Goal: Task Accomplishment & Management: Manage account settings

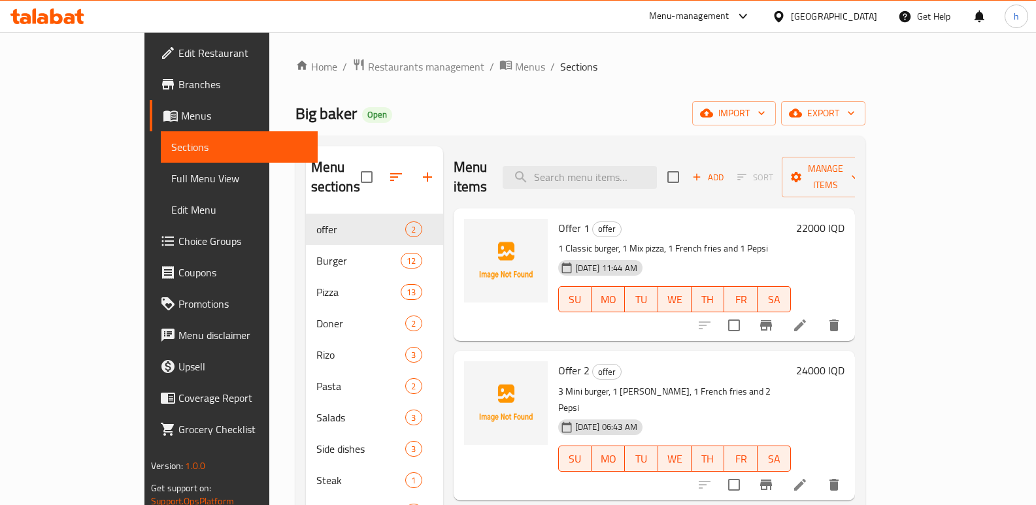
scroll to position [33, 0]
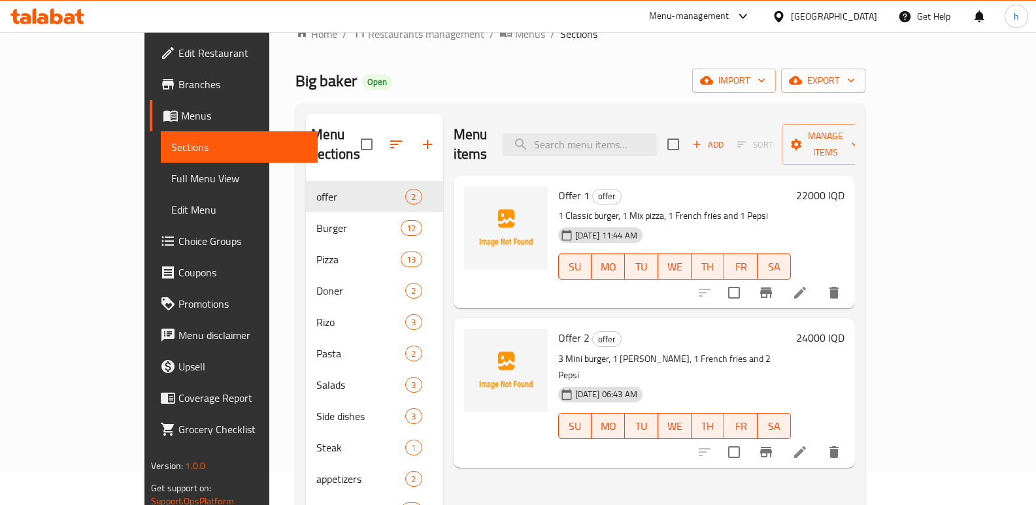
click at [57, 16] on icon at bounding box center [47, 16] width 74 height 16
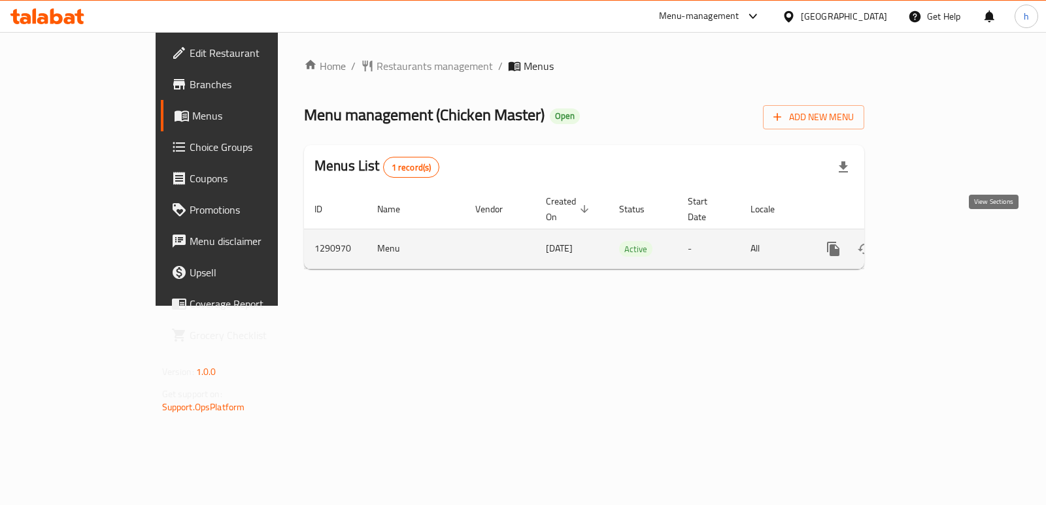
click at [935, 241] on icon "enhanced table" at bounding box center [928, 249] width 16 height 16
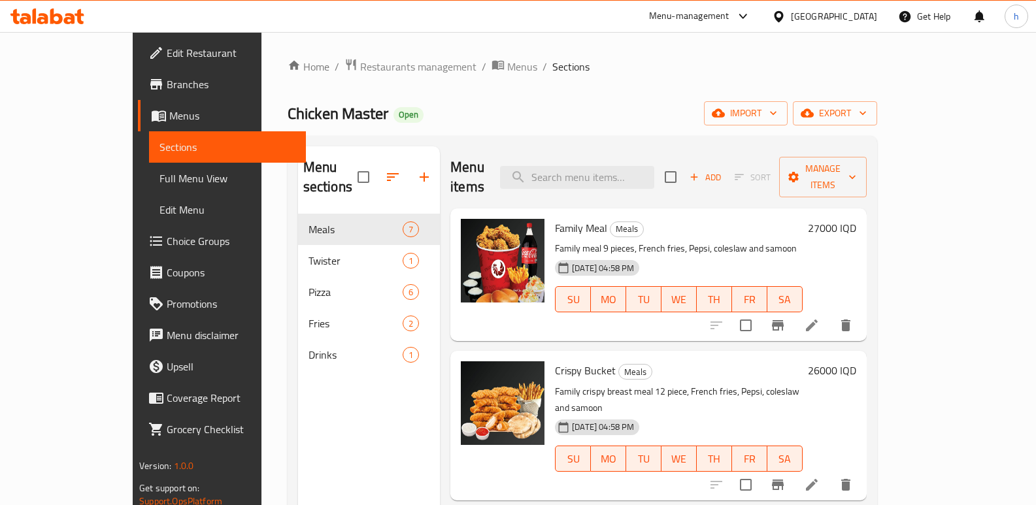
click at [659, 154] on div "Menu items Add Sort Manage items" at bounding box center [658, 177] width 416 height 62
click at [653, 169] on input "search" at bounding box center [577, 177] width 154 height 23
paste input "كنتاكي بكت"
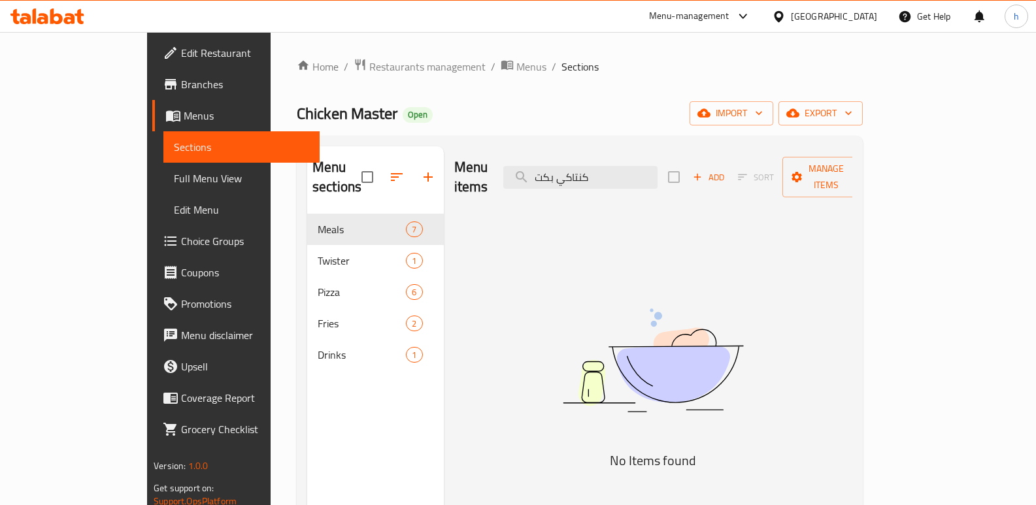
drag, startPoint x: 653, startPoint y: 169, endPoint x: 520, endPoint y: 165, distance: 132.7
click at [520, 165] on div "Menu items كنتاكي بكت Add Sort Manage items" at bounding box center [653, 177] width 399 height 62
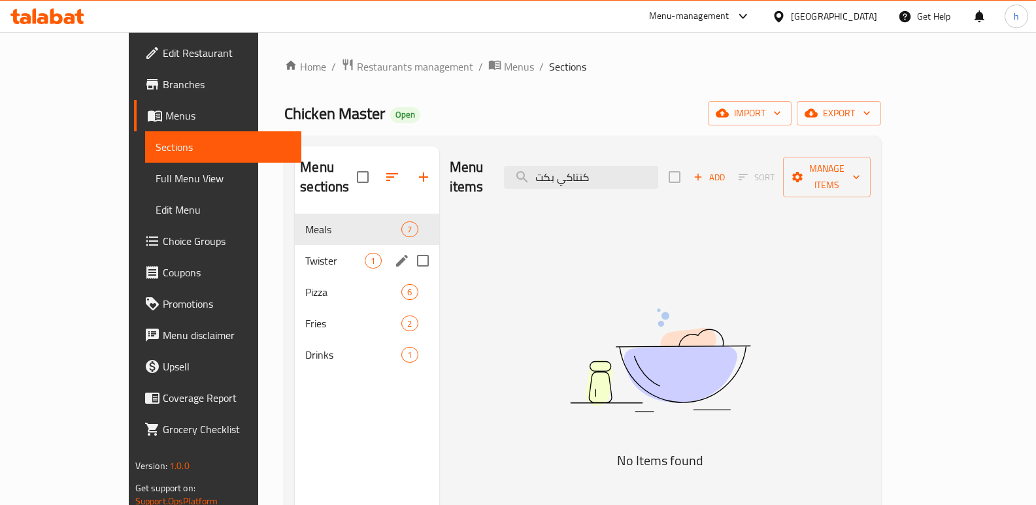
click at [305, 253] on span "Twister" at bounding box center [334, 261] width 59 height 16
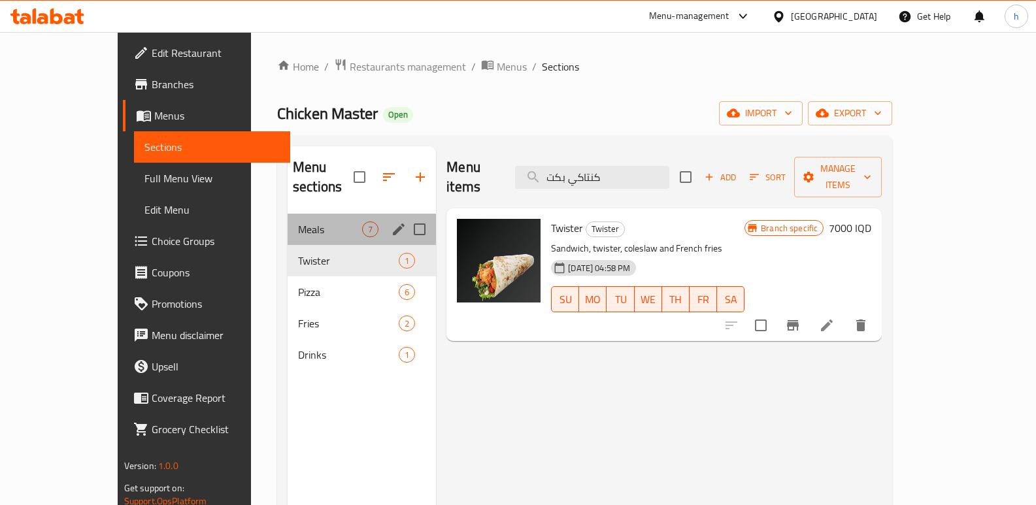
click at [288, 214] on div "Meals 7" at bounding box center [362, 229] width 148 height 31
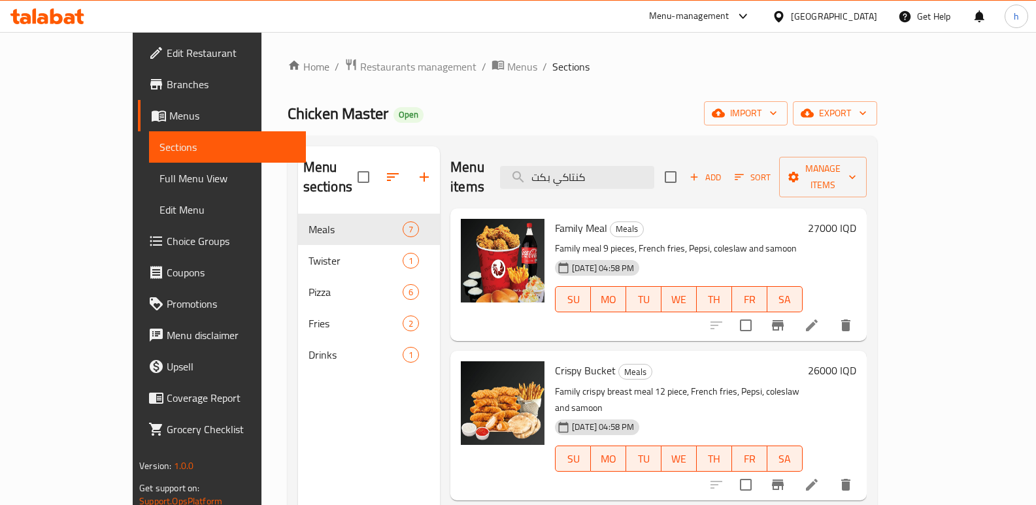
click at [569, 361] on span "Crispy Bucket" at bounding box center [585, 371] width 61 height 20
copy h6 "Bucket"
drag, startPoint x: 641, startPoint y: 164, endPoint x: 401, endPoint y: 117, distance: 244.4
click at [405, 117] on div "Home / Restaurants management / Menus / Sections Chicken Master Open import exp…" at bounding box center [583, 360] width 590 height 604
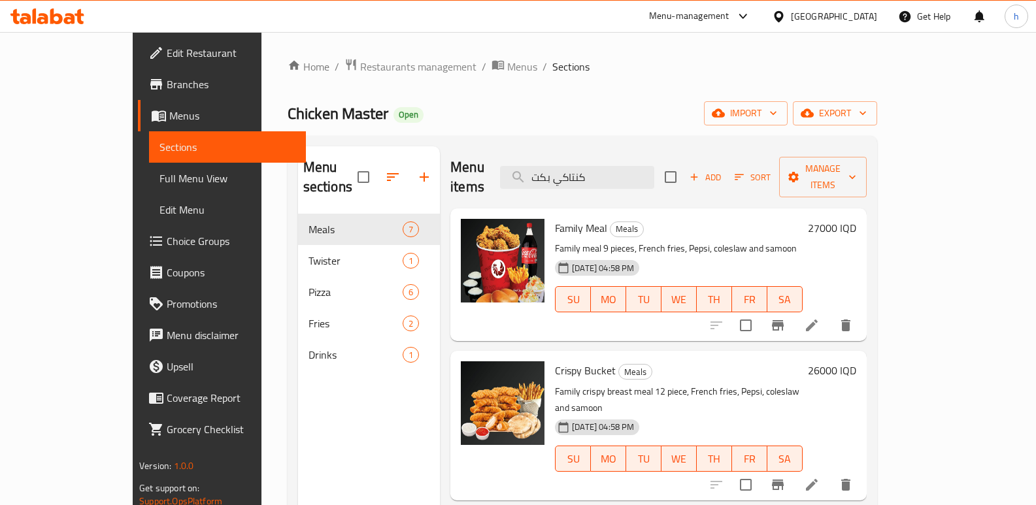
paste input "Bucket"
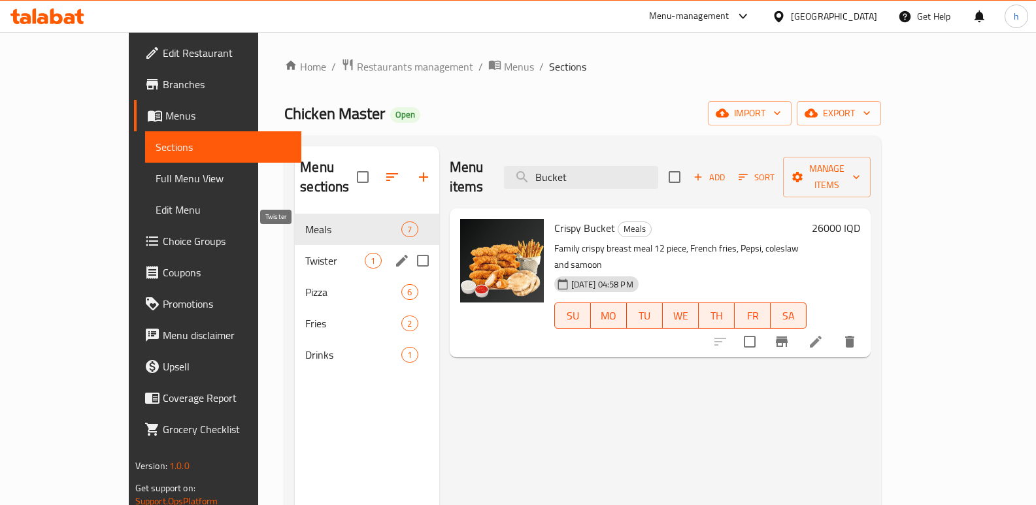
type input "Bucket"
click at [305, 253] on span "Twister" at bounding box center [334, 261] width 59 height 16
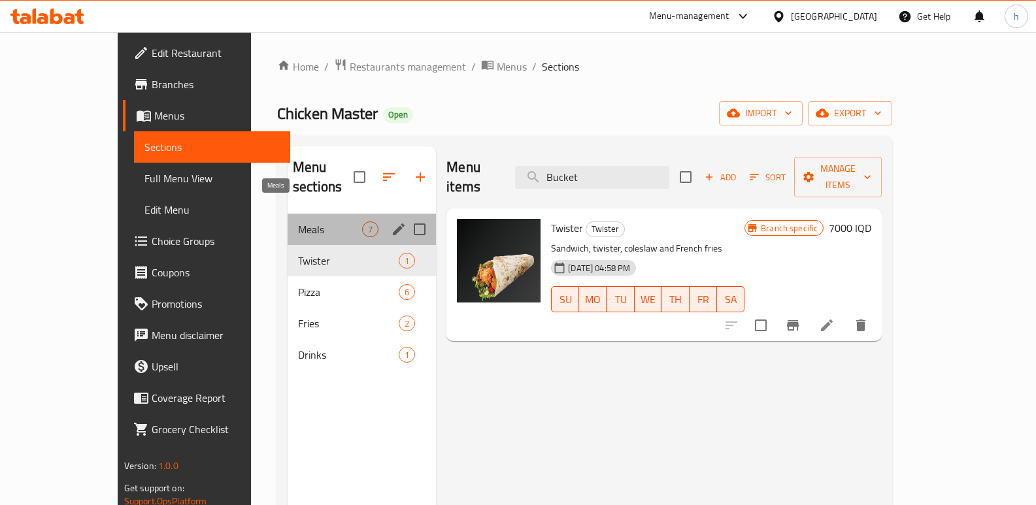
click at [298, 222] on span "Meals" at bounding box center [330, 230] width 64 height 16
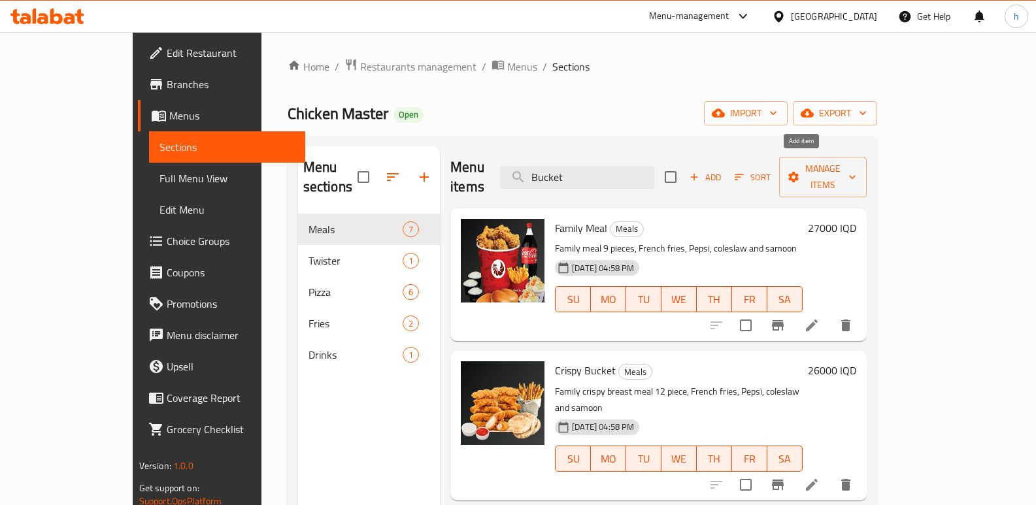
click at [723, 170] on span "Add" at bounding box center [705, 177] width 35 height 15
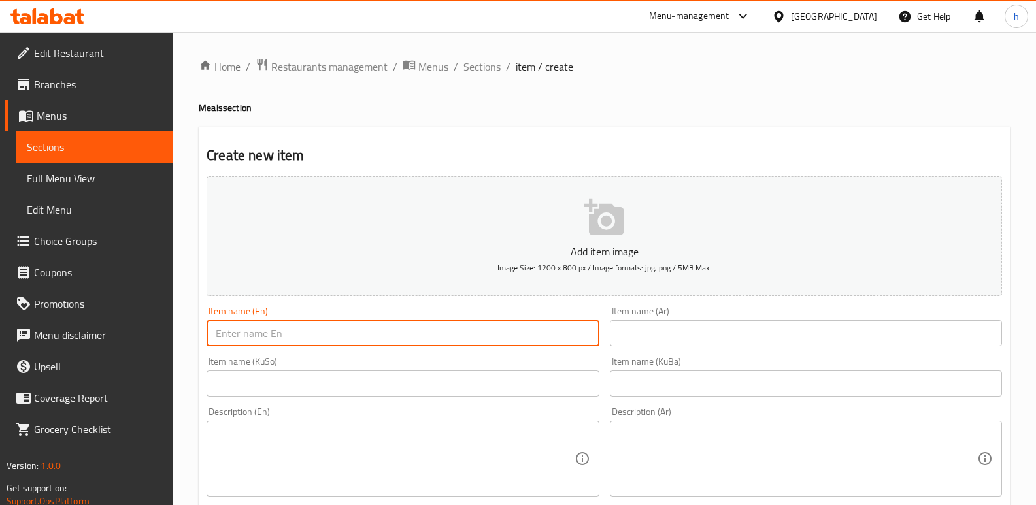
click at [323, 331] on input "text" at bounding box center [403, 333] width 392 height 26
paste input "Bucket"
drag, startPoint x: 295, startPoint y: 329, endPoint x: 168, endPoint y: 324, distance: 127.5
type input "[US_STATE] Bucket"
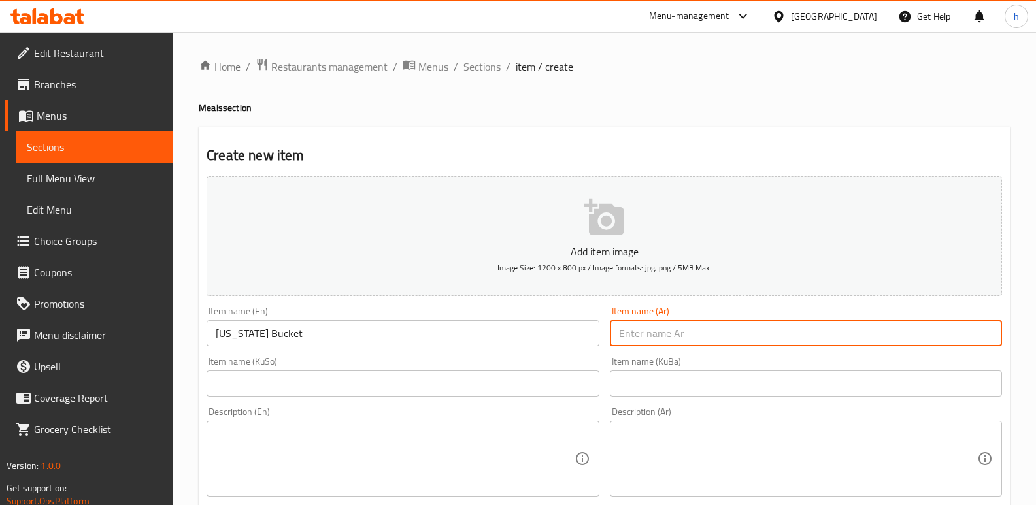
click at [759, 327] on input "text" at bounding box center [806, 333] width 392 height 26
paste input "دلو كنتاكي"
click at [984, 333] on input "دلو كنتاكي" at bounding box center [806, 333] width 392 height 26
click at [916, 327] on input "كنتاكي" at bounding box center [806, 333] width 392 height 26
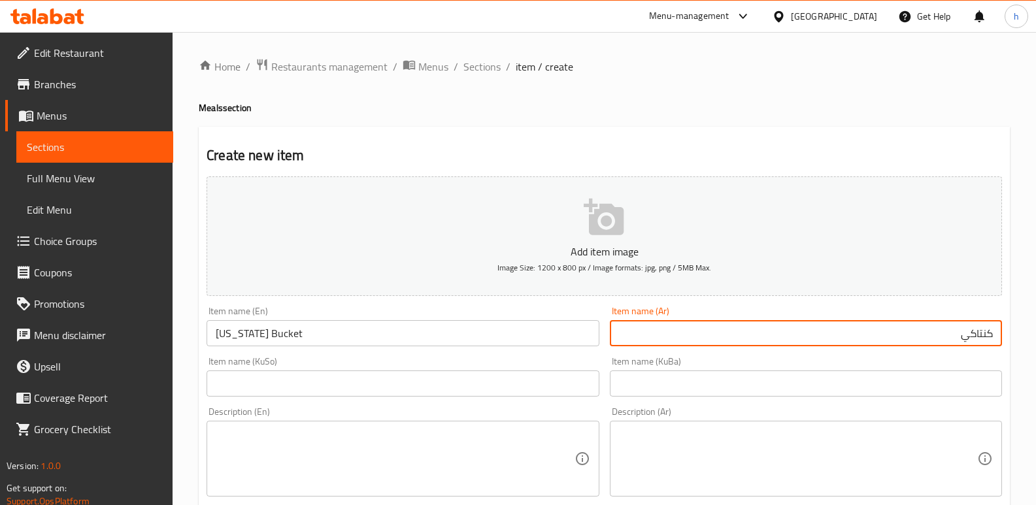
paste input "بكت"
type input "كنتاكي بكت"
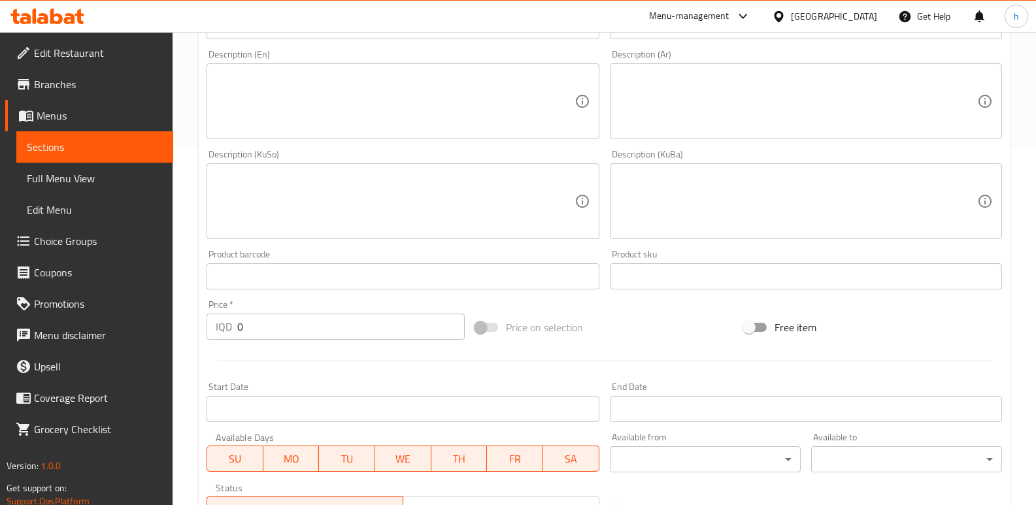
scroll to position [365, 0]
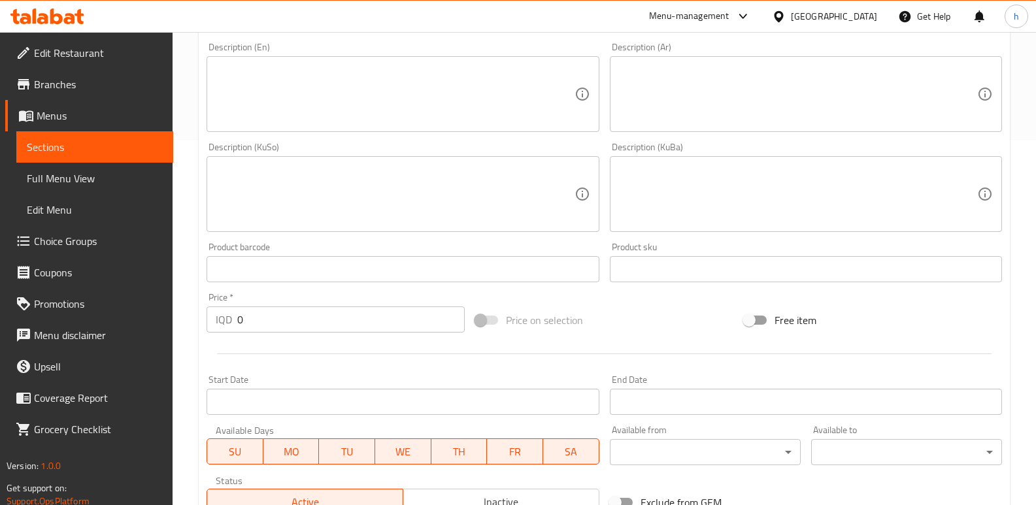
drag, startPoint x: 229, startPoint y: 316, endPoint x: 187, endPoint y: 302, distance: 44.0
click at [187, 303] on div "Home / Restaurants management / Menus / Sections / item / create Meals section …" at bounding box center [604, 188] width 863 height 1042
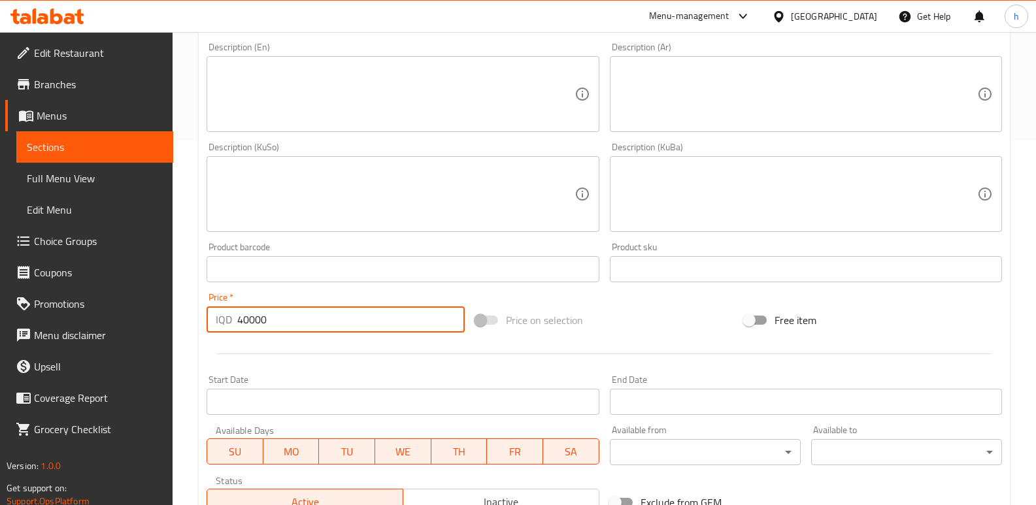
type input "40000"
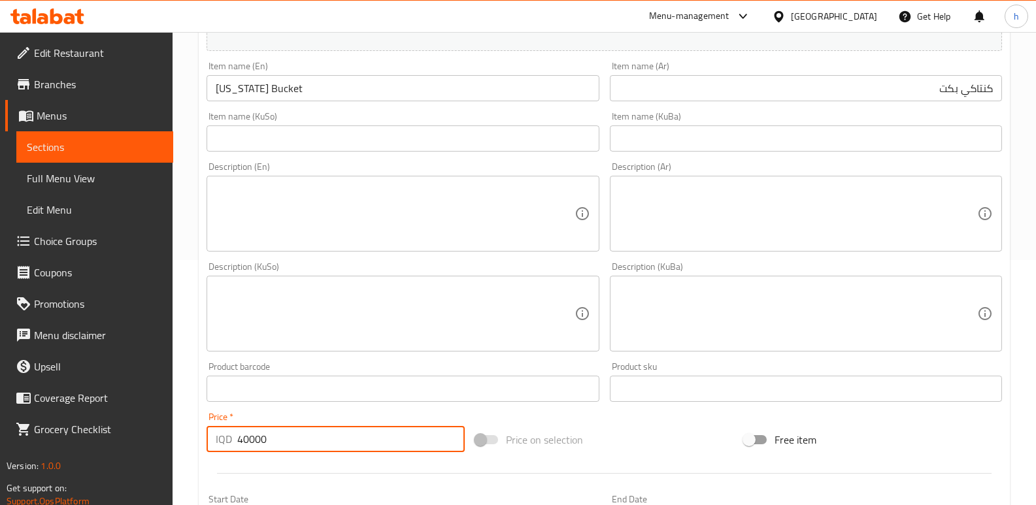
scroll to position [227, 0]
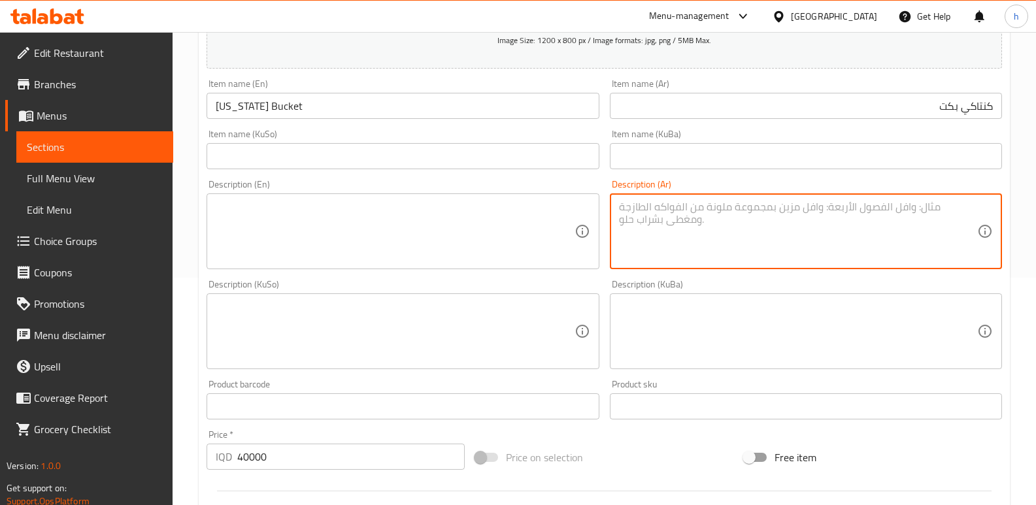
click at [758, 218] on textarea at bounding box center [798, 232] width 358 height 62
paste textarea "15 قطعه دجاج + 2تمن + ببسي +فنكر + صوص + كولسو"
click at [908, 206] on textarea "15 قطعه دجاج + 2تمن + ببسي +فنكر + صوص + كولسو" at bounding box center [798, 232] width 358 height 62
click at [820, 212] on textarea "15 قطعه دجاج، 2 تمن، ببسي، فنكر + صوص + كولسو" at bounding box center [798, 232] width 358 height 62
click at [842, 206] on textarea "15 قطعه دجاج، 2 تمن، ببسي، فنكر، صوص وكولسو" at bounding box center [798, 232] width 358 height 62
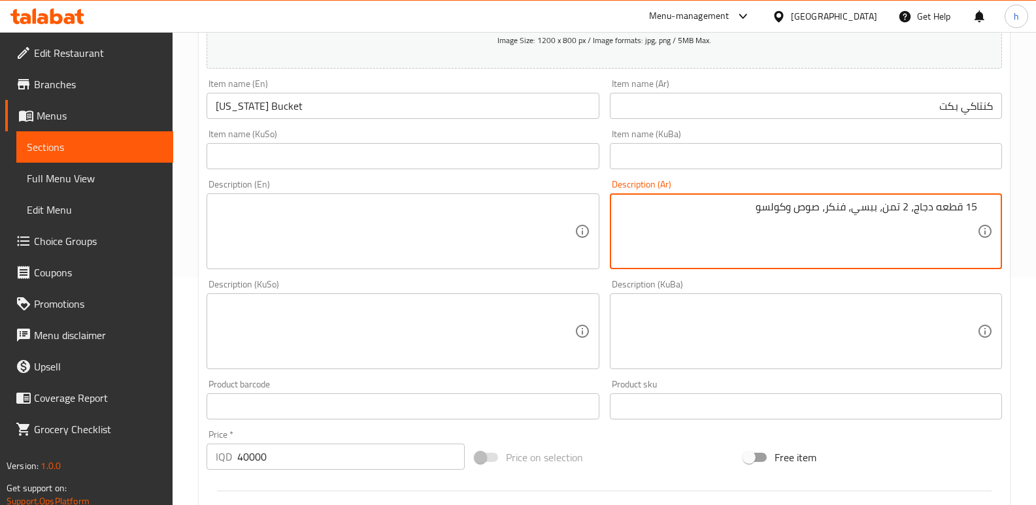
click at [842, 206] on textarea "15 قطعه دجاج، 2 تمن، ببسي، فنكر، صوص وكولسو" at bounding box center [798, 232] width 358 height 62
paste textarea "بطاطا [GEOGRAPHIC_DATA]"
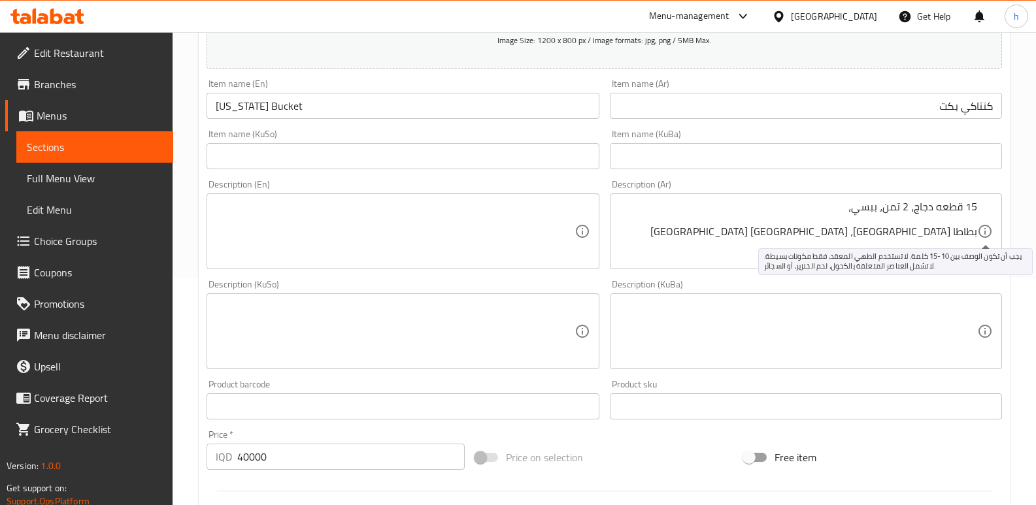
click at [978, 225] on icon at bounding box center [985, 232] width 16 height 16
click at [977, 229] on icon at bounding box center [985, 232] width 16 height 16
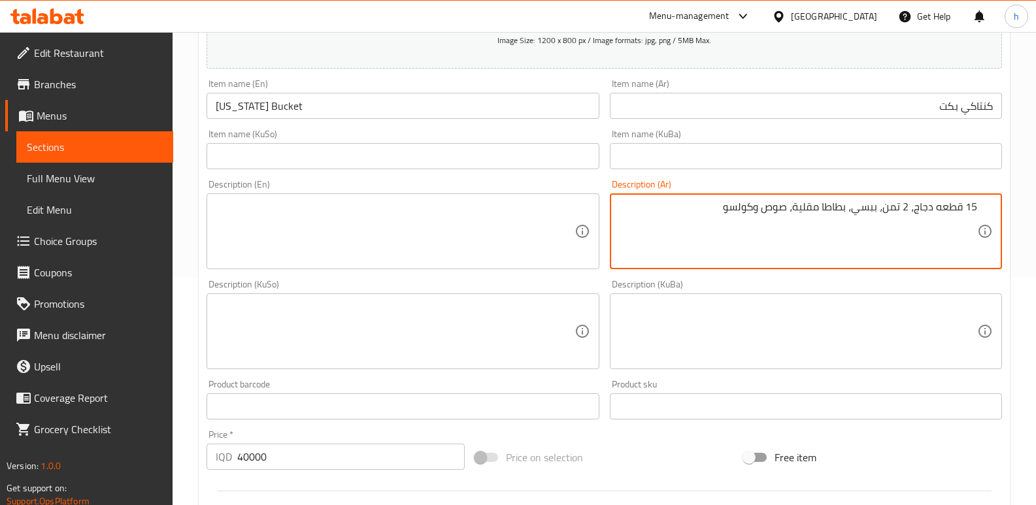
drag, startPoint x: 725, startPoint y: 208, endPoint x: 1016, endPoint y: 213, distance: 290.9
click at [1016, 213] on div "Home / Restaurants management / Menus / Sections / item / create Meals section …" at bounding box center [604, 326] width 863 height 1042
type textarea "15 قطعه دجاج، 2 تمن، ببسي، بطاطا مقلية، صوص وكولسو"
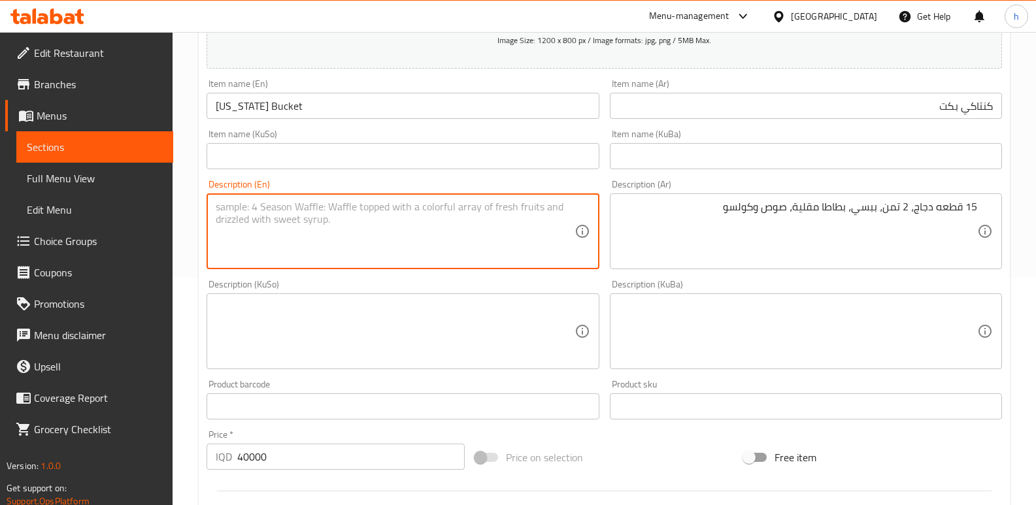
click at [350, 228] on textarea at bounding box center [395, 232] width 358 height 62
paste textarea "15 pieces of chicken, 2 rice, Pepsi, French fries, sauce and coleslaw"
type textarea "15 pieces of chicken, 2 rice, Pepsi, French fries, sauce and coleslaw"
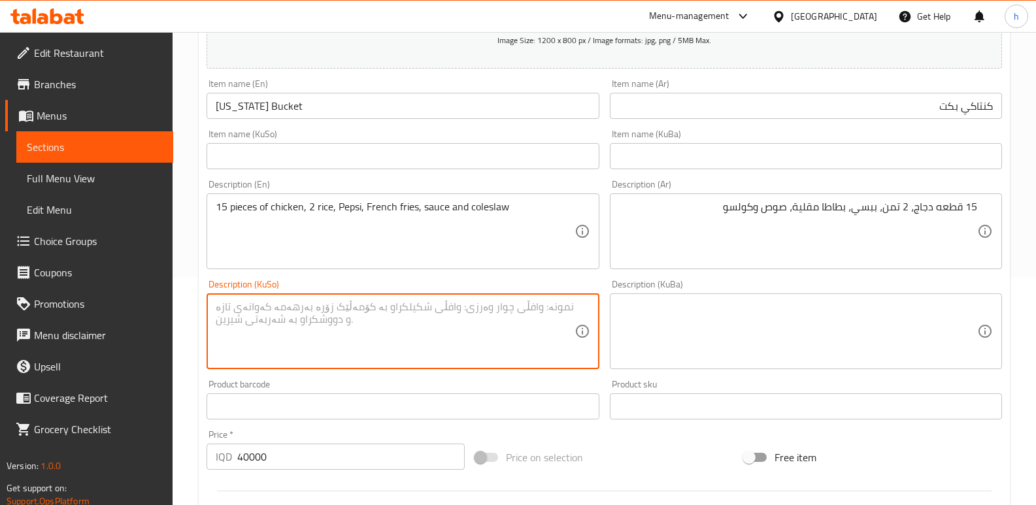
click at [518, 320] on textarea at bounding box center [395, 332] width 358 height 62
paste textarea "15 پارچە مریشک و 2 برنج و بیپسی و سوورکراوەی فەرەنسی و سۆس و کۆلسڵاو"
click at [499, 308] on textarea "15 پارچە مریشک و 2 برنج و بیپسی و سوورکراوەی فەرەنسی و سۆس و کۆلسڵاو" at bounding box center [395, 332] width 358 height 62
drag, startPoint x: 345, startPoint y: 314, endPoint x: 437, endPoint y: 305, distance: 92.5
click at [437, 305] on textarea "15 پارچە مریشک، 2 برنج، بیپسی، سوورکراوەی فەرەنسی و سۆس و کۆلسڵاو" at bounding box center [395, 332] width 358 height 62
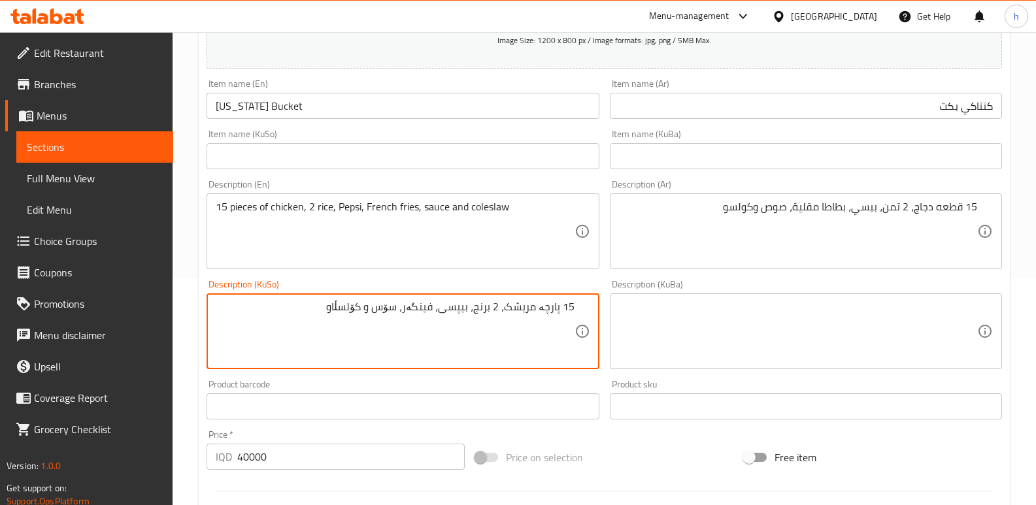
click at [357, 310] on textarea "15 پارچە مریشک، 2 برنج، بیپسی، فینگەر، سۆس و کۆلسڵاو" at bounding box center [395, 332] width 358 height 62
click at [329, 305] on textarea "15 پارچە مریشک، 2 برنج، بیپسی، فینگەر، سۆس و کۆل سڵاو" at bounding box center [395, 332] width 358 height 62
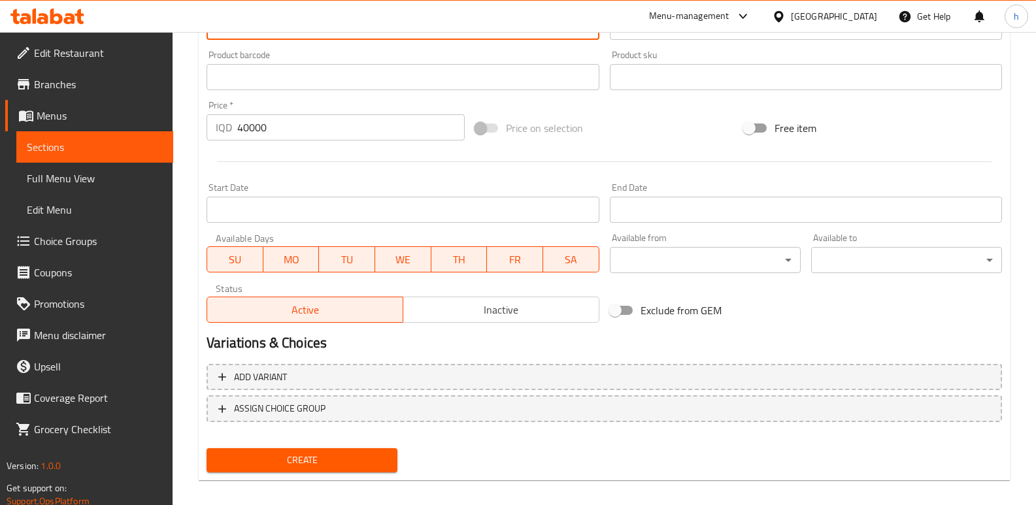
scroll to position [569, 0]
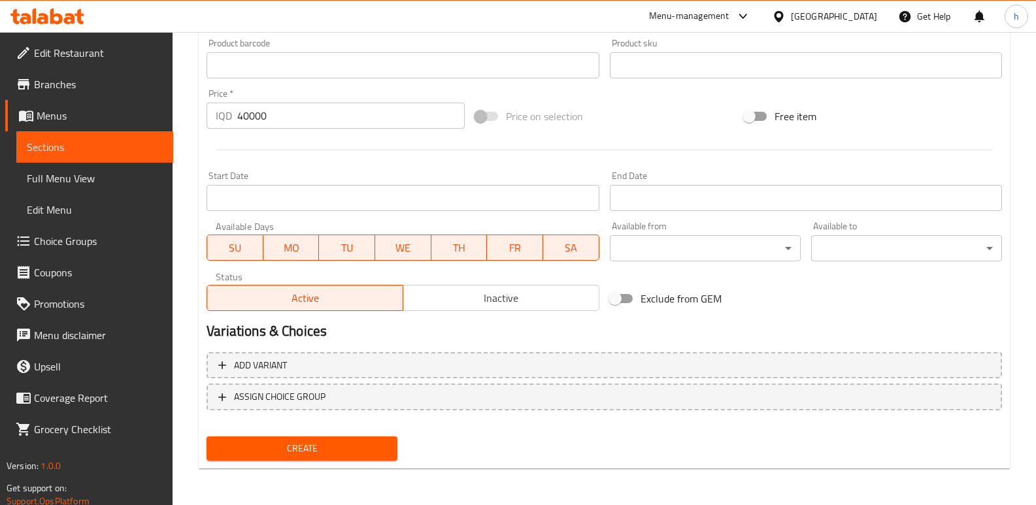
type textarea "15 پارچە مریشک، 2 برنج، بیپسی، فینگەر، سۆس و کۆل سڵۆ"
click at [380, 446] on span "Create" at bounding box center [302, 449] width 170 height 16
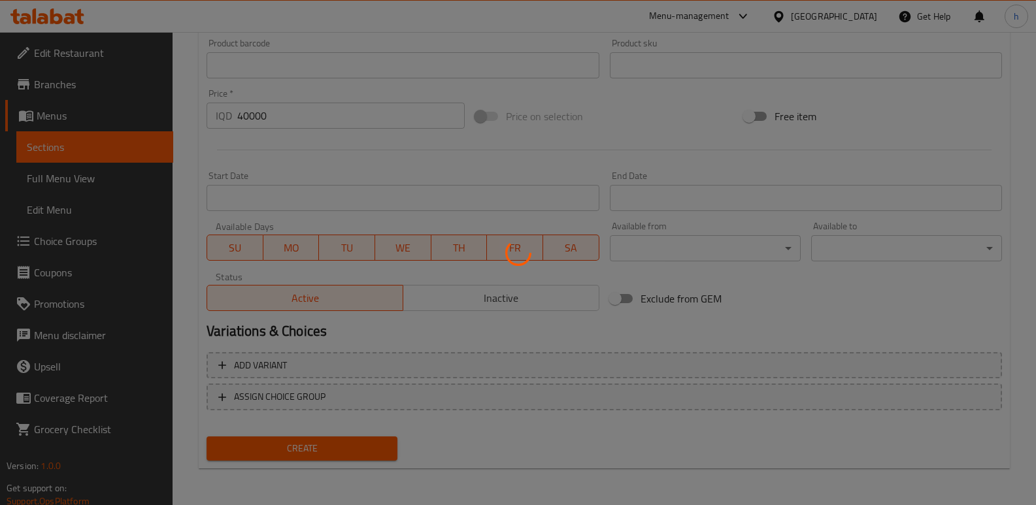
type input "0"
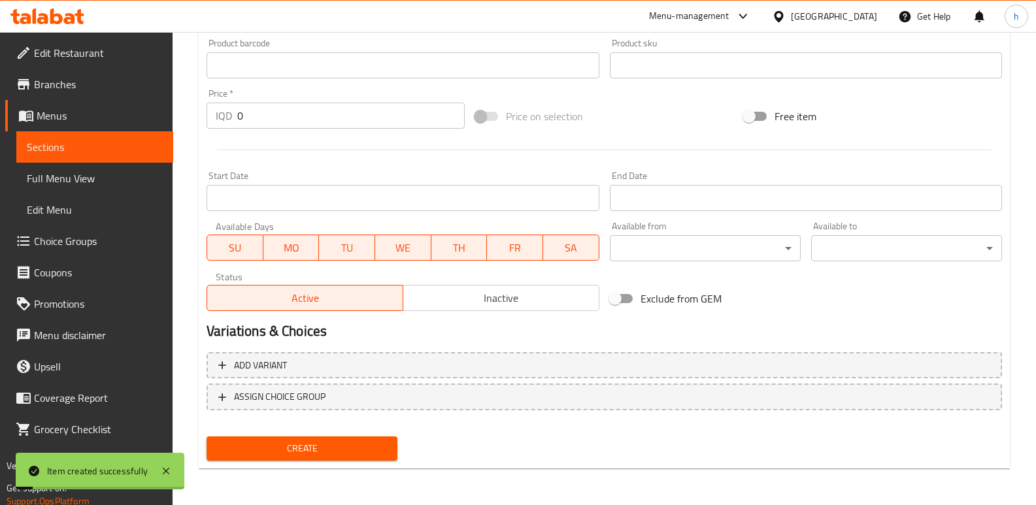
click at [137, 154] on span "Sections" at bounding box center [95, 147] width 136 height 16
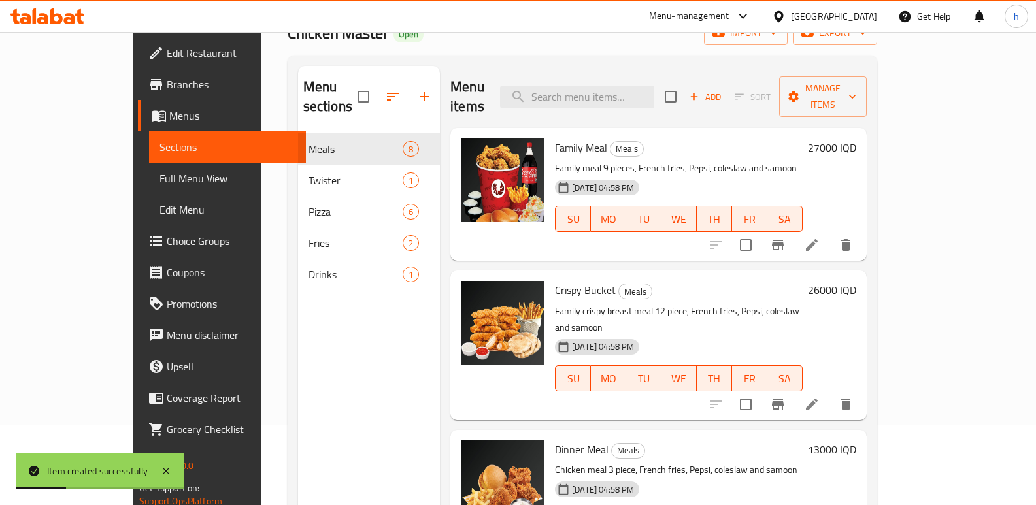
scroll to position [79, 0]
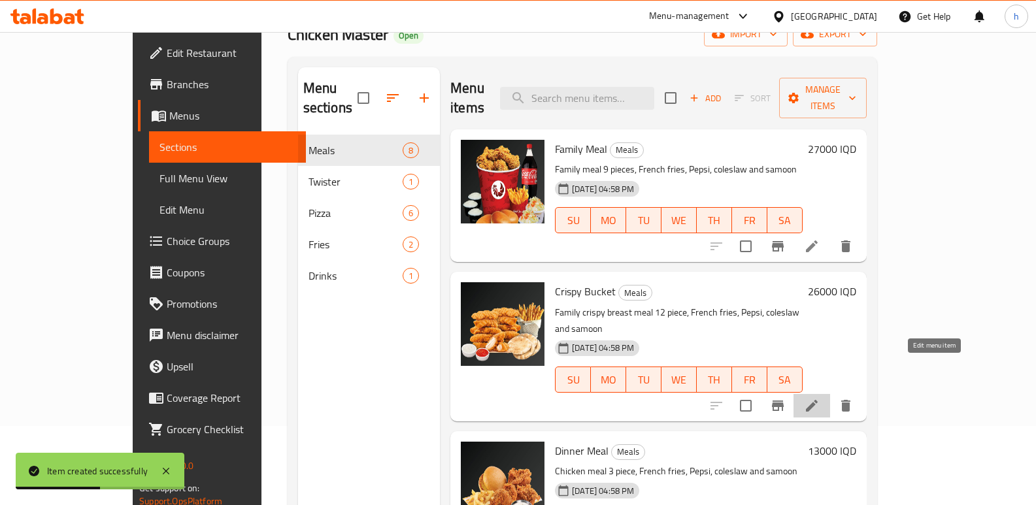
click at [820, 398] on icon at bounding box center [812, 406] width 16 height 16
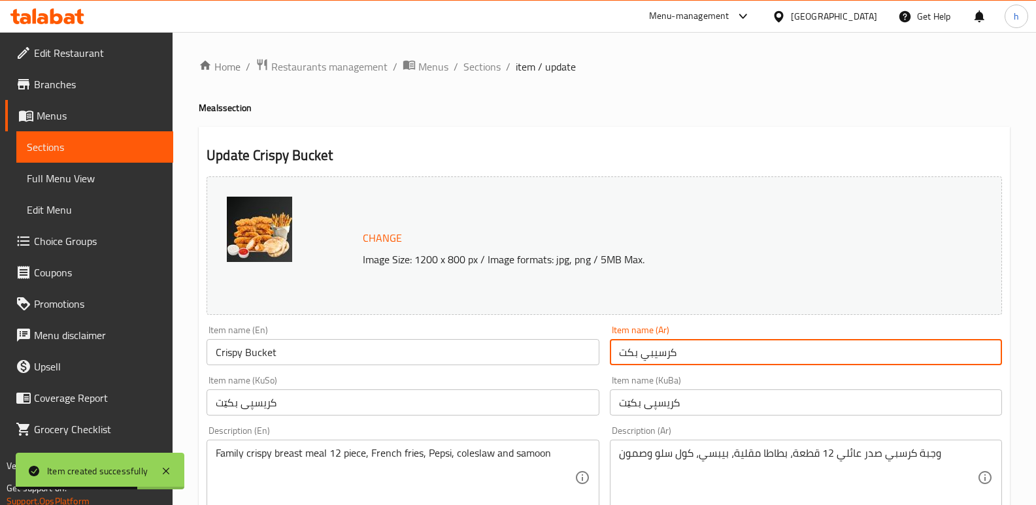
click at [690, 350] on input "كرسيبي بكت" at bounding box center [806, 352] width 392 height 26
click at [749, 401] on input "کریسپی بکێت" at bounding box center [806, 403] width 392 height 26
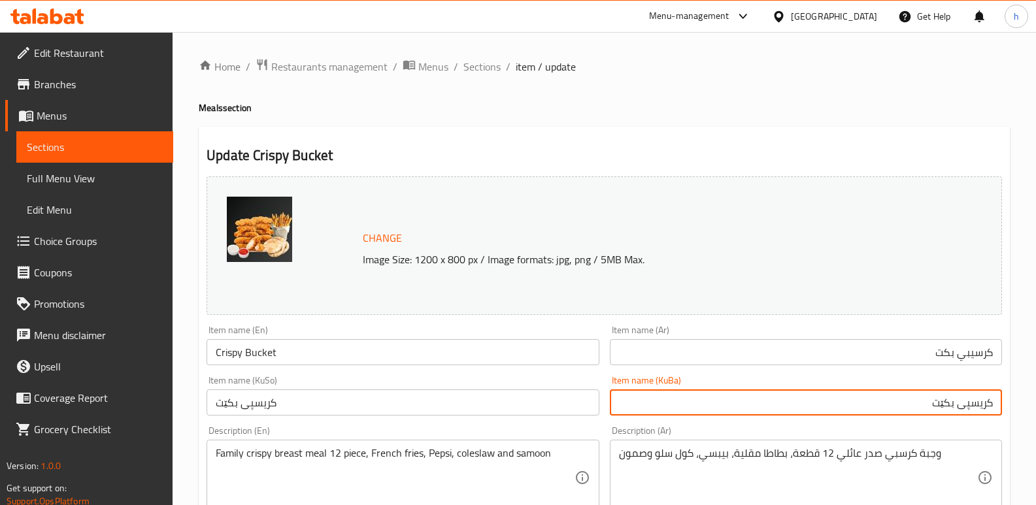
click at [943, 405] on input "کریسپی بکێت" at bounding box center [806, 403] width 392 height 26
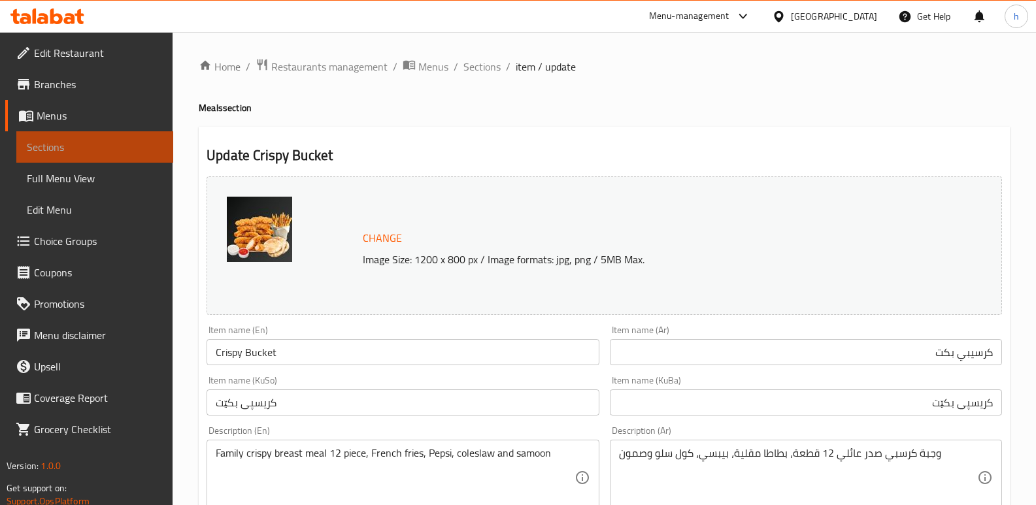
click at [101, 145] on span "Sections" at bounding box center [95, 147] width 136 height 16
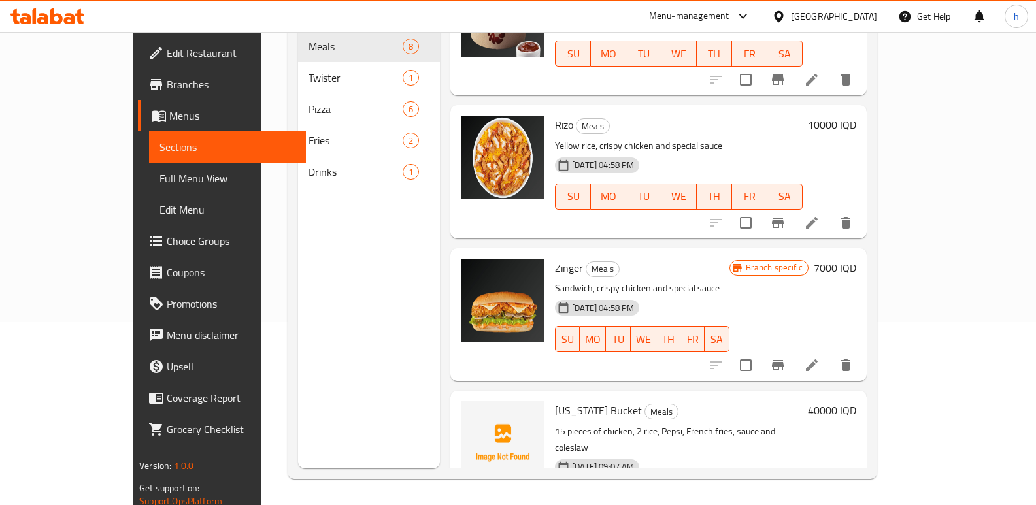
scroll to position [670, 0]
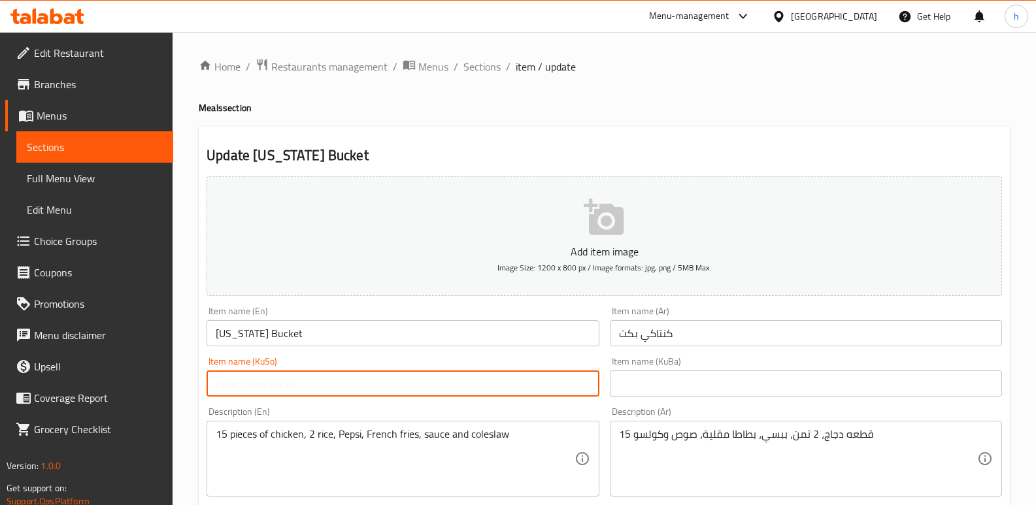
click at [583, 386] on input "text" at bounding box center [403, 384] width 392 height 26
paste input "بکێت"
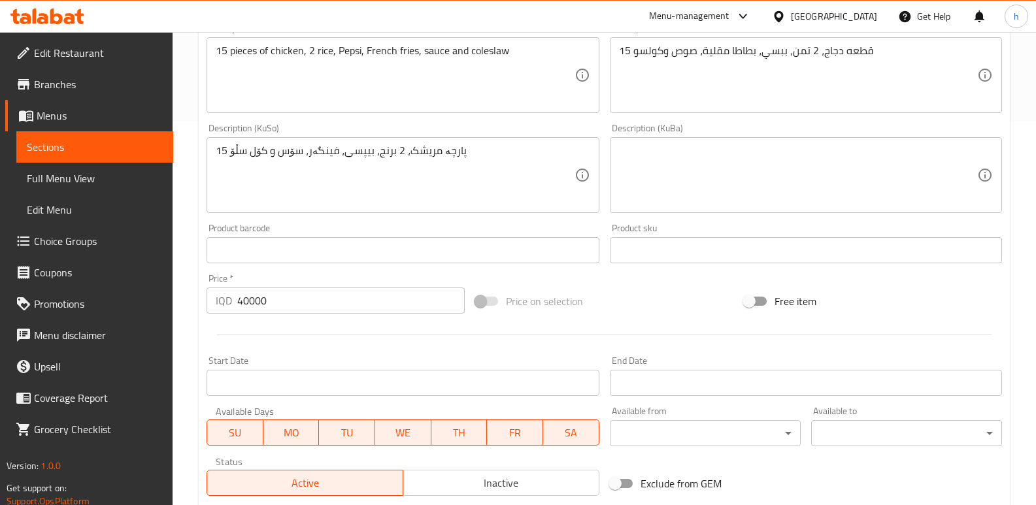
scroll to position [569, 0]
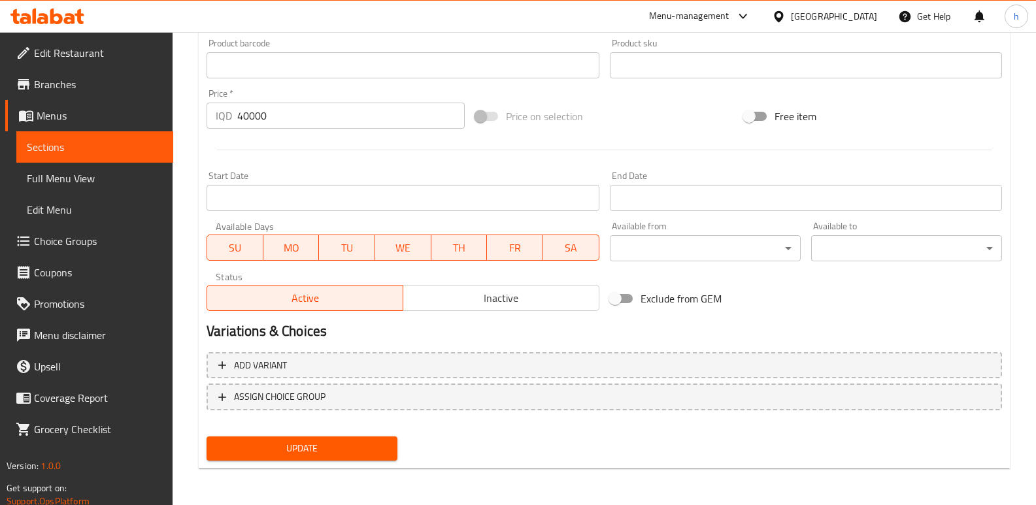
type input "کنتاکی بکێت"
click at [331, 433] on div "Update" at bounding box center [301, 448] width 201 height 35
click at [331, 448] on span "Update" at bounding box center [302, 449] width 170 height 16
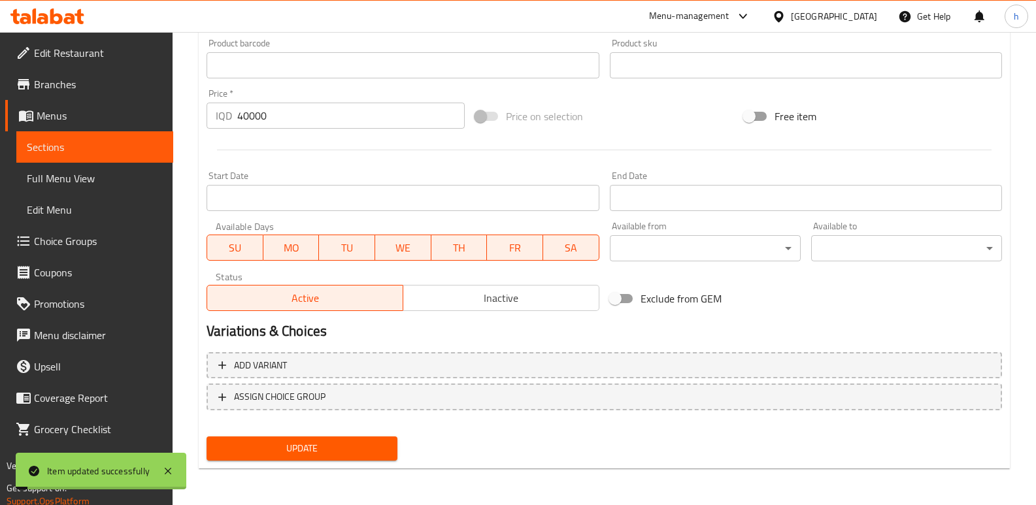
click at [66, 139] on span "Sections" at bounding box center [95, 147] width 136 height 16
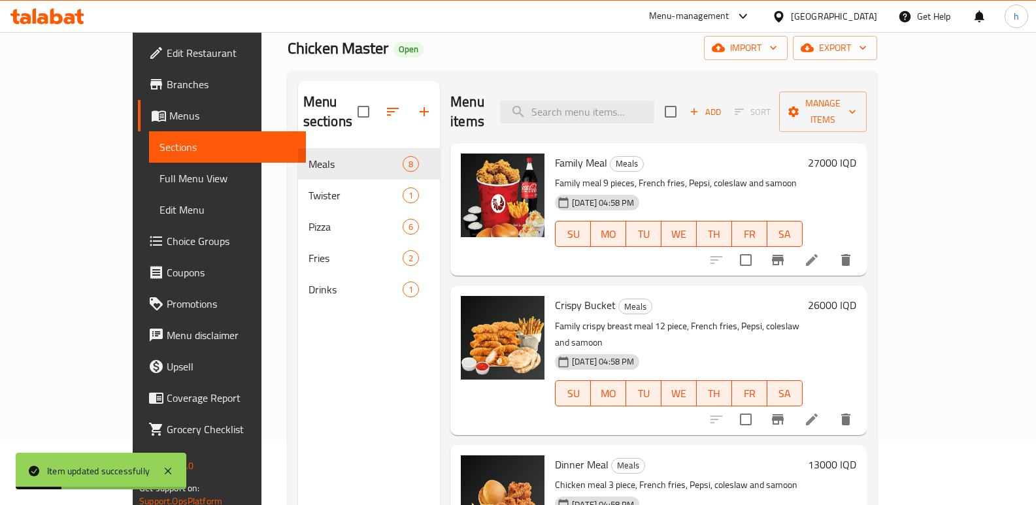
scroll to position [63, 0]
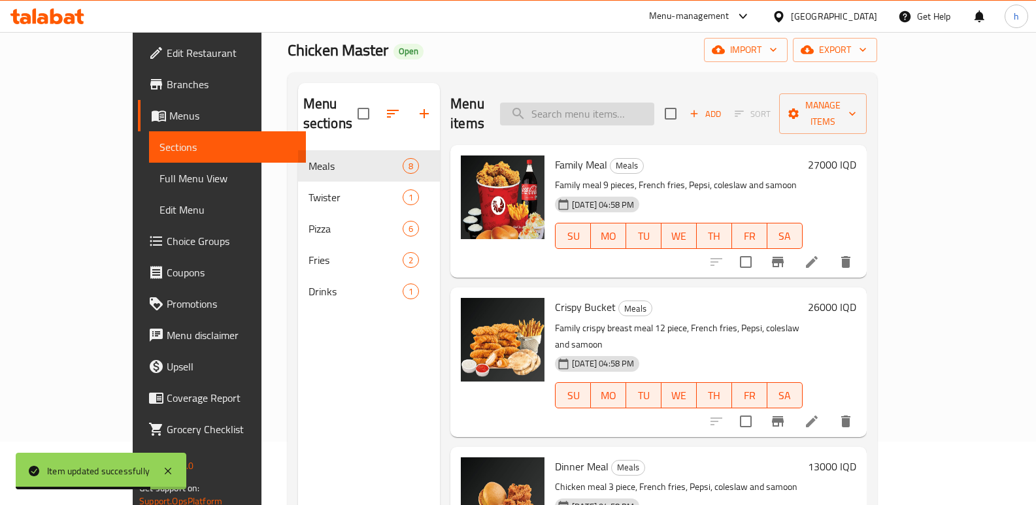
click at [593, 104] on input "search" at bounding box center [577, 114] width 154 height 23
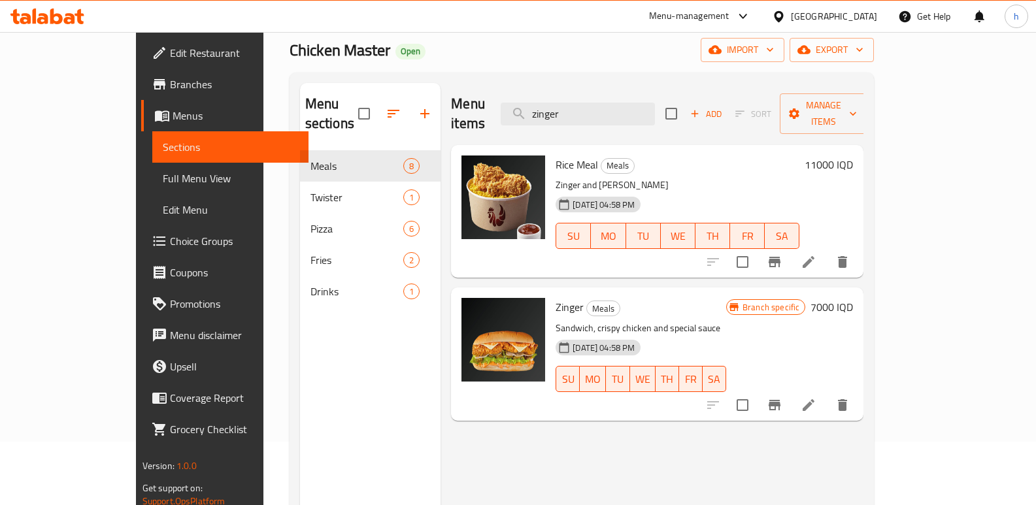
type input "zinger"
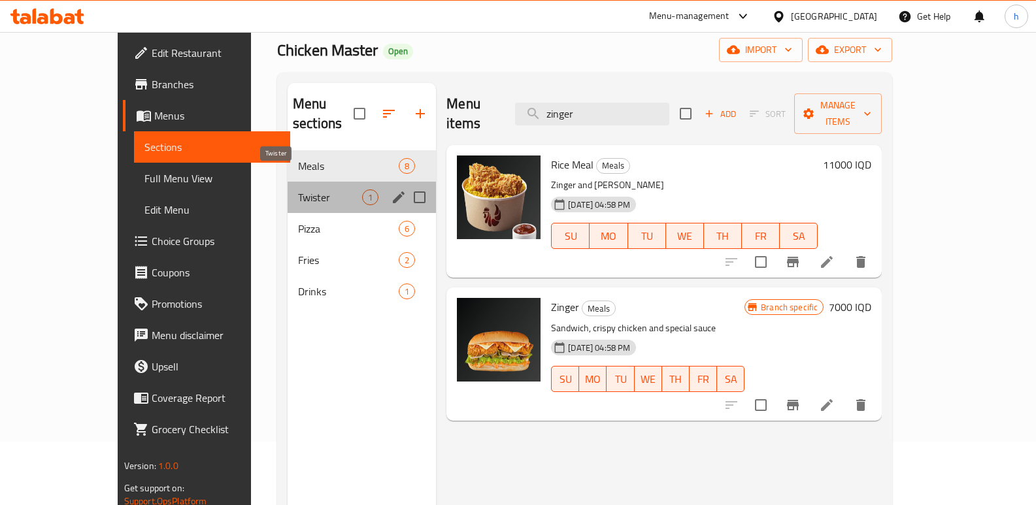
click at [298, 190] on span "Twister" at bounding box center [330, 198] width 64 height 16
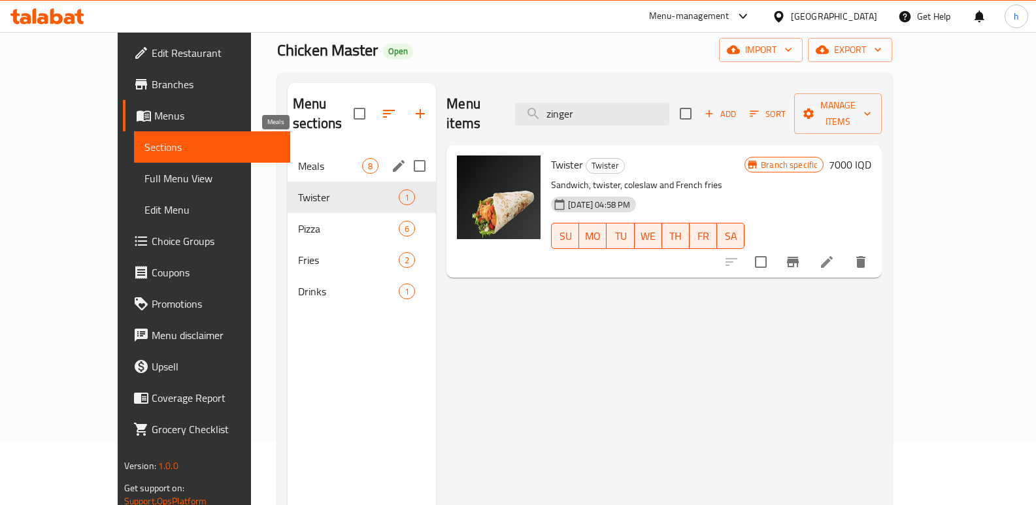
click at [298, 158] on span "Meals" at bounding box center [330, 166] width 64 height 16
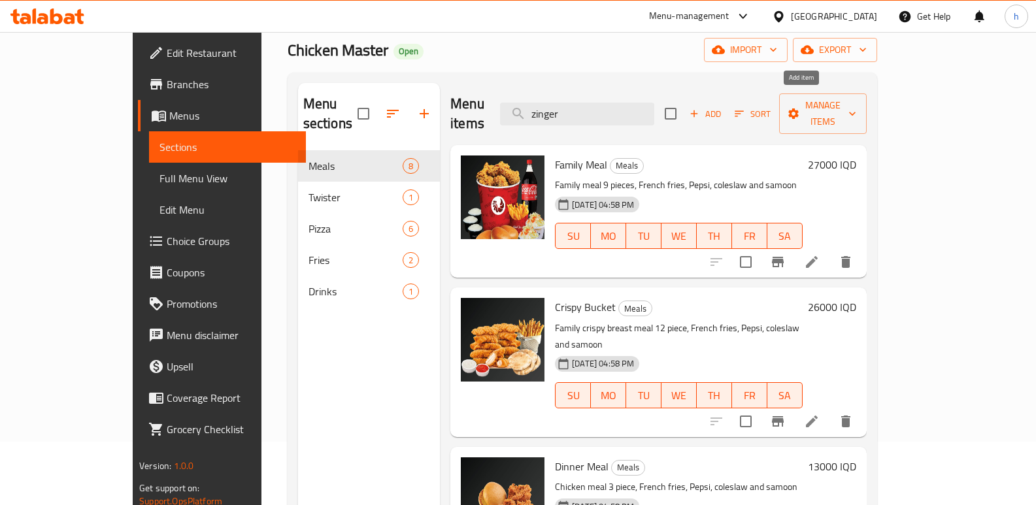
click at [723, 108] on span "Add" at bounding box center [705, 114] width 35 height 15
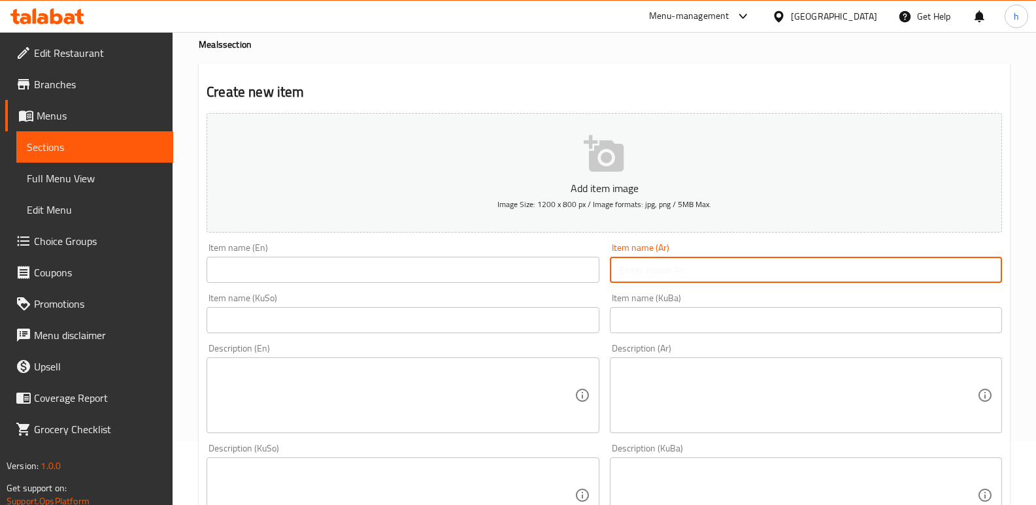
click at [843, 269] on input "text" at bounding box center [806, 270] width 392 height 26
paste input "+ ببسي + فنكر + كولسو"
type input "+ ببسي + فنكر + كولسو"
drag, startPoint x: 753, startPoint y: 267, endPoint x: 559, endPoint y: 261, distance: 194.2
click at [559, 261] on div "Add item image Image Size: 1200 x 800 px / Image formats: jpg, png / 5MB Max. I…" at bounding box center [604, 465] width 806 height 714
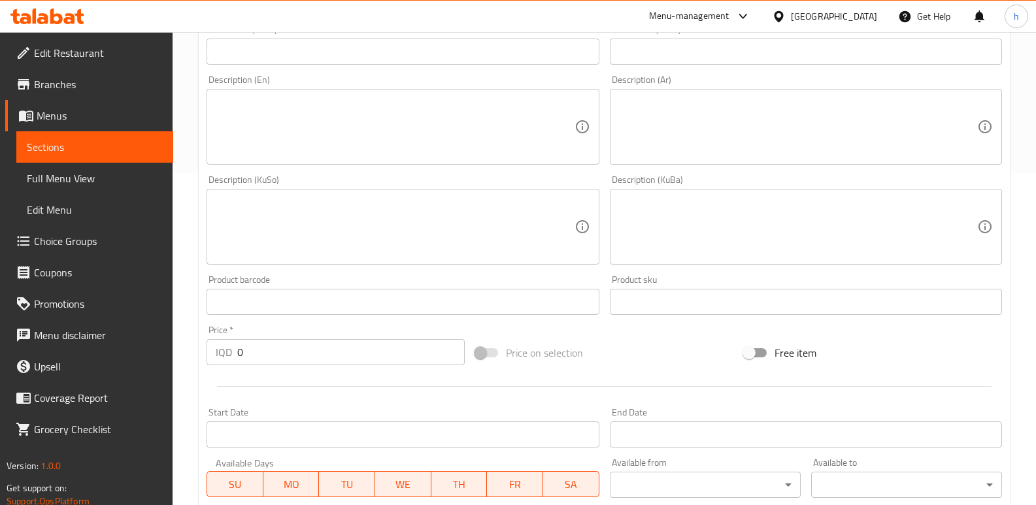
scroll to position [403, 0]
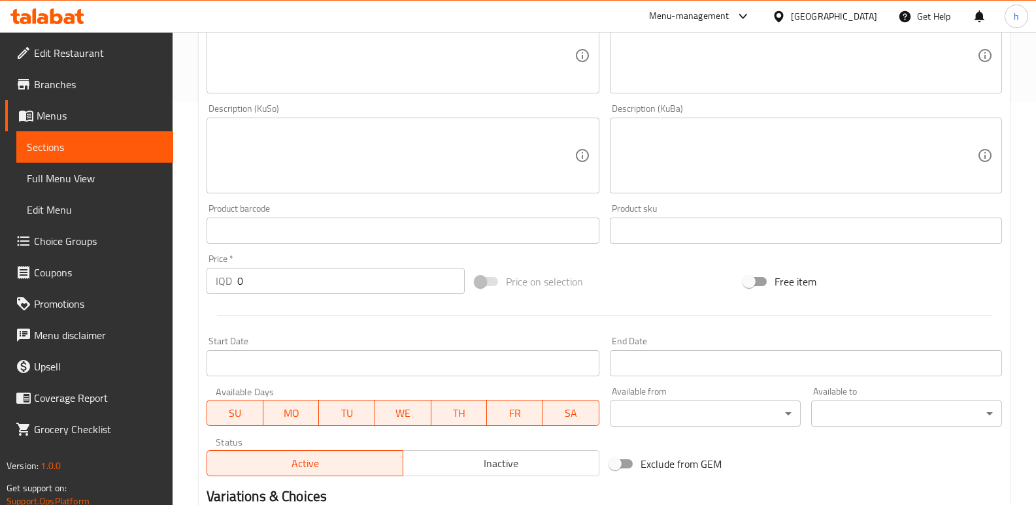
drag, startPoint x: 261, startPoint y: 286, endPoint x: 171, endPoint y: 288, distance: 90.2
click at [175, 288] on div "Home / Restaurants management / Menus / Sections / item / create Meals section …" at bounding box center [604, 150] width 863 height 1042
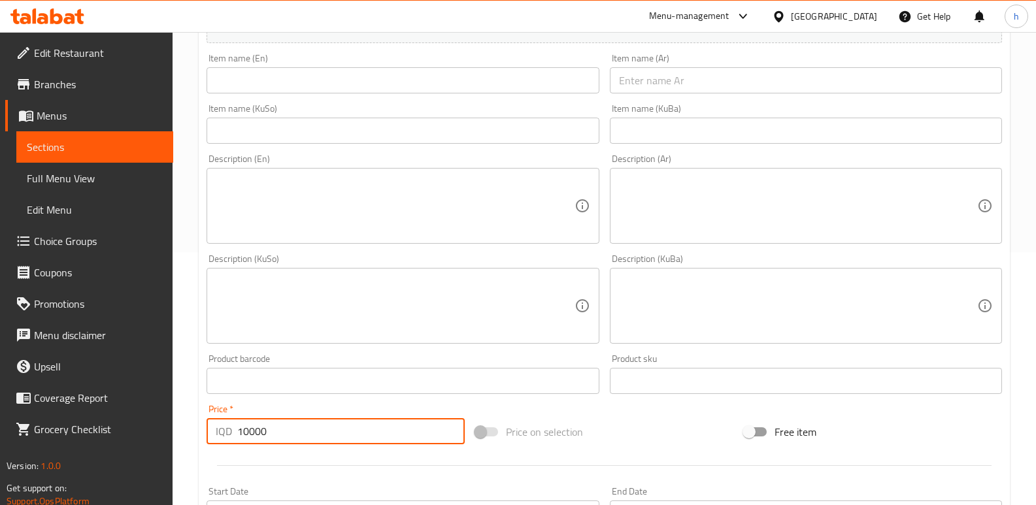
scroll to position [228, 0]
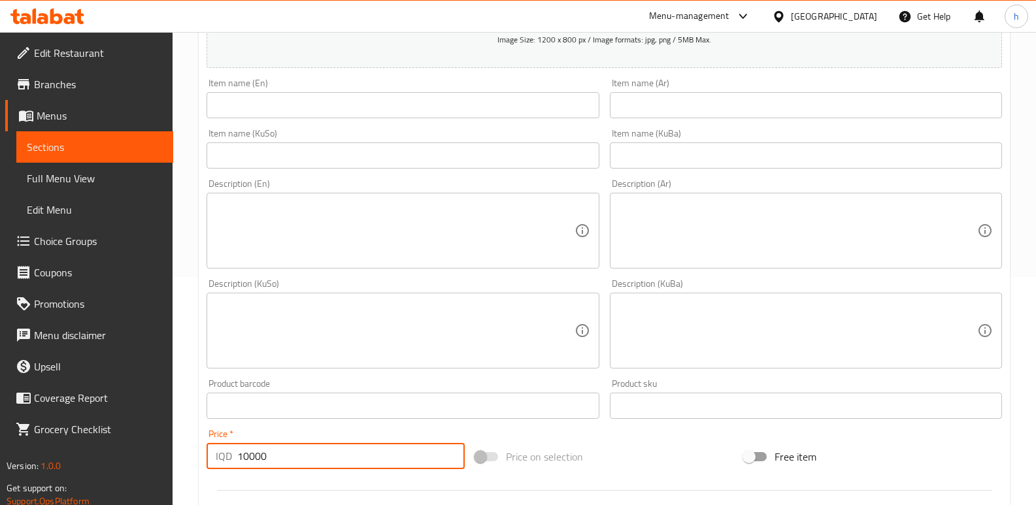
type input "10000"
click at [737, 241] on textarea at bounding box center [798, 231] width 358 height 62
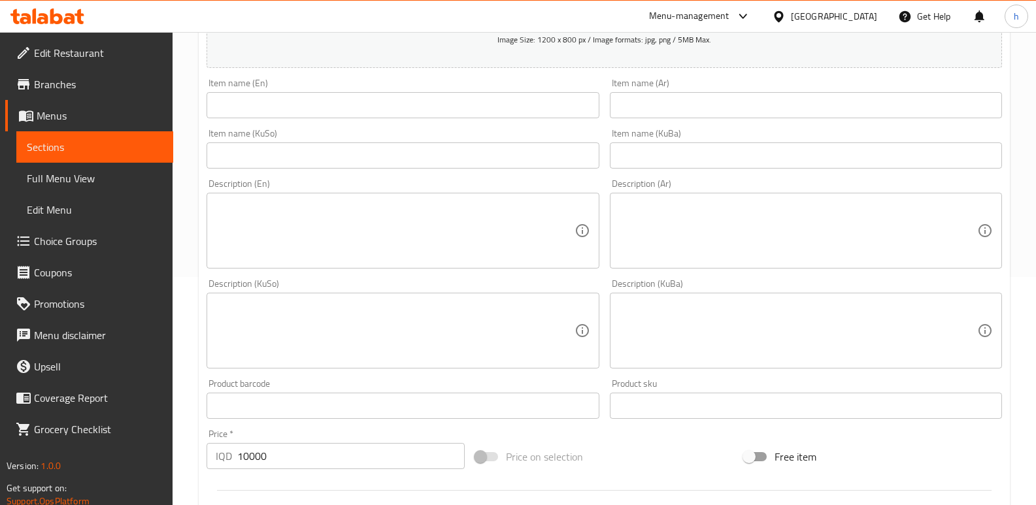
click at [778, 235] on textarea at bounding box center [798, 231] width 358 height 62
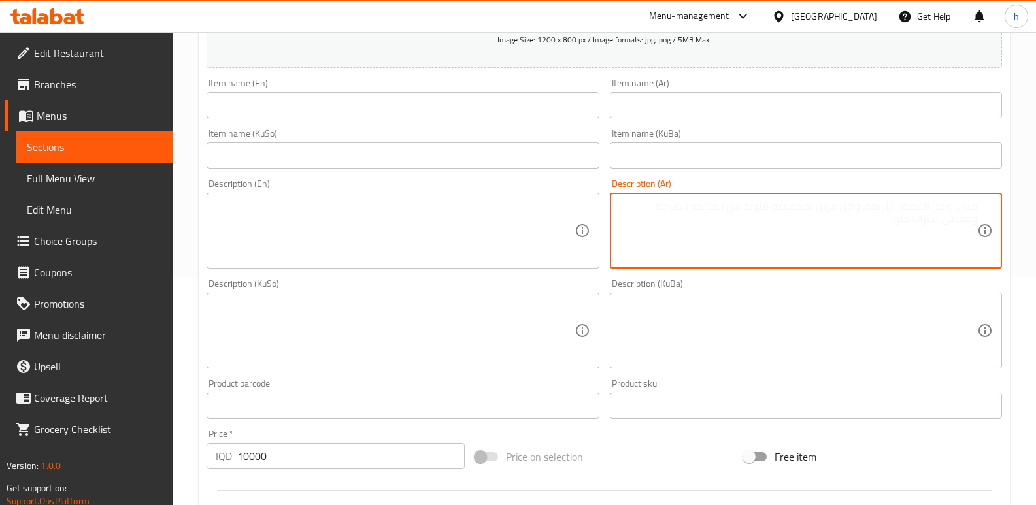
paste textarea "+ ببسي + فنكر + كولسو"
click at [971, 207] on textarea "+ ببسي + فنكر + كولسو" at bounding box center [798, 231] width 358 height 62
click at [967, 208] on textarea "+ ببسي + فنكر + كولسو" at bounding box center [798, 231] width 358 height 62
click at [939, 209] on textarea "ببسي، فنكر + كولسو" at bounding box center [798, 231] width 358 height 62
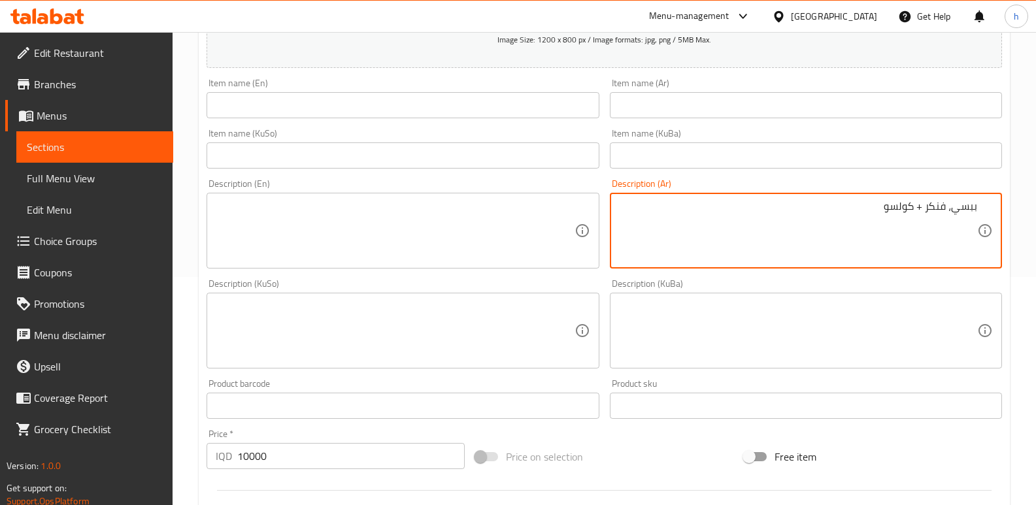
paste textarea "بطاطا [GEOGRAPHIC_DATA]"
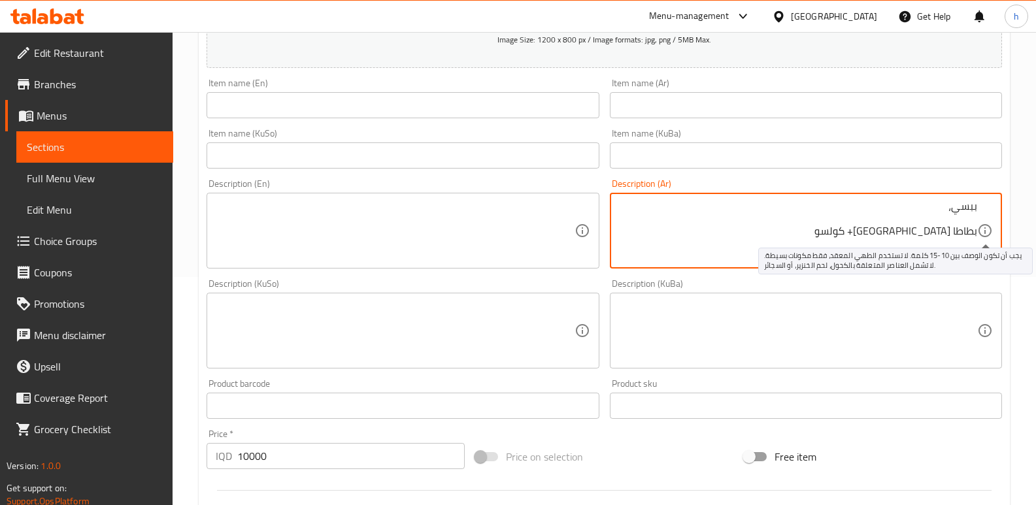
click at [977, 234] on icon at bounding box center [985, 231] width 16 height 16
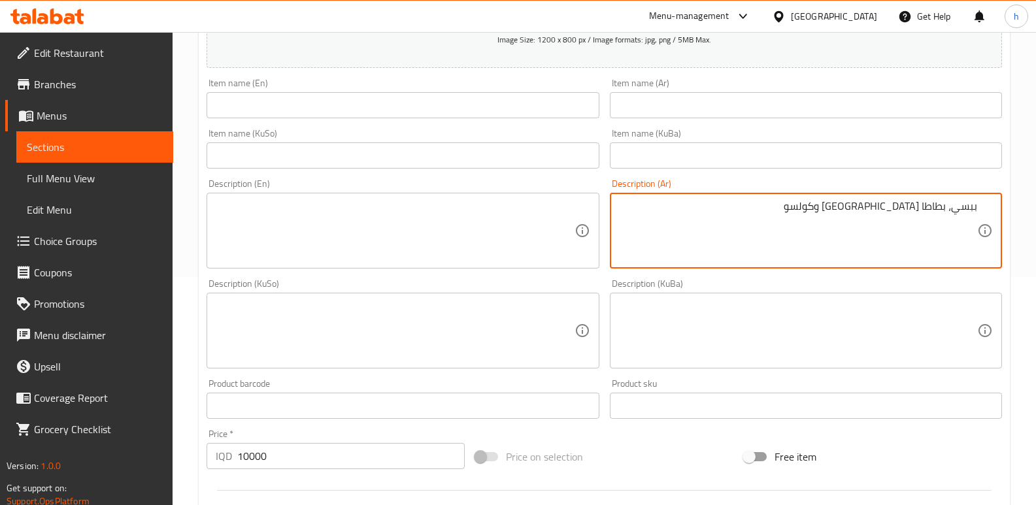
drag, startPoint x: 848, startPoint y: 208, endPoint x: 1001, endPoint y: 208, distance: 152.3
click at [1001, 208] on div "ببسي، بطاطا [GEOGRAPHIC_DATA] وكولسو Description (Ar)" at bounding box center [806, 231] width 392 height 76
type textarea "ببسي، بطاطا [GEOGRAPHIC_DATA] وكولسو"
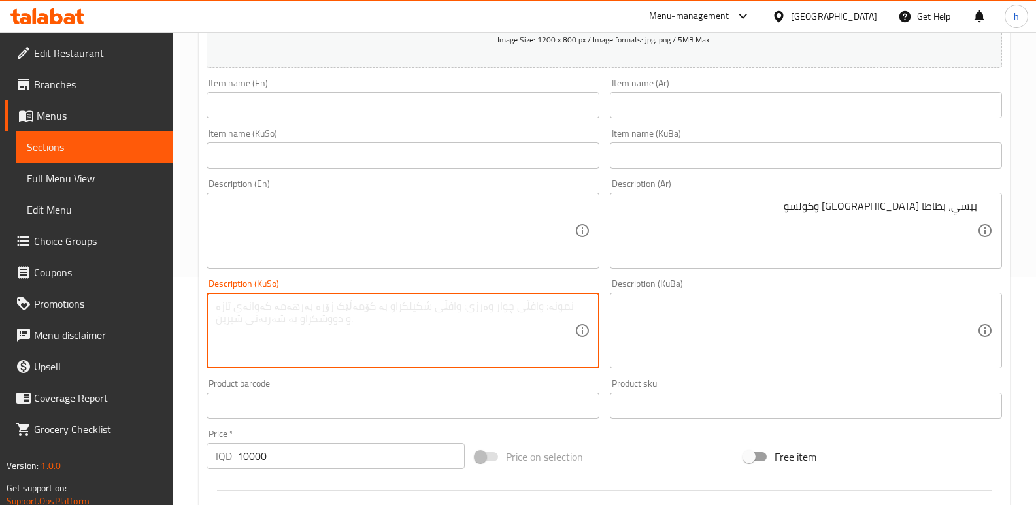
click at [518, 311] on textarea at bounding box center [395, 331] width 358 height 62
paste textarea "بیپسی و سوورکراوە و کۆلسلاو"
click at [540, 312] on textarea "بیپسی و سوورکراوە و کۆلسلاو" at bounding box center [395, 331] width 358 height 62
click at [519, 307] on textarea "بیپسی، سوورکراوە و کۆلسلاو" at bounding box center [395, 331] width 358 height 62
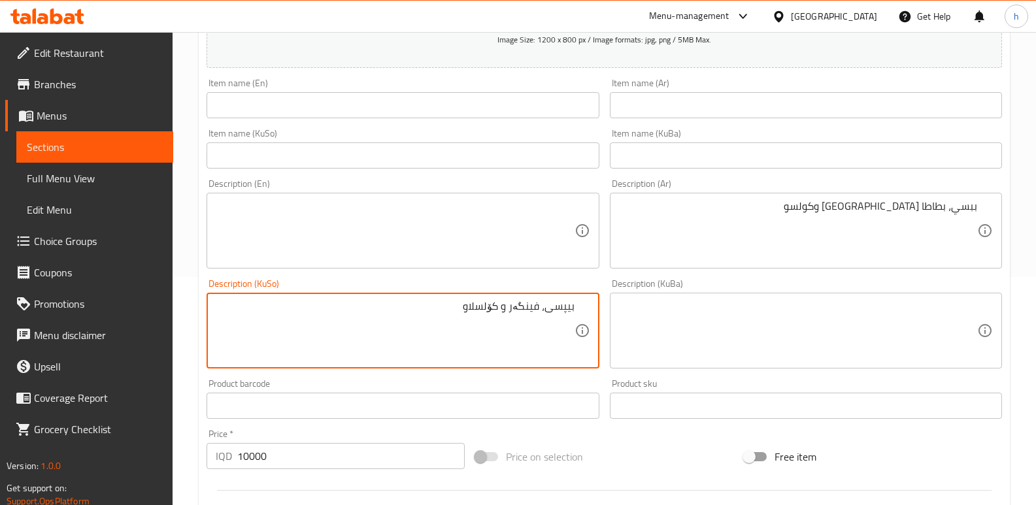
click at [488, 310] on textarea "بیپسی، فینگەر و کۆلسلاو" at bounding box center [395, 331] width 358 height 62
click at [460, 302] on textarea "بیپسی، فینگەر و کۆل سلاو" at bounding box center [395, 331] width 358 height 62
type textarea "بیپسی، فینگەر و کۆل سڵۆ"
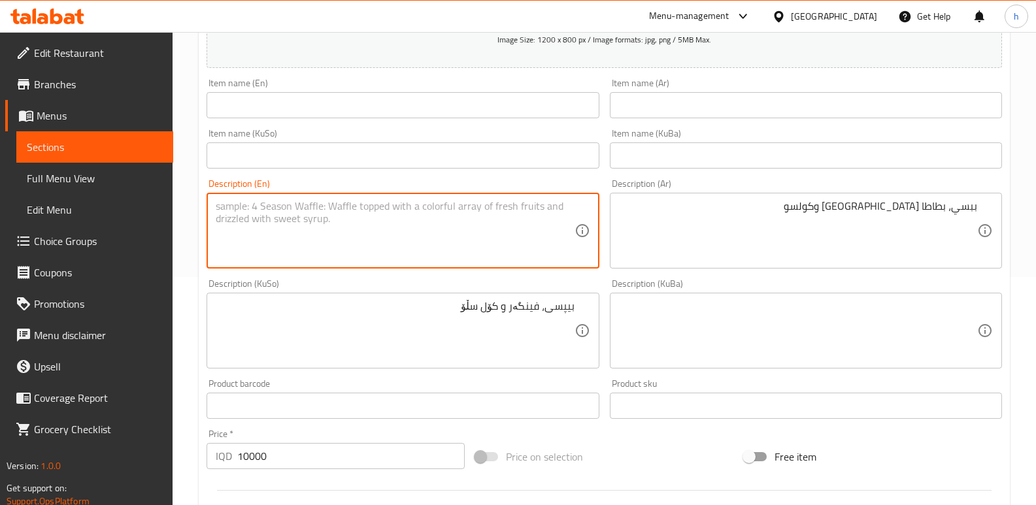
click at [316, 225] on textarea at bounding box center [395, 231] width 358 height 62
paste textarea "Pepsi, fries and coleslaw"
click at [245, 208] on textarea "Pepsi, fries and coleslaw" at bounding box center [395, 231] width 358 height 62
type textarea "Pepsi, French fries and coleslaw"
click at [662, 112] on input "text" at bounding box center [806, 105] width 392 height 26
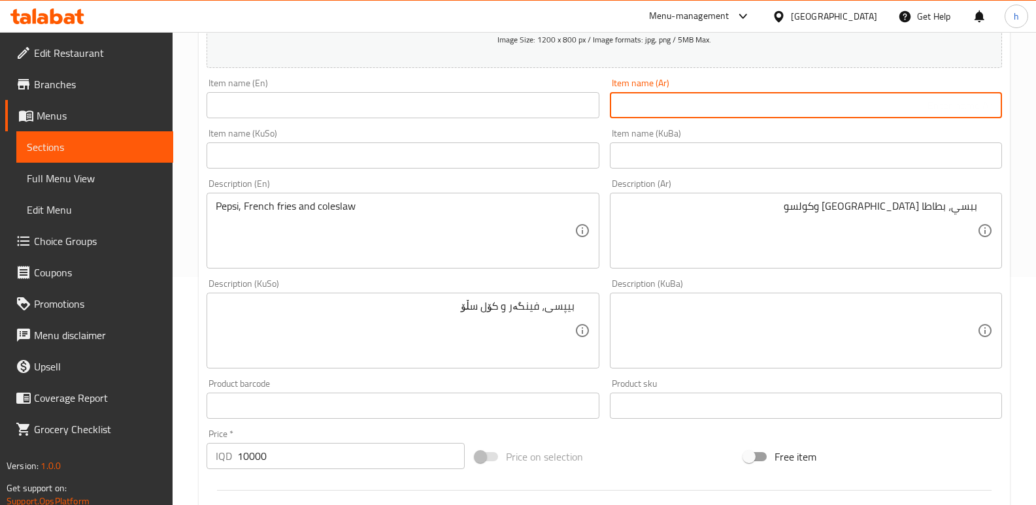
paste input "زنجر كومبو"
type input "زنجر كومبو"
click at [525, 159] on input "text" at bounding box center [403, 155] width 392 height 26
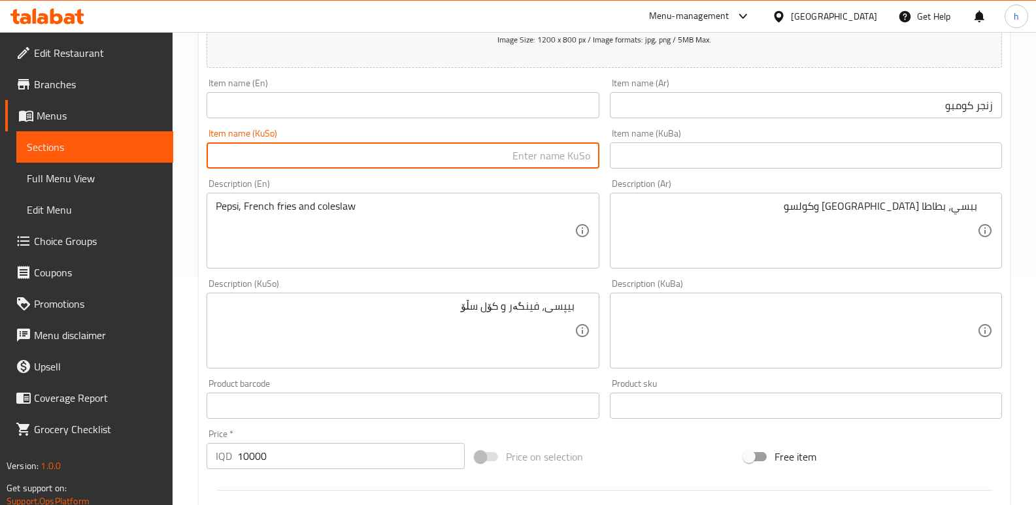
click at [513, 104] on input "text" at bounding box center [403, 105] width 392 height 26
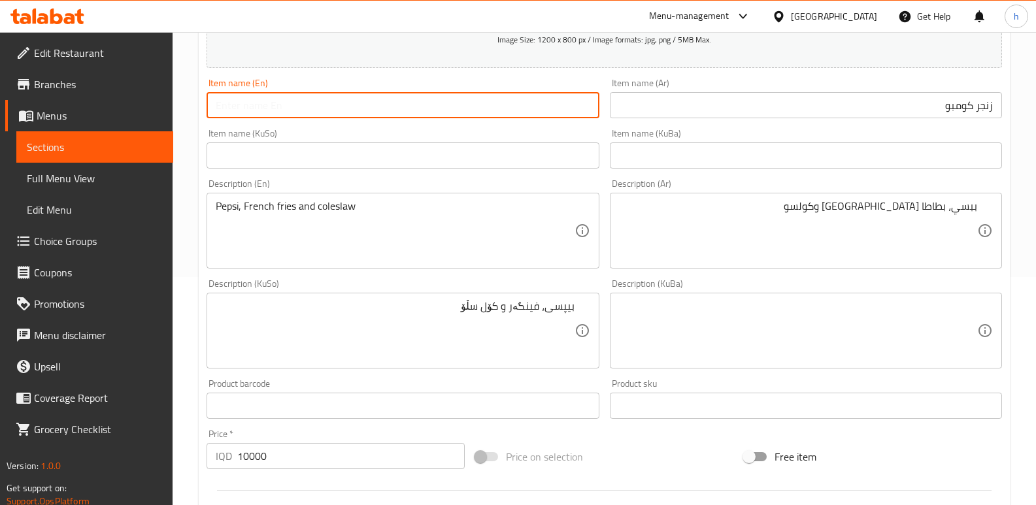
paste input "Zinger Combo"
type input "Zinger Combo"
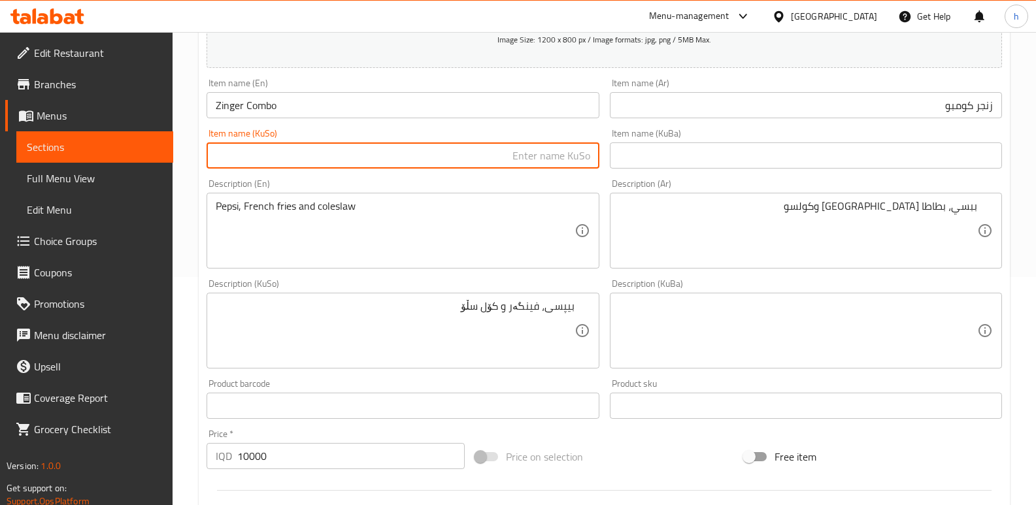
click at [286, 149] on input "text" at bounding box center [403, 155] width 392 height 26
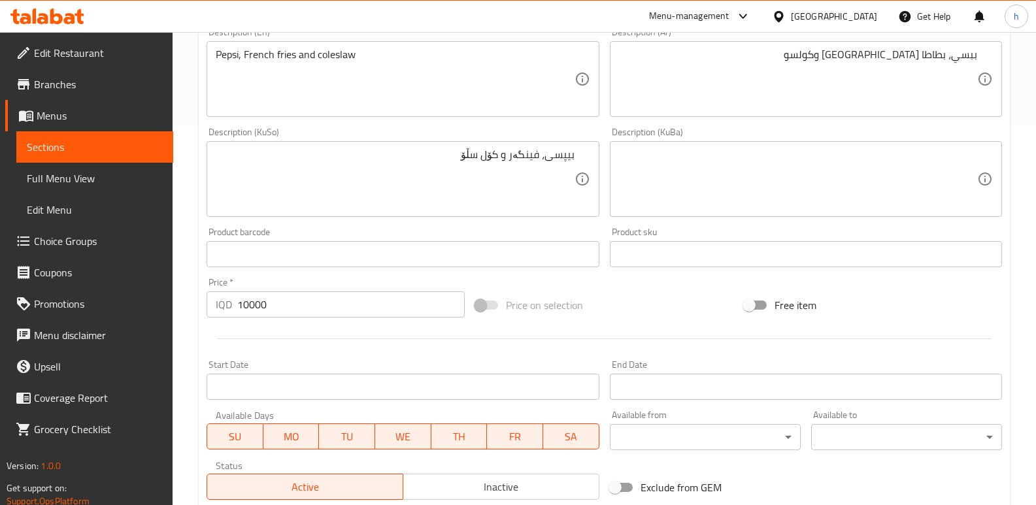
scroll to position [569, 0]
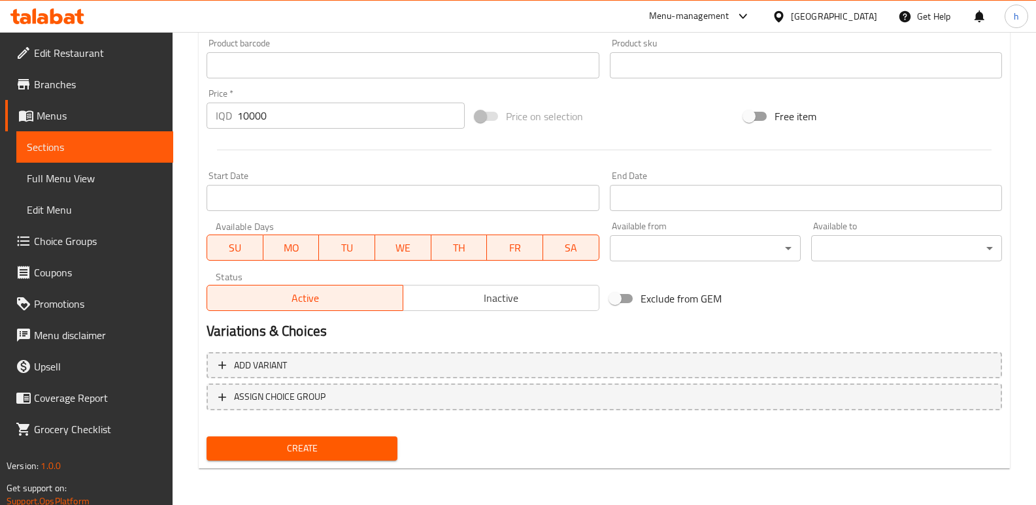
type input "زینگەر کۆمبۆ"
click at [373, 442] on span "Create" at bounding box center [302, 449] width 170 height 16
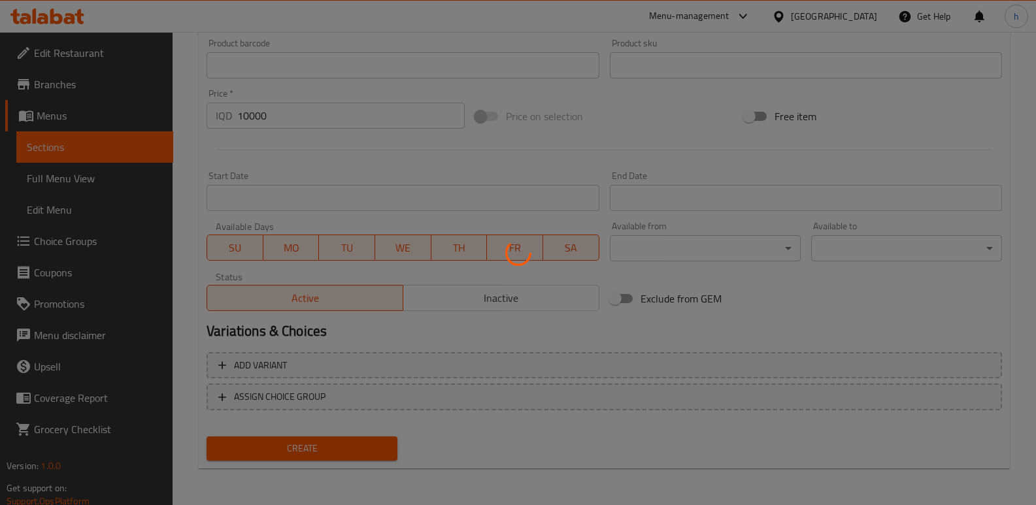
type input "0"
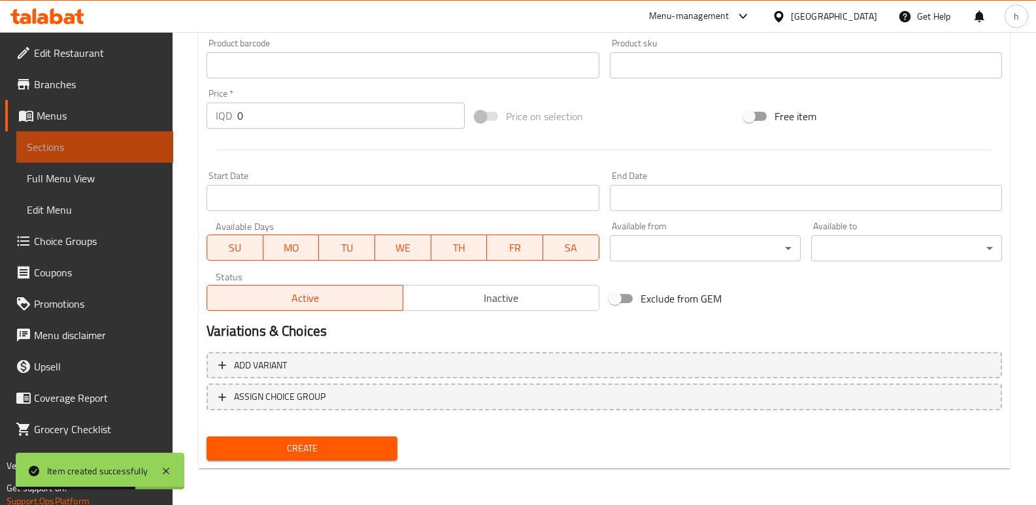
click at [133, 147] on span "Sections" at bounding box center [95, 147] width 136 height 16
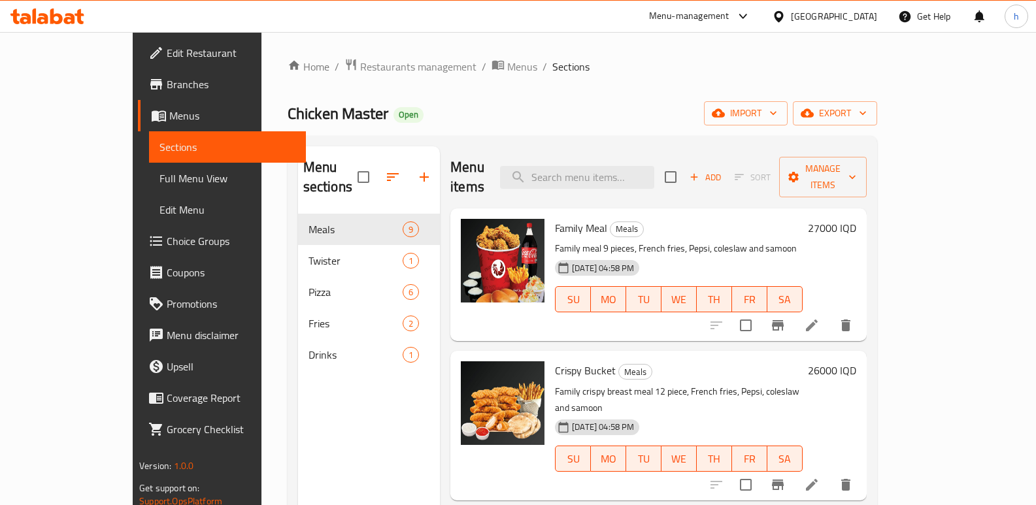
click at [555, 218] on span "Family Meal" at bounding box center [581, 228] width 52 height 20
drag, startPoint x: 610, startPoint y: 172, endPoint x: 611, endPoint y: 161, distance: 10.5
click at [611, 166] on input "search" at bounding box center [577, 177] width 154 height 23
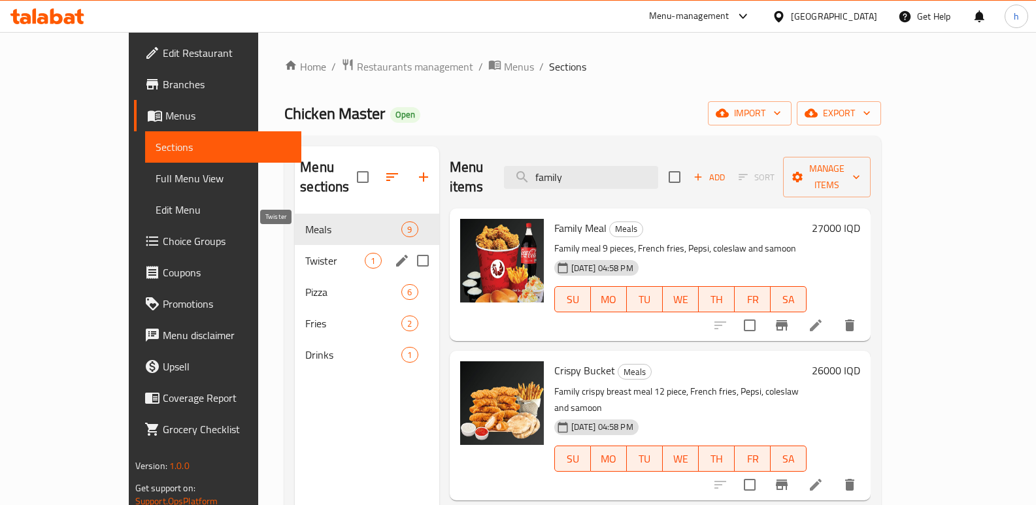
type input "family"
drag, startPoint x: 245, startPoint y: 242, endPoint x: 245, endPoint y: 213, distance: 28.8
click at [305, 253] on span "Twister" at bounding box center [334, 261] width 59 height 16
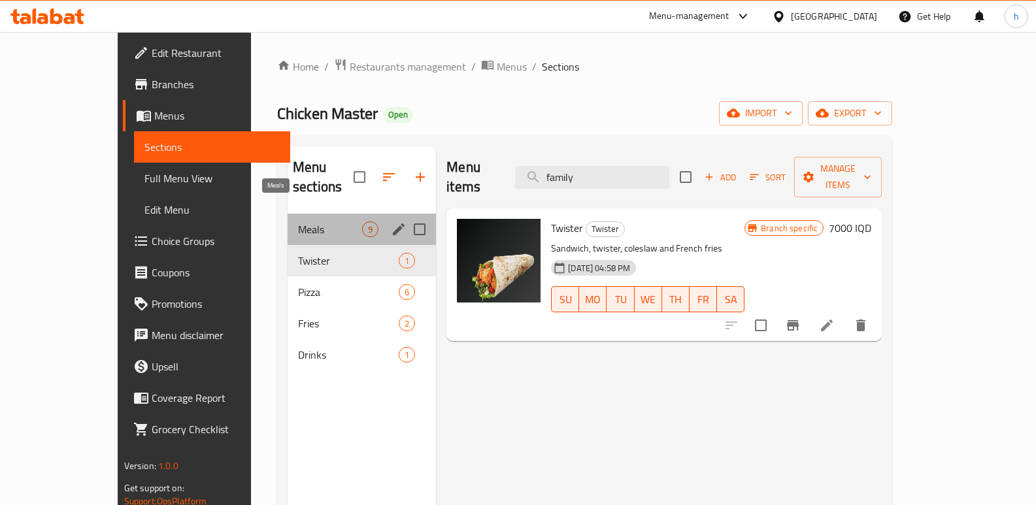
click at [298, 222] on span "Meals" at bounding box center [330, 230] width 64 height 16
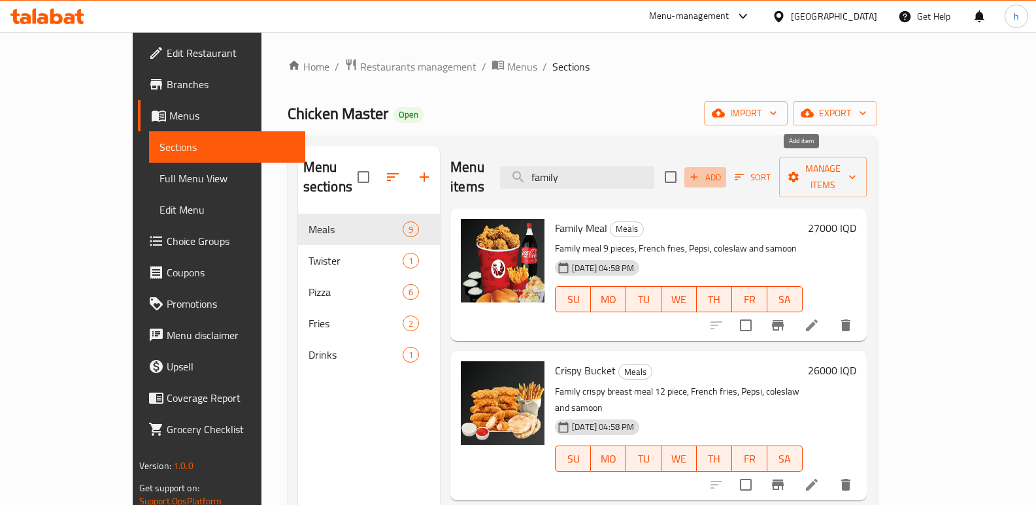
click at [723, 170] on span "Add" at bounding box center [705, 177] width 35 height 15
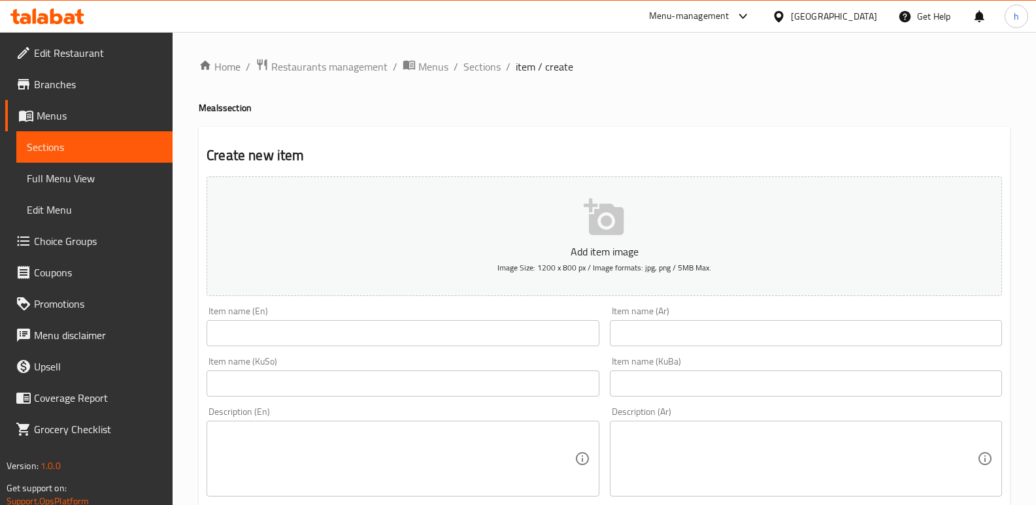
click at [708, 333] on input "text" at bounding box center [806, 333] width 392 height 26
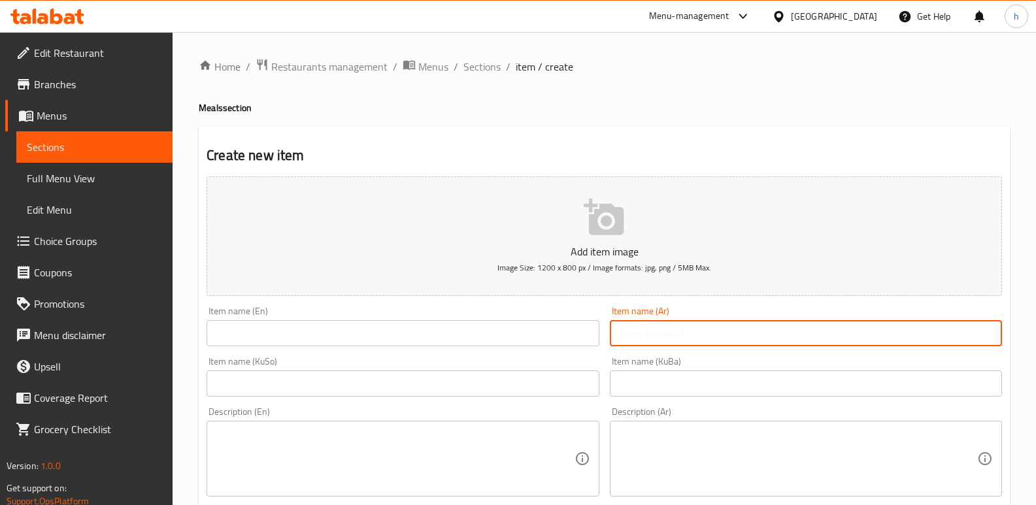
paste input "[PERSON_NAME]"
type input "[PERSON_NAME]"
click at [693, 467] on textarea at bounding box center [798, 459] width 358 height 62
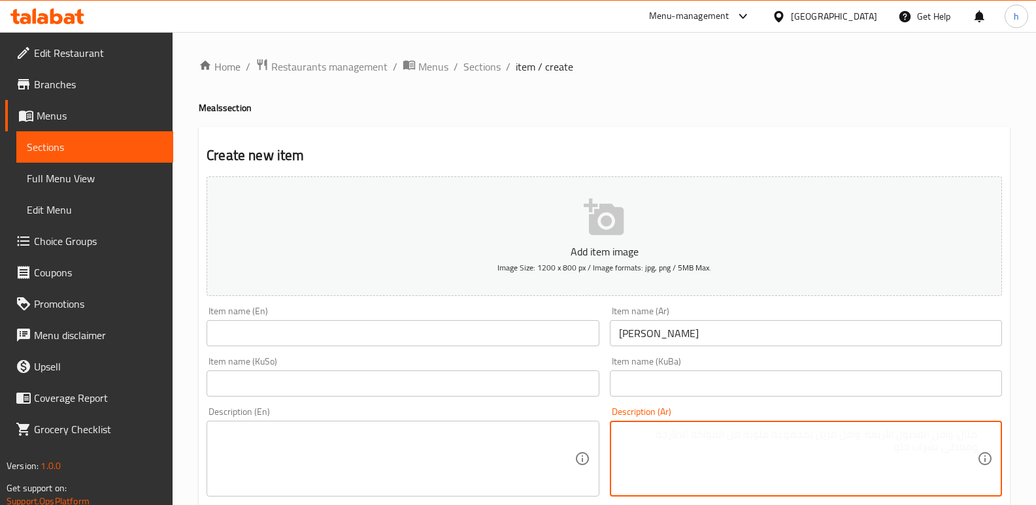
paste textarea "9قطعه دجاج +5قطعه كريسبي + فنكر + ببسي + صوص + كولسو"
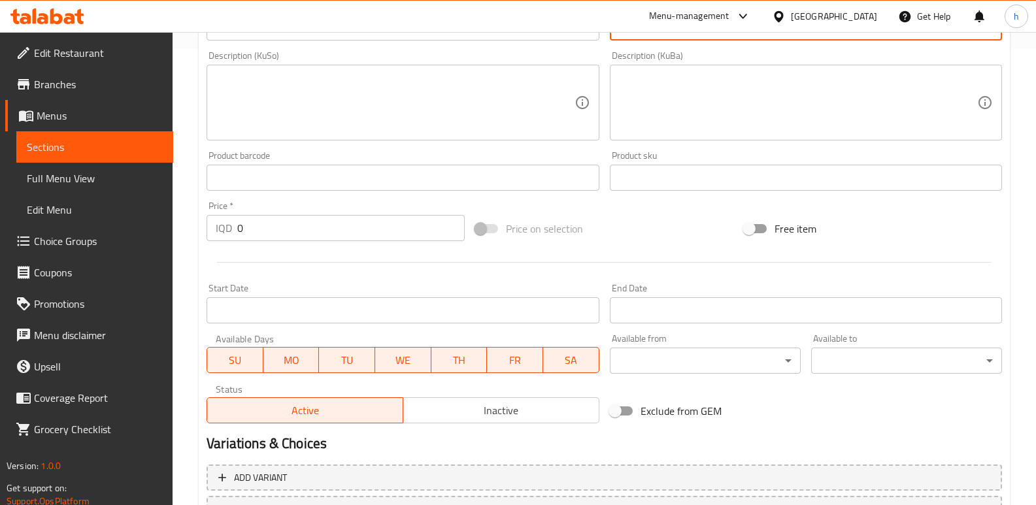
scroll to position [462, 0]
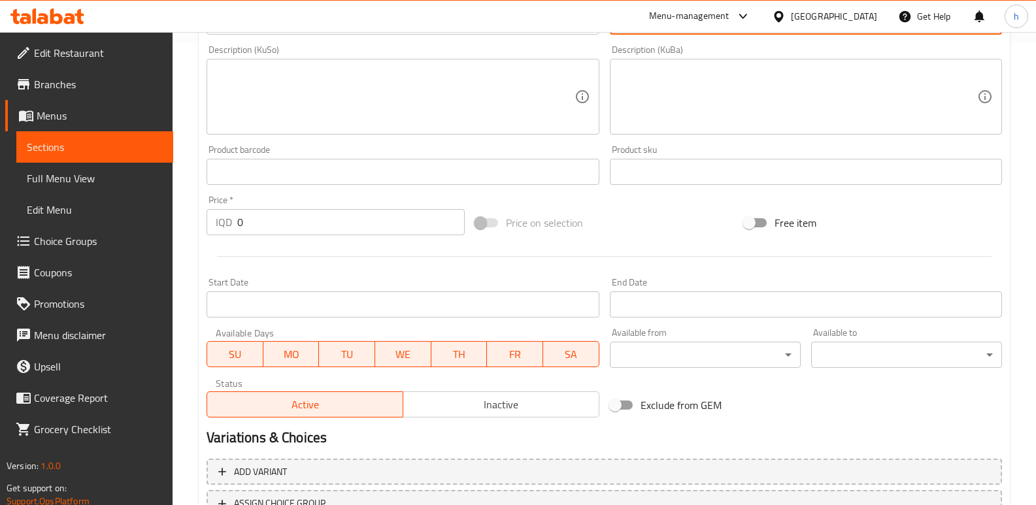
type textarea "9قطعه دجاج +5قطعه كريسبي + فنكر + ببسي + صوص + كولسو"
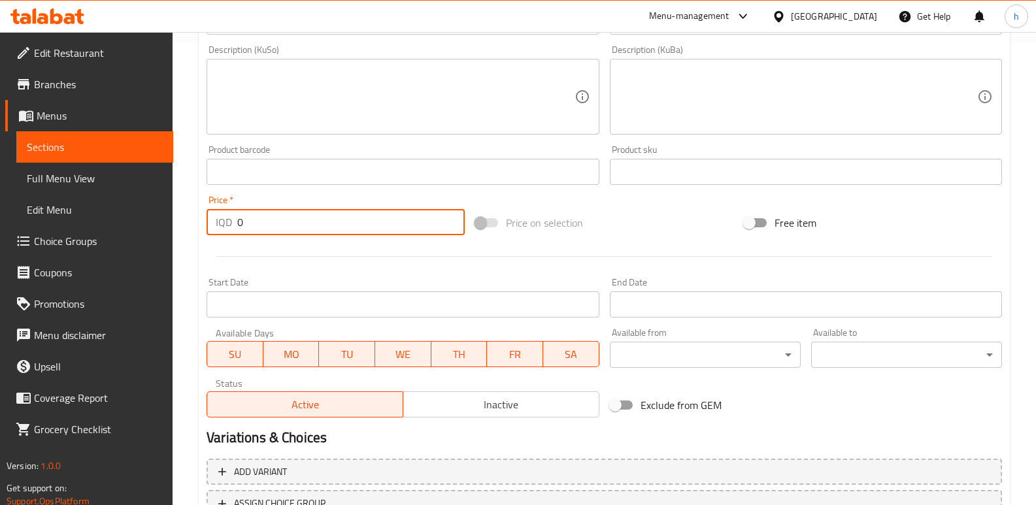
drag, startPoint x: 245, startPoint y: 229, endPoint x: 197, endPoint y: 224, distance: 48.0
click at [197, 224] on div "Home / Restaurants management / Menus / Sections / item / create Meals section …" at bounding box center [604, 91] width 863 height 1042
type input "33000"
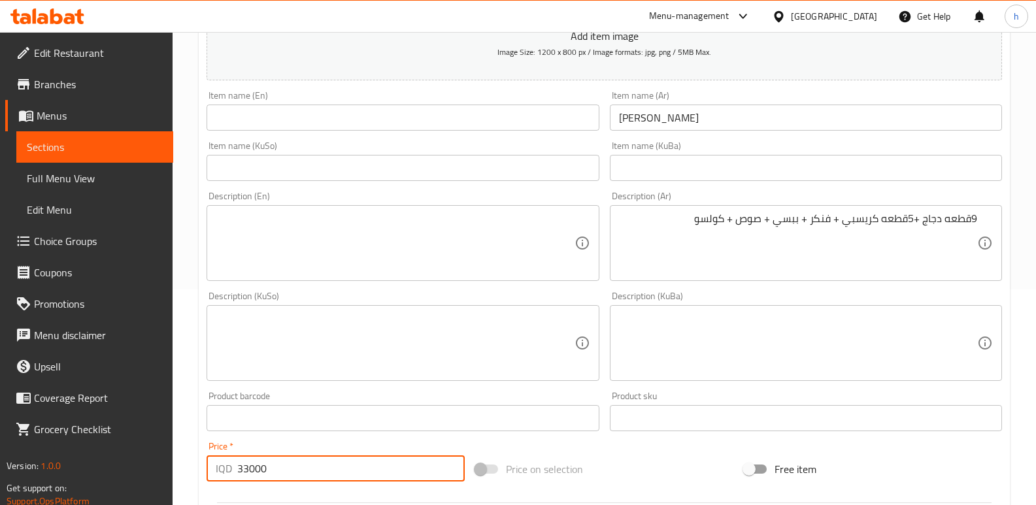
scroll to position [195, 0]
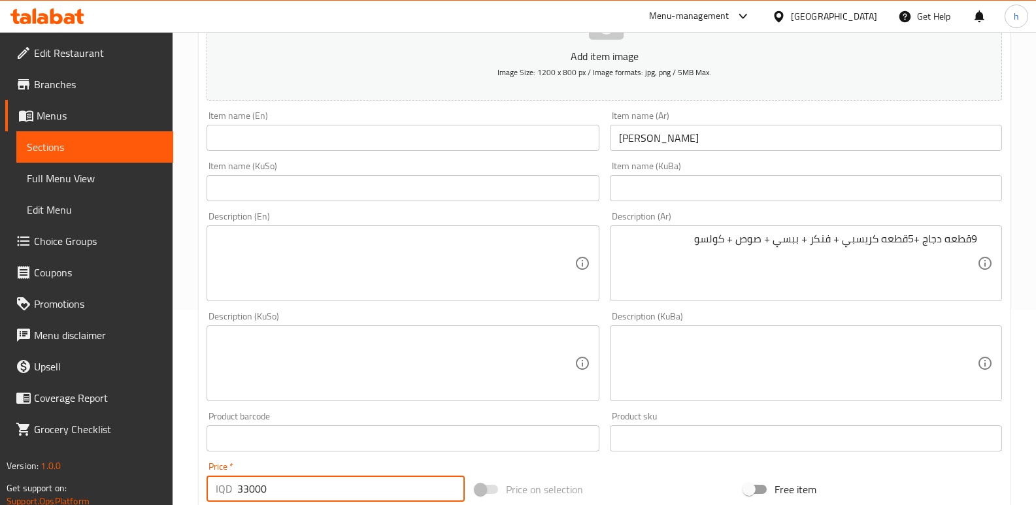
click at [691, 135] on input "[PERSON_NAME]" at bounding box center [806, 138] width 392 height 26
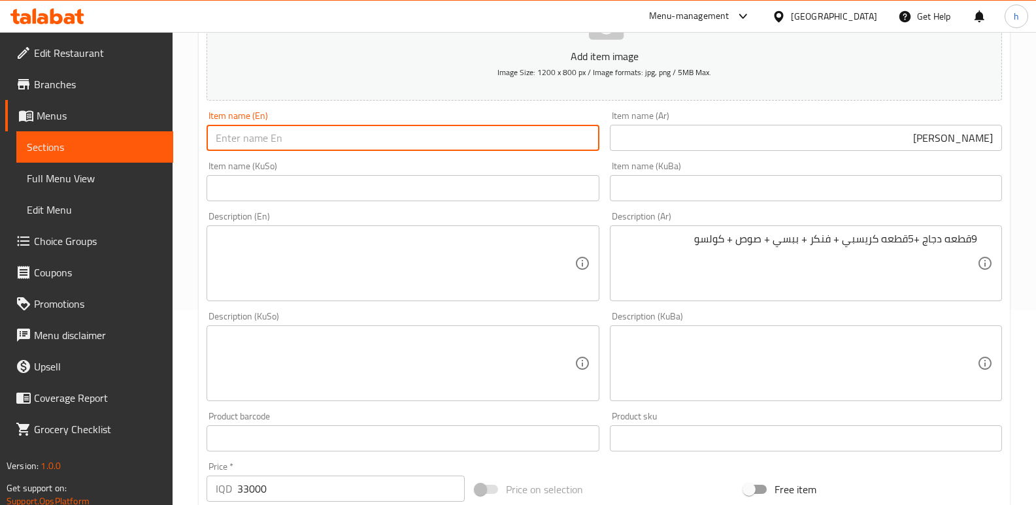
click at [373, 136] on input "text" at bounding box center [403, 138] width 392 height 26
type input "Family Crispy"
click at [556, 197] on input "text" at bounding box center [403, 188] width 392 height 26
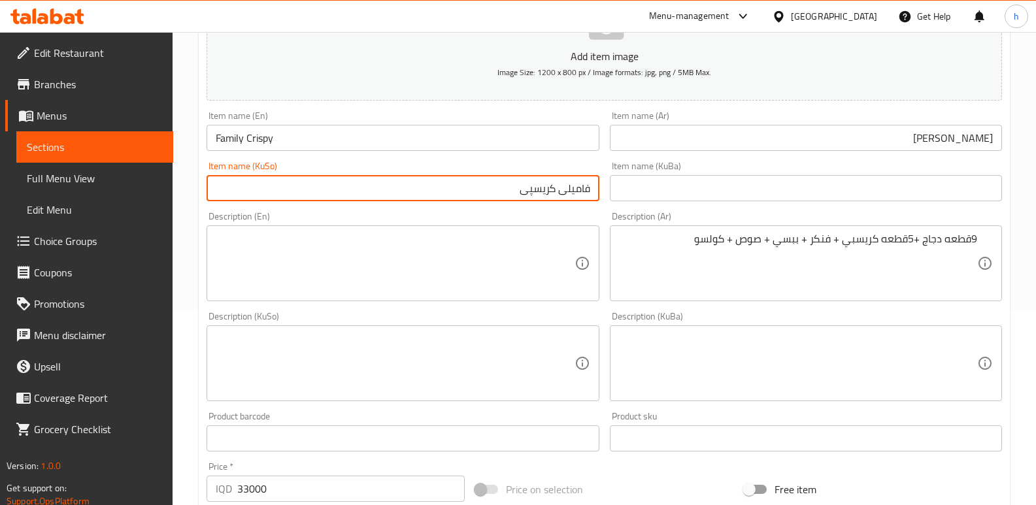
type input "فامیلی کریسپی"
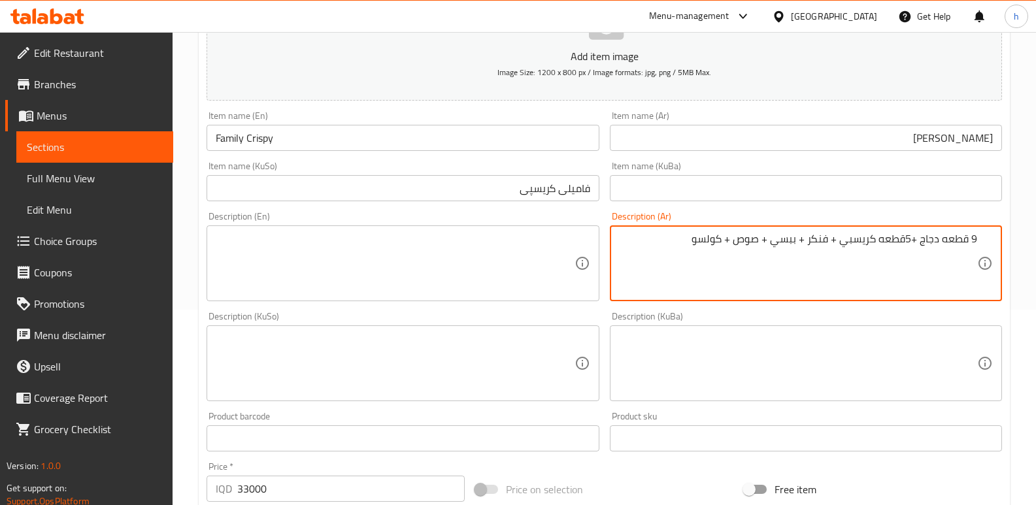
click at [912, 239] on textarea "9 قطعه دجاج +5قطعه كريسبي + فنكر + ببسي + صوص + كولسو" at bounding box center [798, 264] width 358 height 62
click at [824, 239] on textarea "9 قطعه دجاج، 5قطعه كريسبي، فنكر + ببسي + صوص + كولسو" at bounding box center [798, 264] width 358 height 62
paste textarea "بطاطا [GEOGRAPHIC_DATA]"
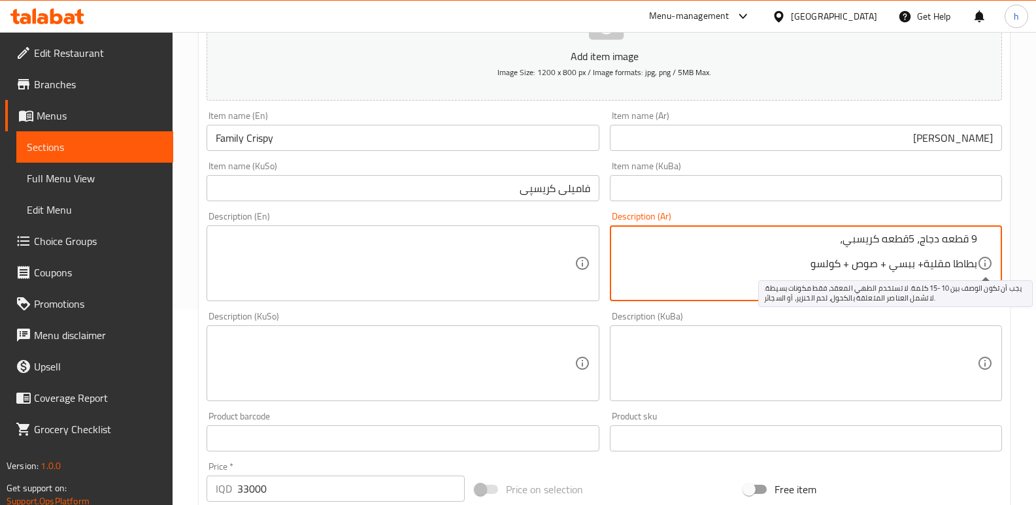
click at [977, 266] on icon at bounding box center [985, 264] width 16 height 16
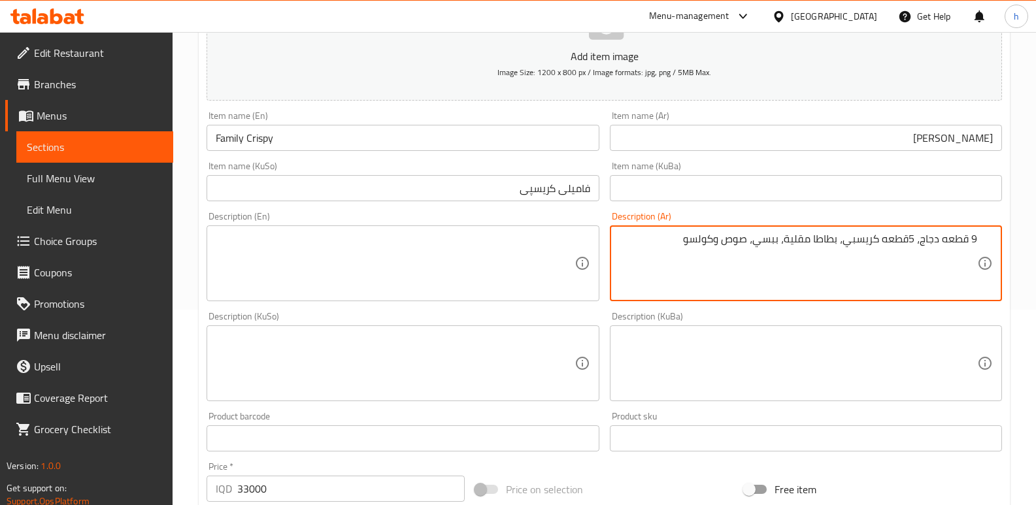
drag, startPoint x: 676, startPoint y: 236, endPoint x: 1011, endPoint y: 243, distance: 335.4
click at [1011, 243] on div "Home / Restaurants management / Menus / Sections / item / create Meals section …" at bounding box center [604, 358] width 863 height 1042
type textarea "9 قطعه دجاج، 5قطعه كريسبي، بطاطا مقلية، ببسي، صوص وكولسو"
click at [254, 256] on textarea at bounding box center [395, 264] width 358 height 62
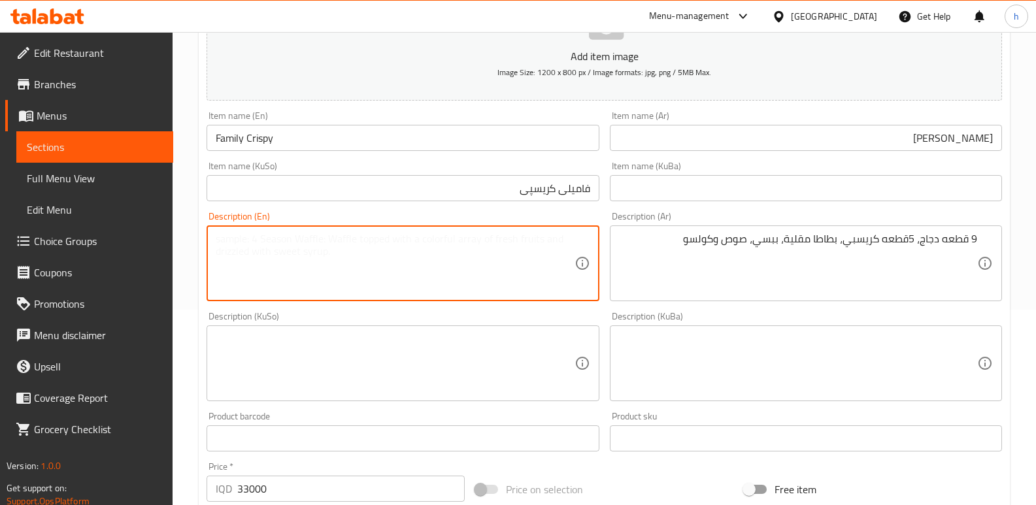
paste textarea "9 pieces of chicken, 5 crispy pieces, French fries, Pepsi, sauce and coleslaw"
type textarea "9 pieces of chicken, 5 crispy pieces, French fries, Pepsi, sauce and coleslaw"
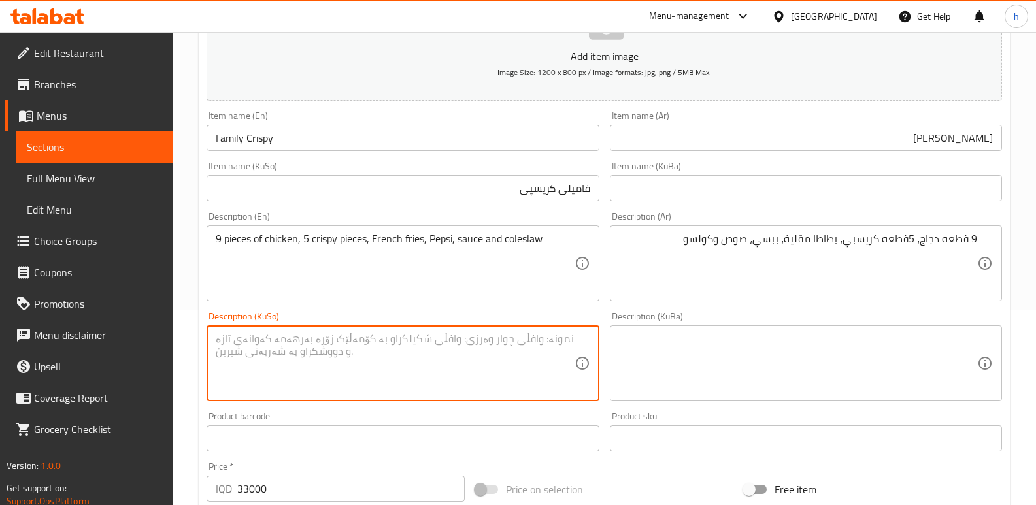
click at [461, 352] on textarea at bounding box center [395, 364] width 358 height 62
paste textarea "9 پارچە مریشک، 5 پارچە کریسپی، فینگەر، بیپسی، سۆس و کۆل سڵۆ"
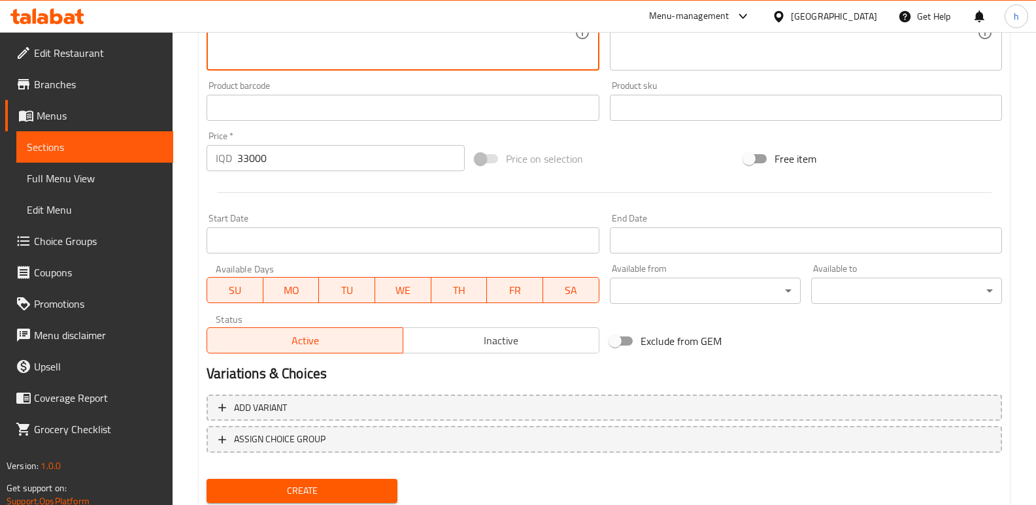
scroll to position [569, 0]
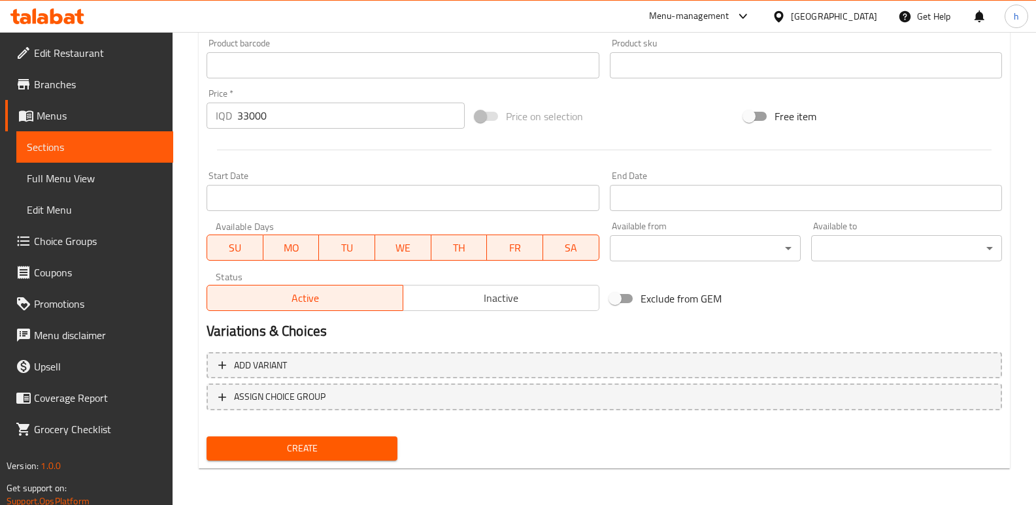
type textarea "9 پارچە مریشک، 5 پارچە کریسپی، فینگەر، بیپسی، سۆس و کۆل سڵۆ"
click at [382, 451] on span "Create" at bounding box center [302, 449] width 170 height 16
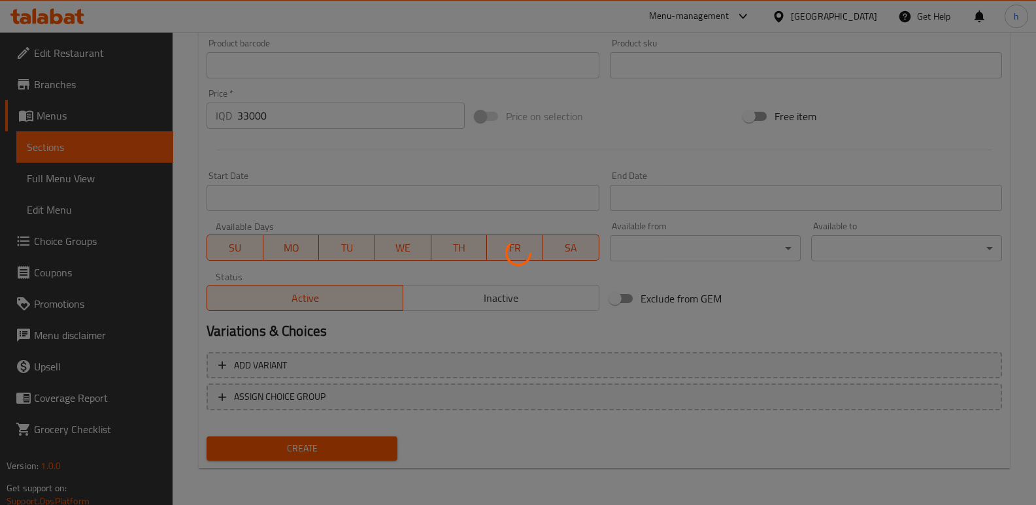
type input "0"
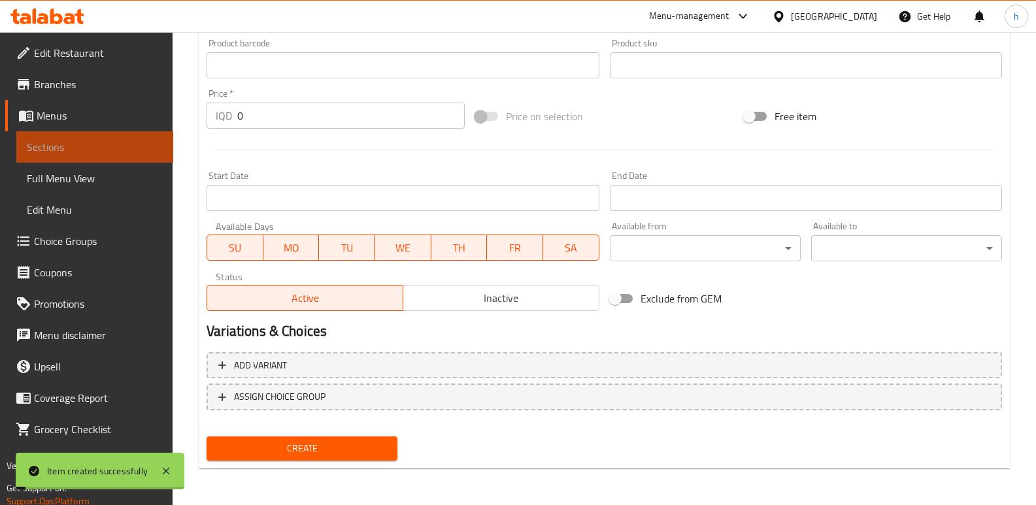
click at [147, 151] on span "Sections" at bounding box center [95, 147] width 136 height 16
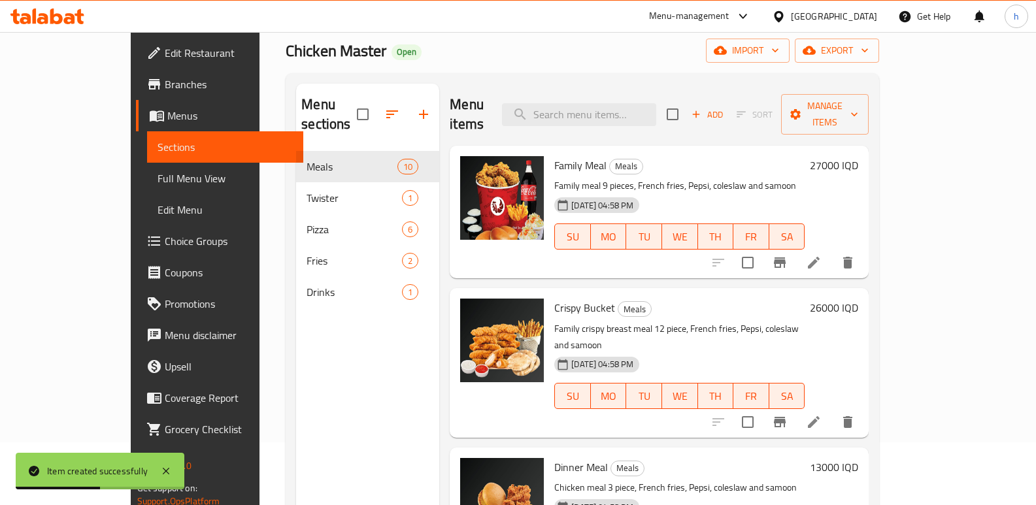
scroll to position [59, 0]
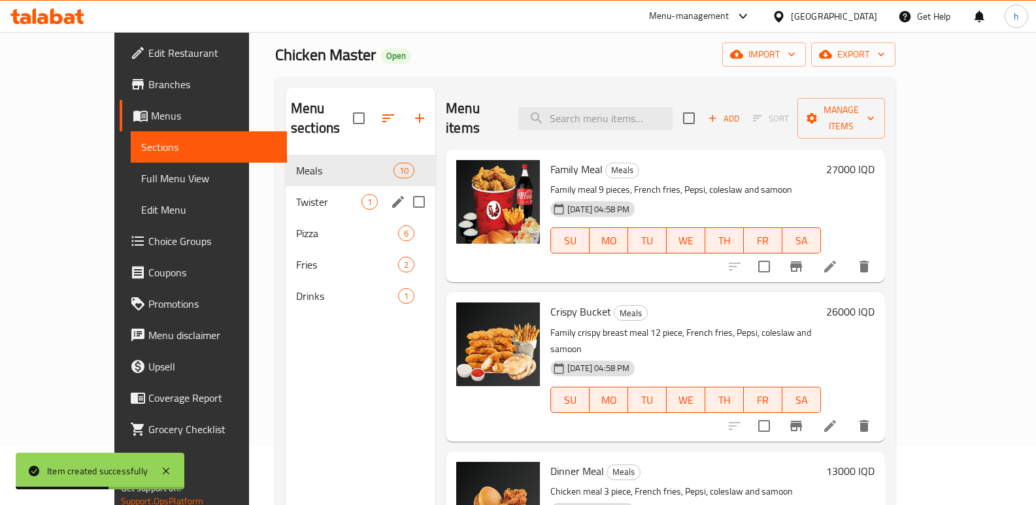
click at [296, 194] on span "Twister" at bounding box center [328, 202] width 65 height 16
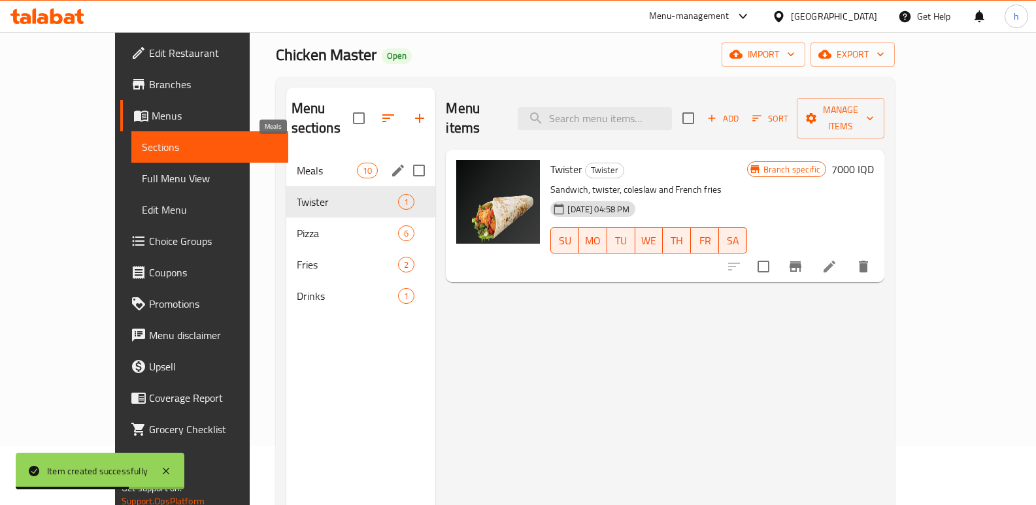
click at [297, 163] on span "Meals" at bounding box center [327, 171] width 61 height 16
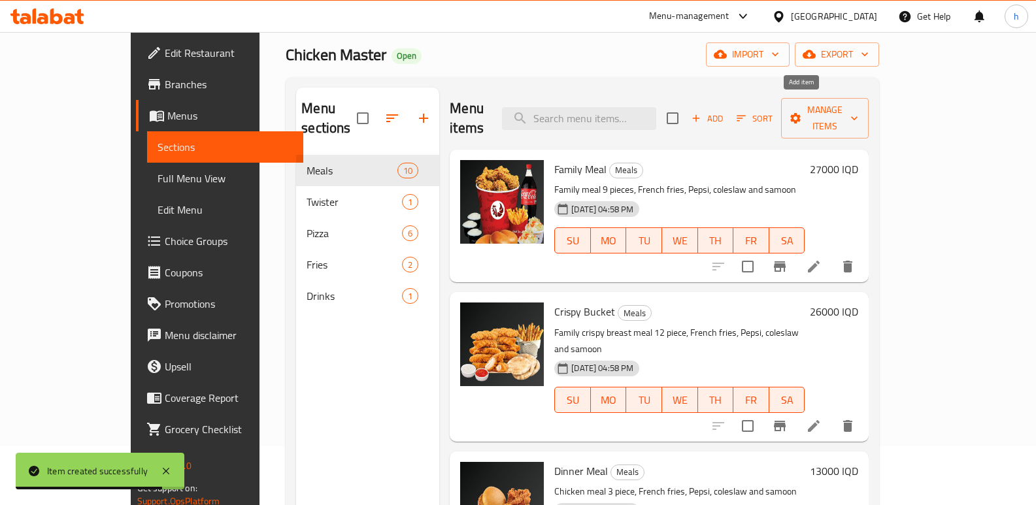
click at [725, 111] on span "Add" at bounding box center [707, 118] width 35 height 15
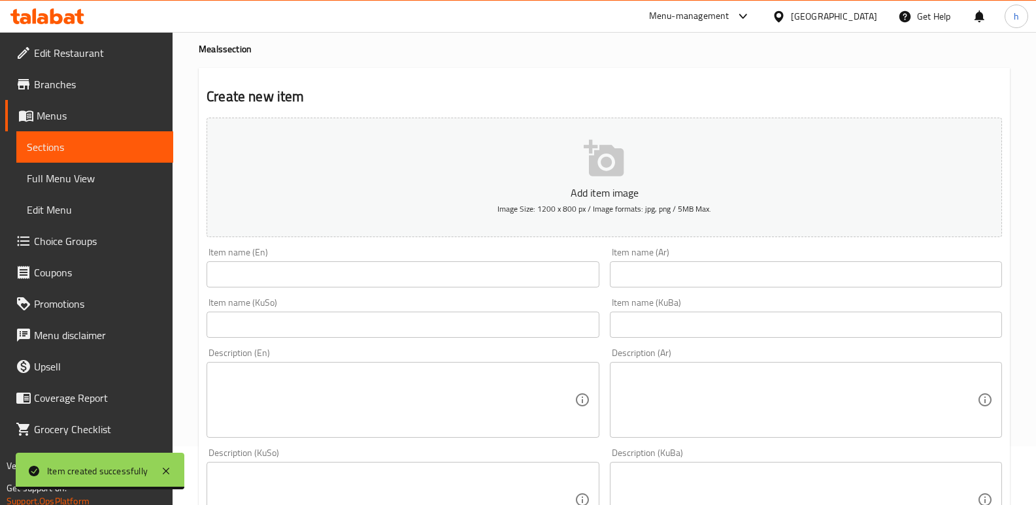
click at [750, 390] on textarea at bounding box center [798, 400] width 358 height 62
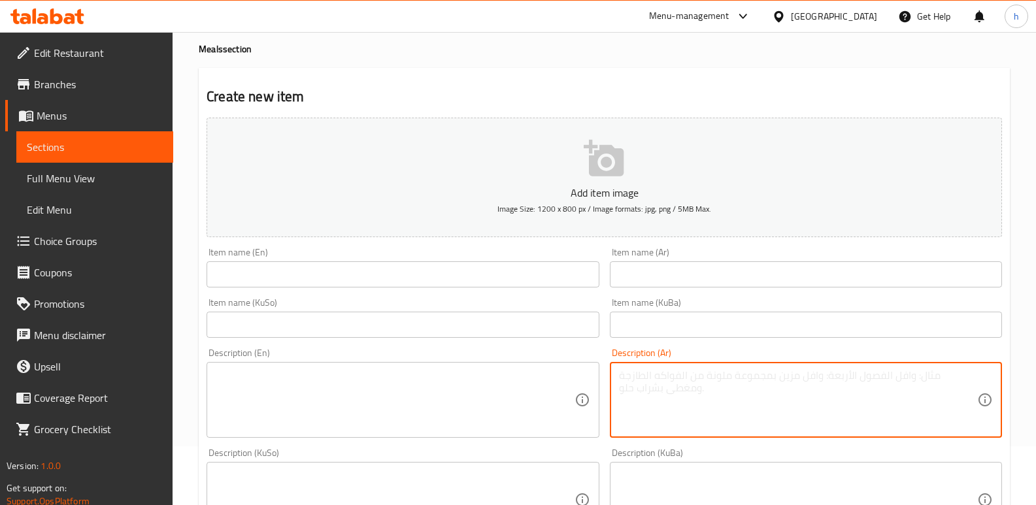
paste textarea "ببسي + فنكر + كولسو"
type textarea "ببسي + فنكر + كولسو"
click at [678, 269] on input "text" at bounding box center [806, 274] width 392 height 26
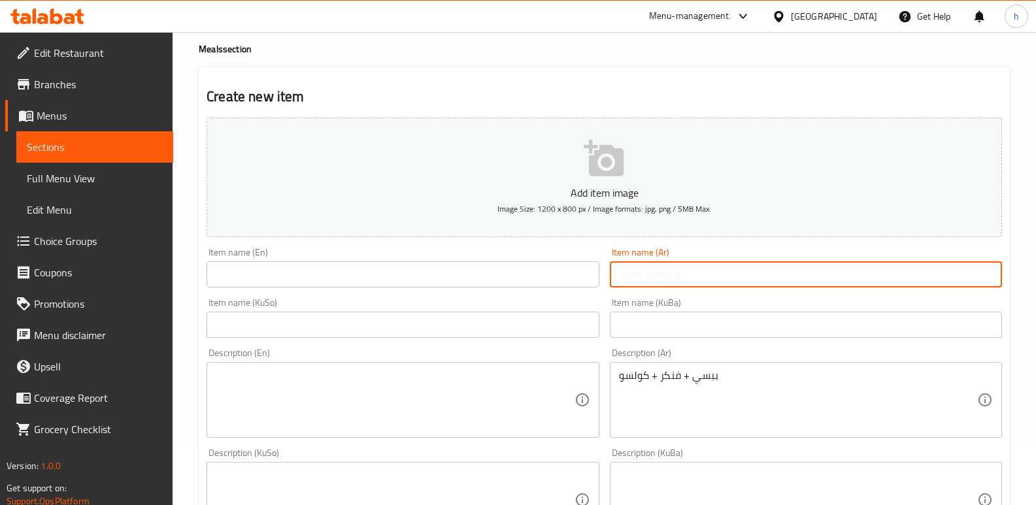
paste input "تويستر كومبو"
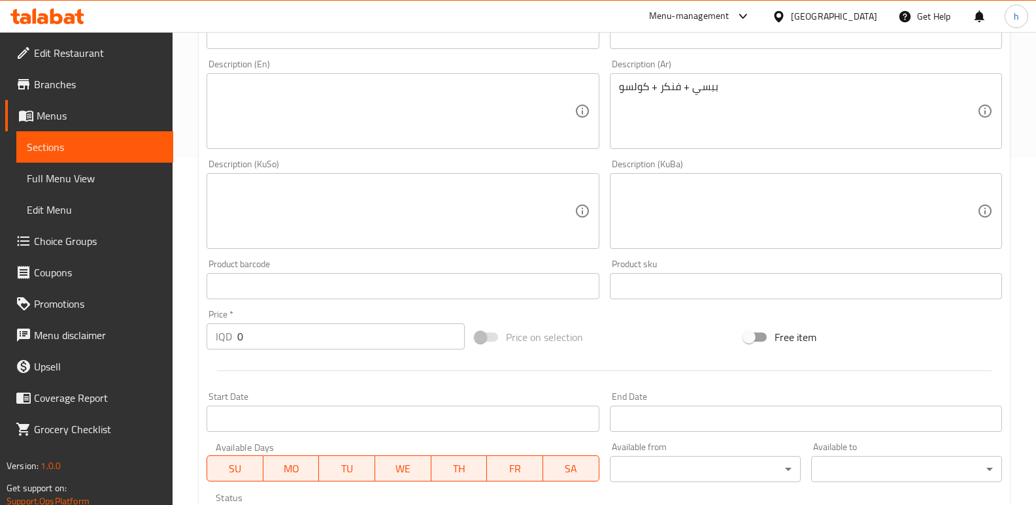
scroll to position [355, 0]
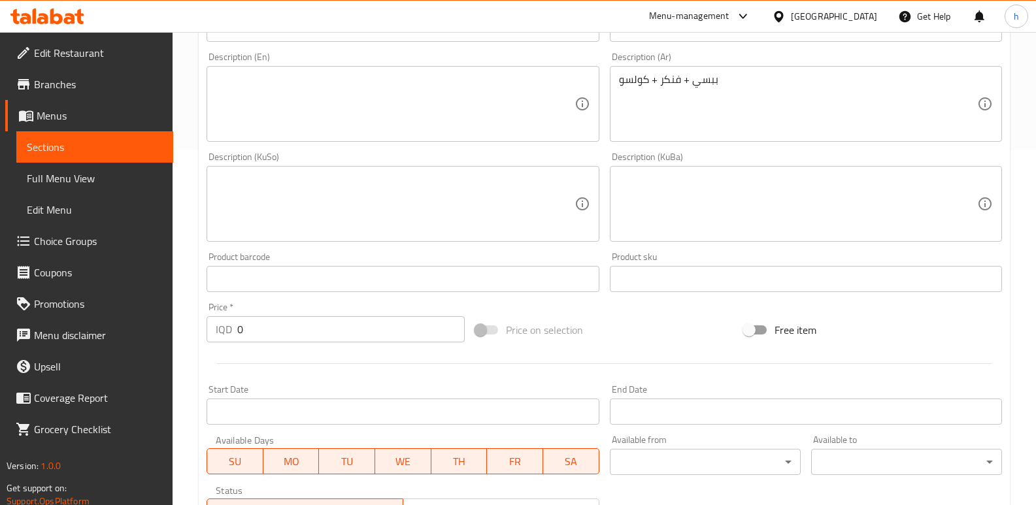
type input "تويستر كومبو"
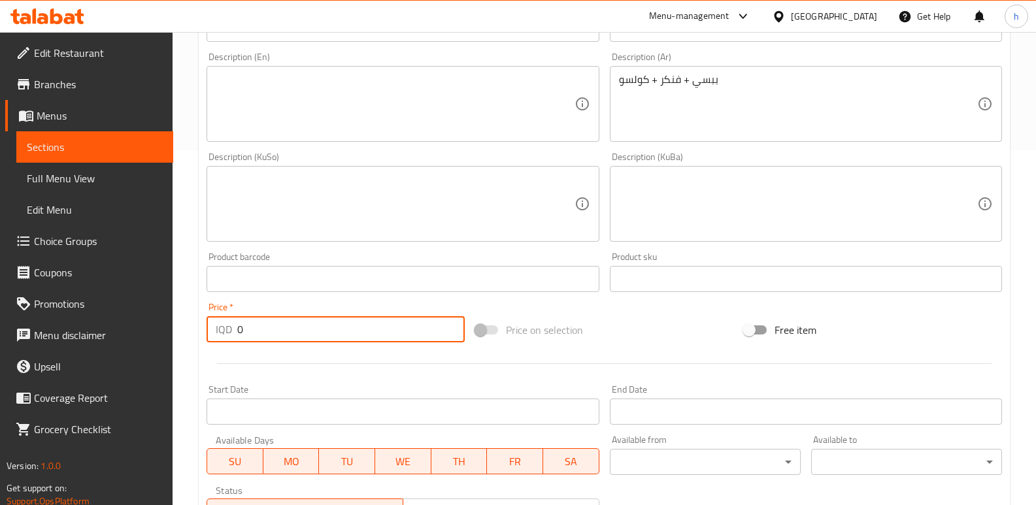
drag, startPoint x: 253, startPoint y: 330, endPoint x: 191, endPoint y: 322, distance: 62.7
click at [191, 322] on div "Home / Restaurants management / Menus / Sections / item / create Meals section …" at bounding box center [604, 198] width 863 height 1042
drag, startPoint x: 286, startPoint y: 328, endPoint x: 118, endPoint y: 316, distance: 168.4
click at [118, 316] on div "Edit Restaurant Branches Menus Sections Full Menu View Edit Menu Choice Groups …" at bounding box center [518, 198] width 1036 height 1042
paste input ".5"
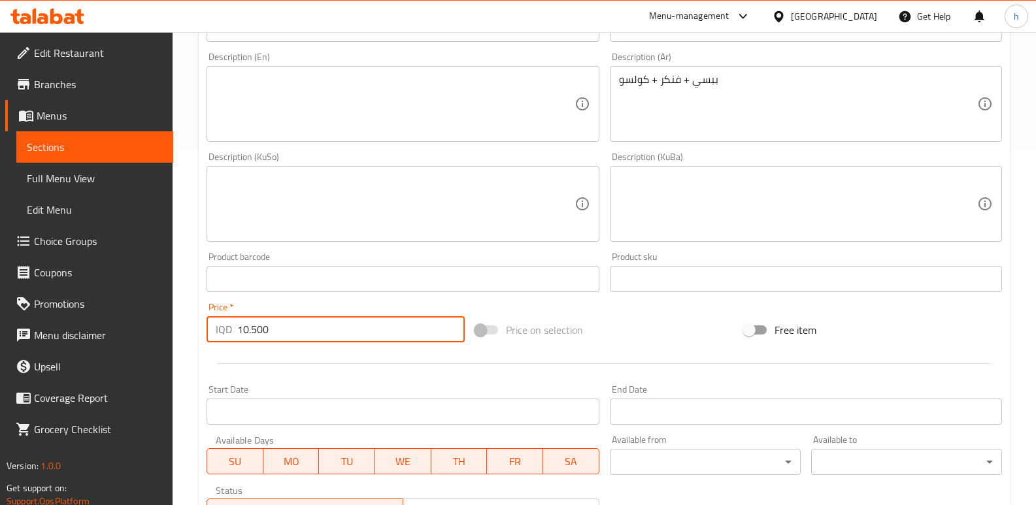
click at [252, 329] on input "10.500" at bounding box center [350, 329] width 227 height 26
click at [280, 331] on input "10500" at bounding box center [350, 329] width 227 height 26
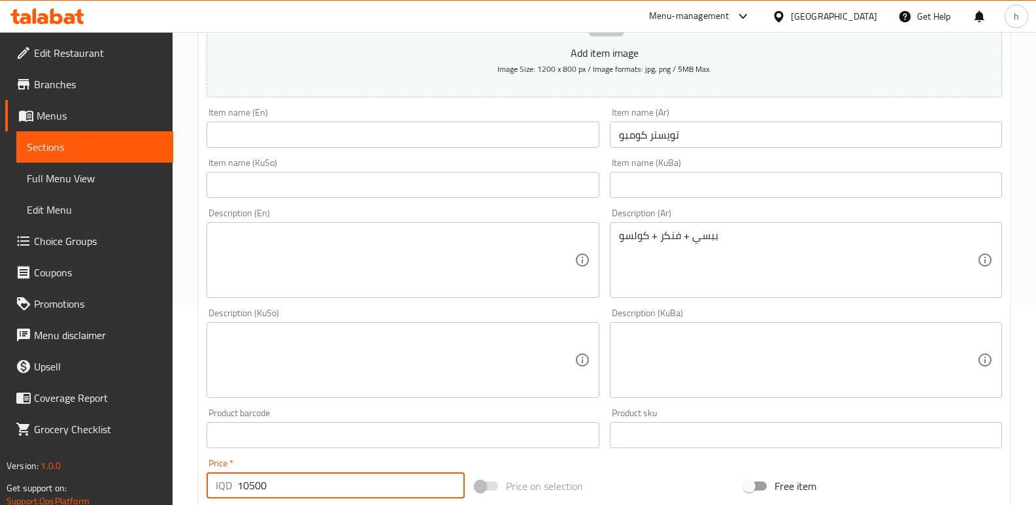
scroll to position [178, 0]
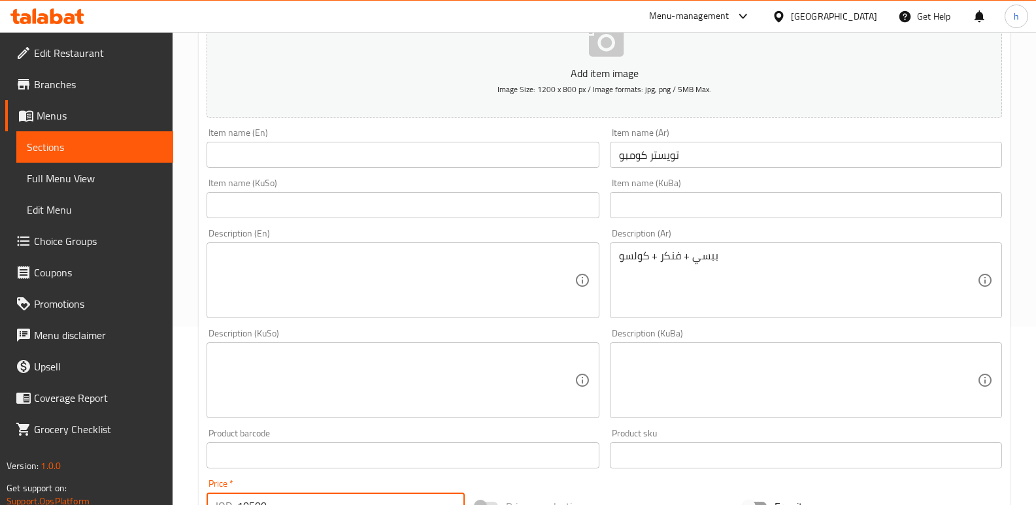
type input "10500"
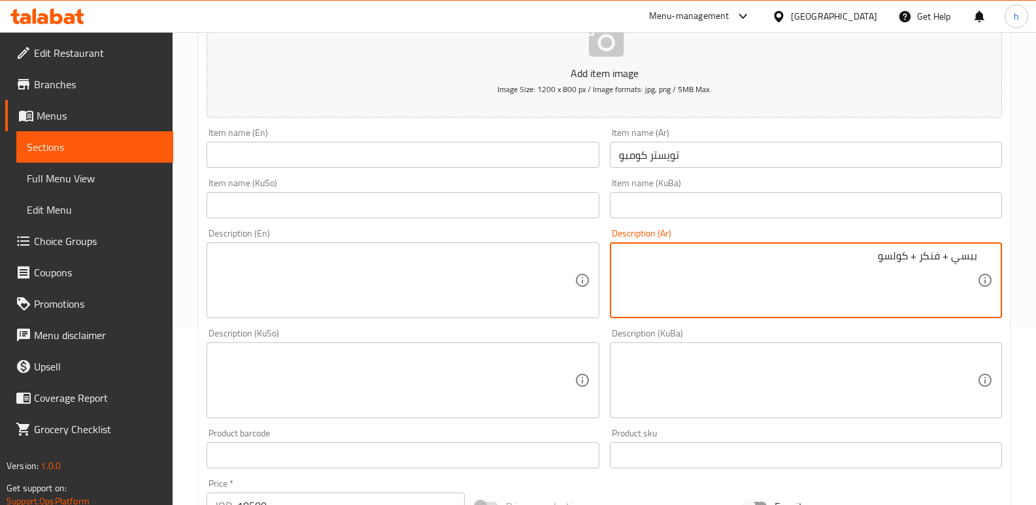
click at [739, 159] on input "تويستر كومبو" at bounding box center [806, 155] width 392 height 26
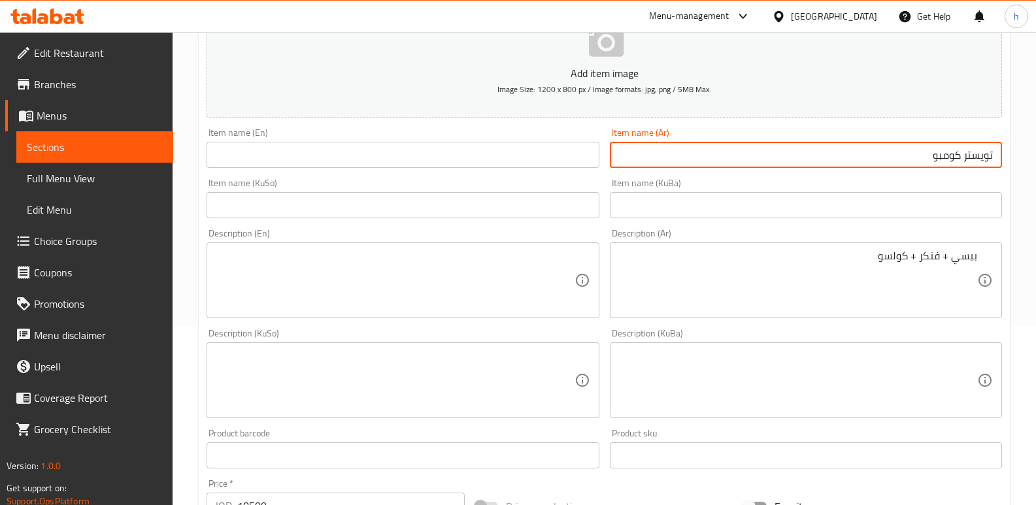
drag, startPoint x: 945, startPoint y: 258, endPoint x: 1004, endPoint y: 326, distance: 89.9
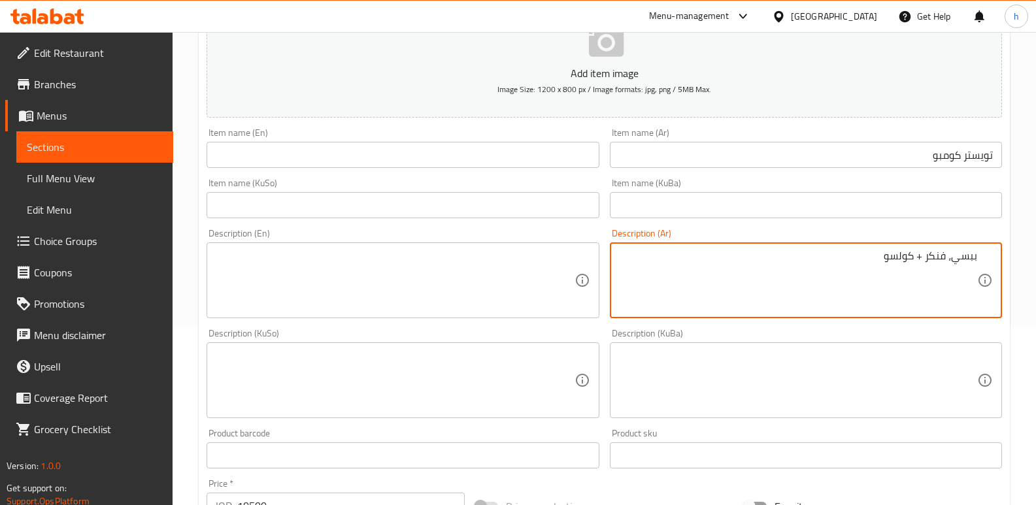
click at [938, 257] on textarea "ببسي، فنكر + كولسو" at bounding box center [798, 281] width 358 height 62
paste textarea "بطاطا [GEOGRAPHIC_DATA]"
click at [975, 282] on textarea "ببسي، بطاطا [GEOGRAPHIC_DATA]+ كولسو" at bounding box center [798, 281] width 358 height 62
type textarea "ببسي، بطاطا [GEOGRAPHIC_DATA] وكولسو"
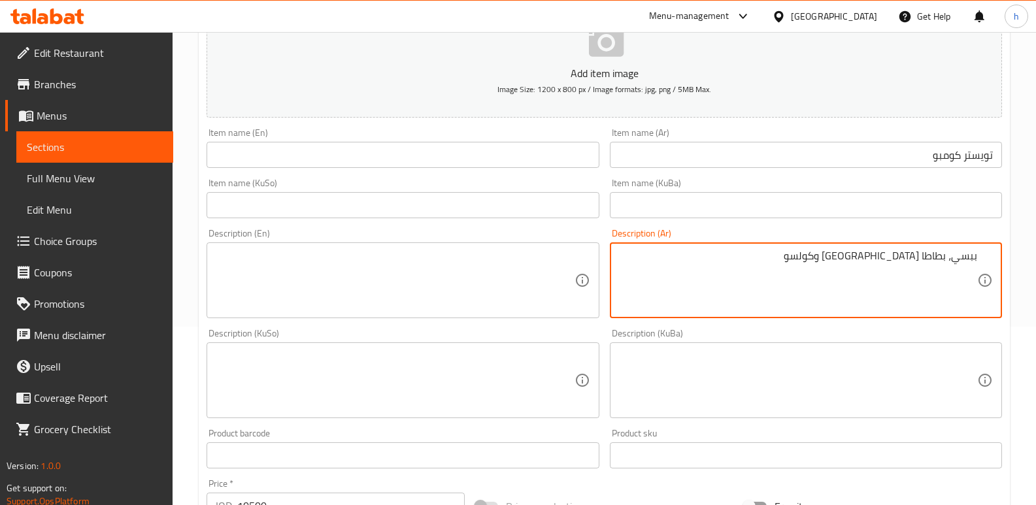
click at [582, 207] on input "text" at bounding box center [403, 205] width 392 height 26
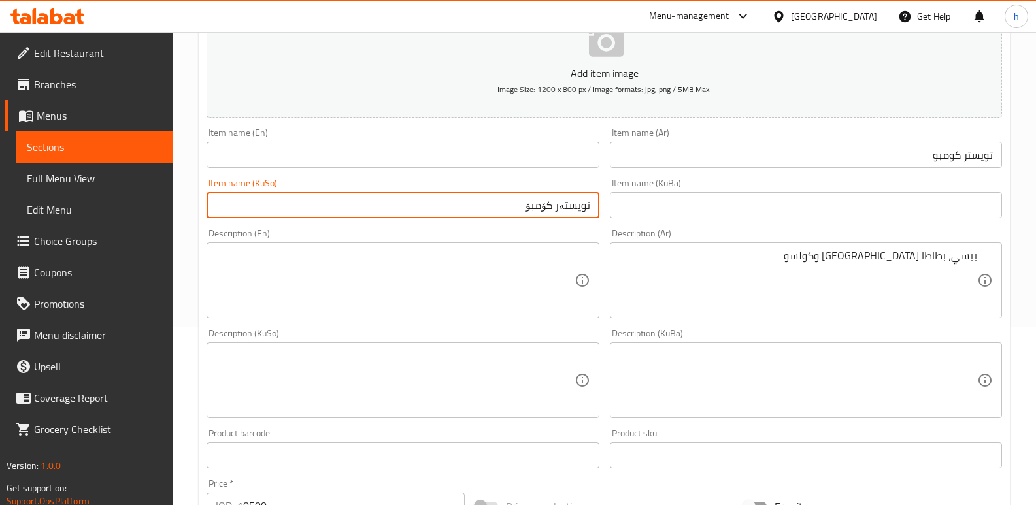
type input "تویستەر کۆمبۆ"
click at [515, 163] on input "text" at bounding box center [403, 155] width 392 height 26
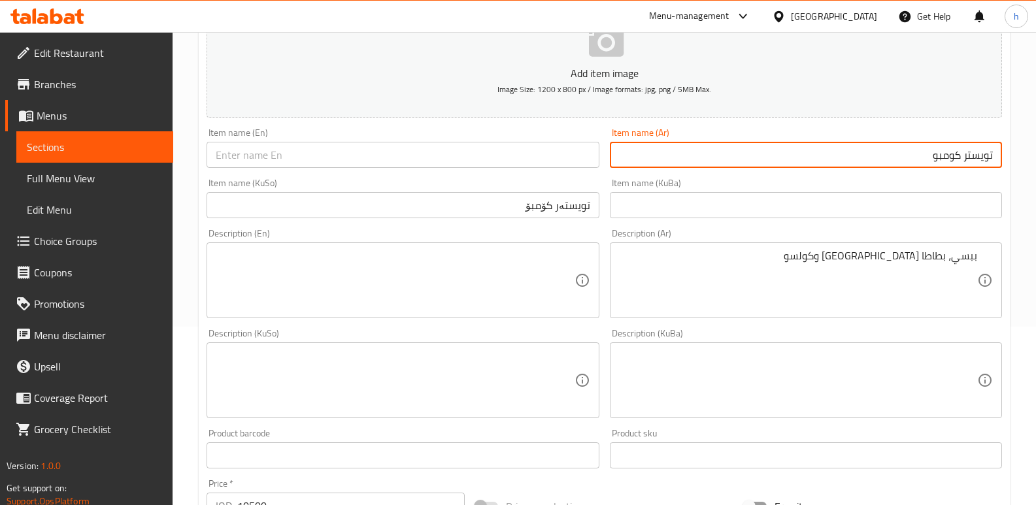
drag, startPoint x: 935, startPoint y: 160, endPoint x: 994, endPoint y: 157, distance: 58.9
click at [994, 157] on input "تويستر كومبو" at bounding box center [806, 155] width 392 height 26
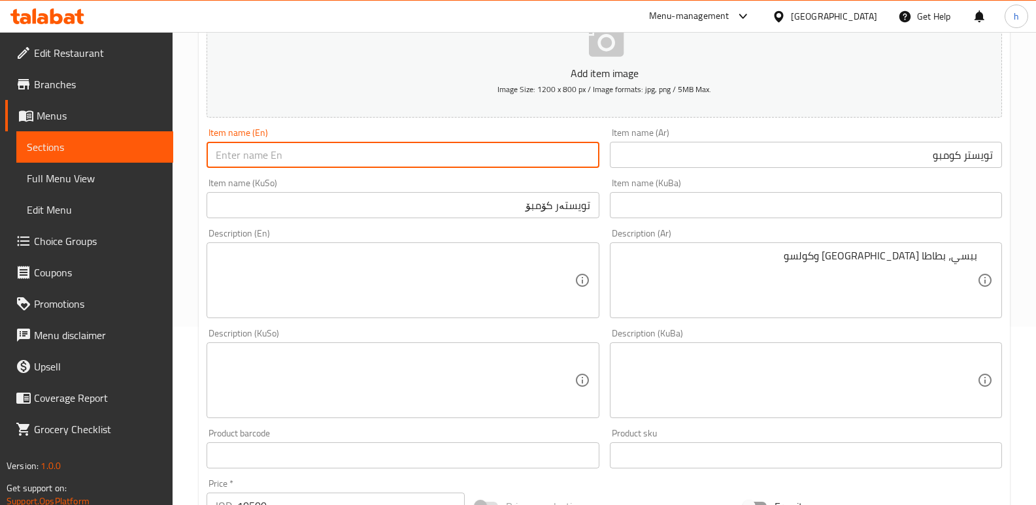
click at [308, 148] on input "text" at bounding box center [403, 155] width 392 height 26
paste input "Twister Combo"
type input "Twister Combo"
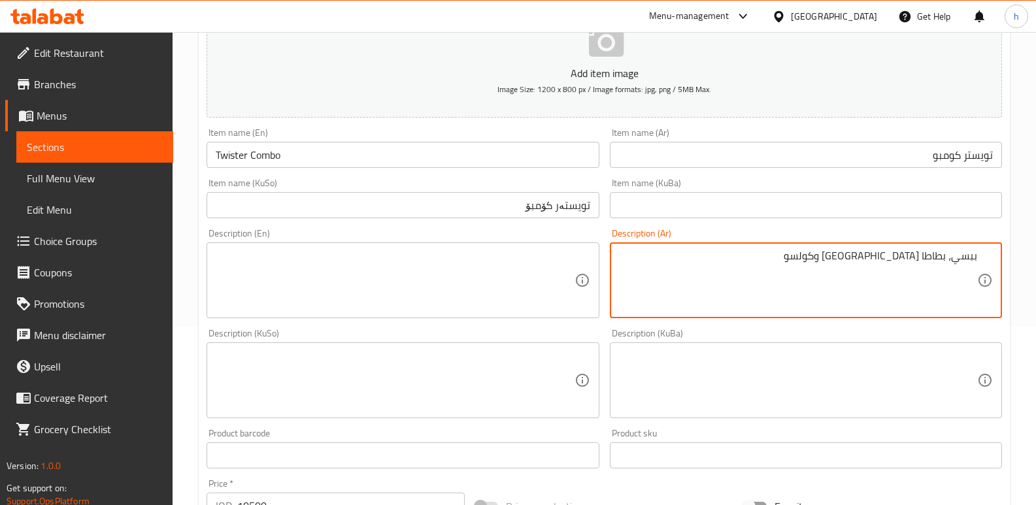
drag, startPoint x: 855, startPoint y: 256, endPoint x: 988, endPoint y: 258, distance: 133.3
click at [335, 273] on textarea at bounding box center [395, 281] width 358 height 62
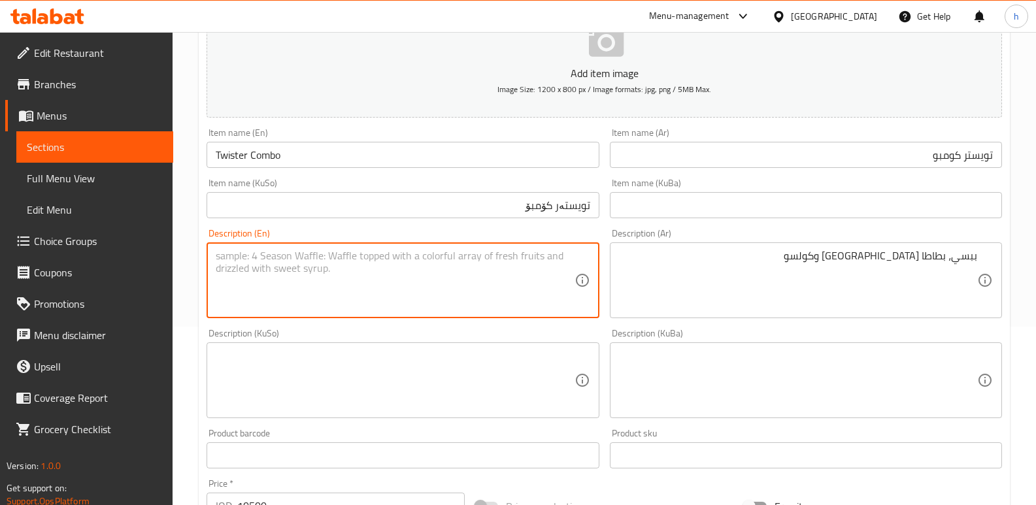
paste textarea "Pepsi, fries and coleslaw"
click at [243, 255] on textarea "Pepsi, fries and coleslaw" at bounding box center [395, 281] width 358 height 62
type textarea "Pepsi, French fries and coleslaw"
click at [485, 381] on textarea at bounding box center [395, 381] width 358 height 62
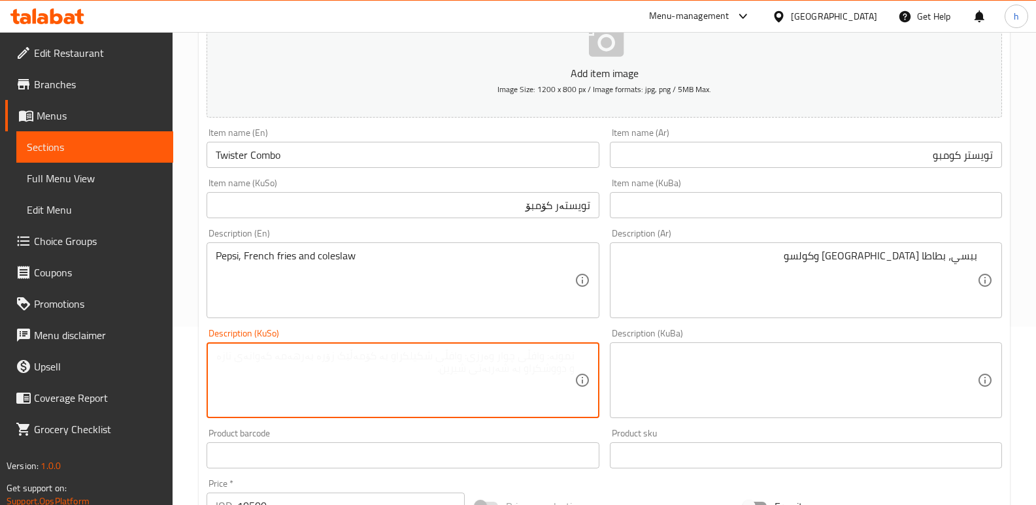
paste textarea "بیپسی و سوورکراوە و کۆلسلاو"
click at [538, 356] on textarea "بیپسی و سوورکراوە و کۆلسلاو" at bounding box center [395, 381] width 358 height 62
click at [520, 359] on textarea "بیپسی، سوورکراوە و کۆلسلاو" at bounding box center [395, 381] width 358 height 62
click at [487, 359] on textarea "بیپسی، فینگەر و کۆلسلاو" at bounding box center [395, 381] width 358 height 62
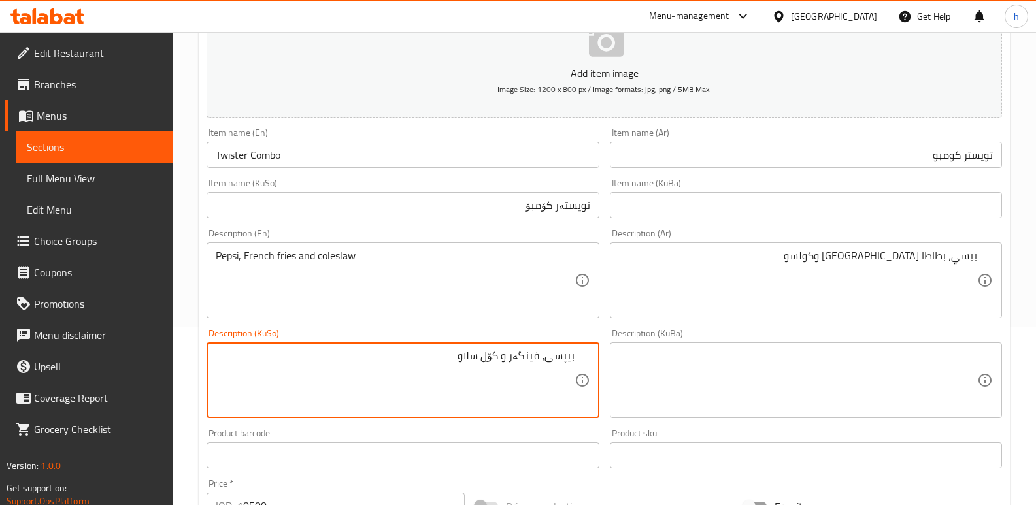
click at [452, 359] on textarea "بیپسی، فینگەر و کۆل سلاو" at bounding box center [395, 381] width 358 height 62
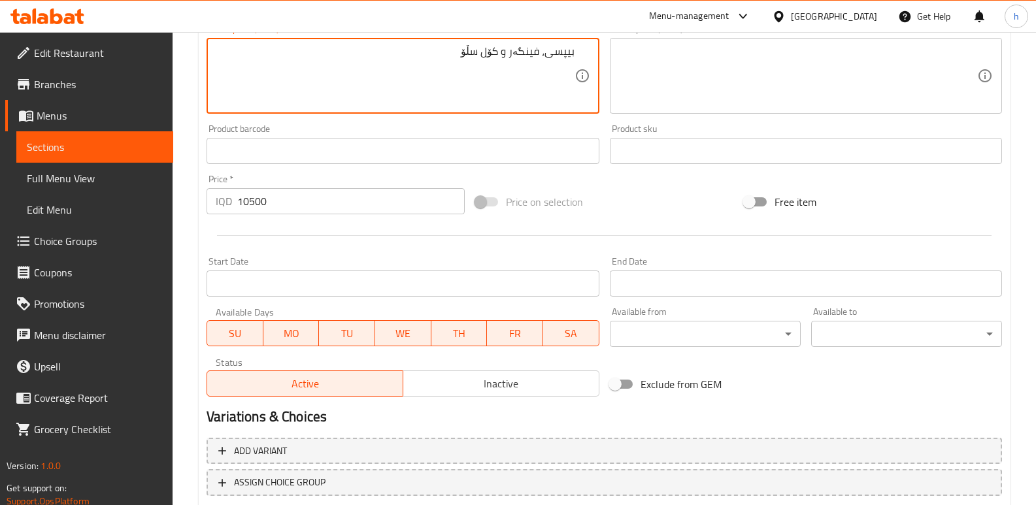
scroll to position [543, 0]
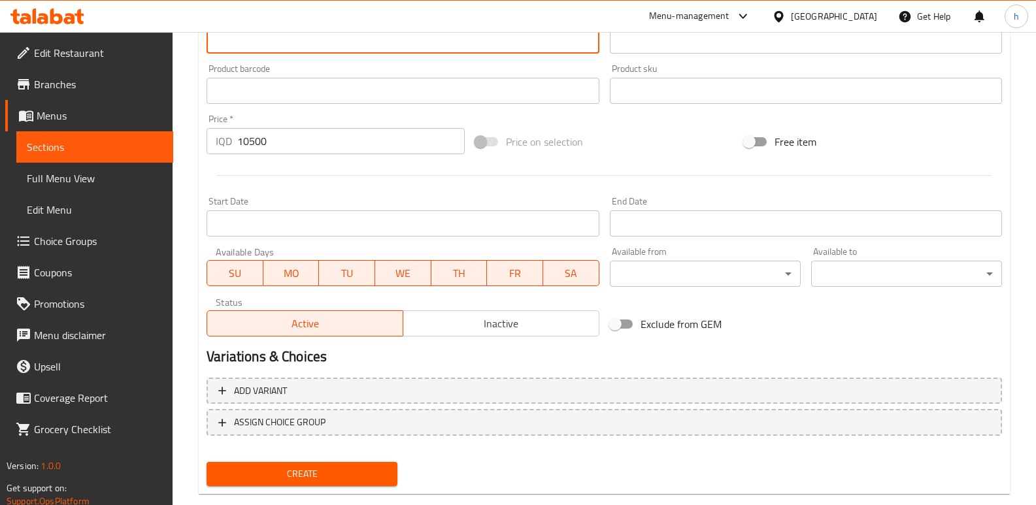
type textarea "بیپسی، فینگەر و کۆل سڵۆ"
click at [398, 472] on div "Create" at bounding box center [301, 474] width 201 height 35
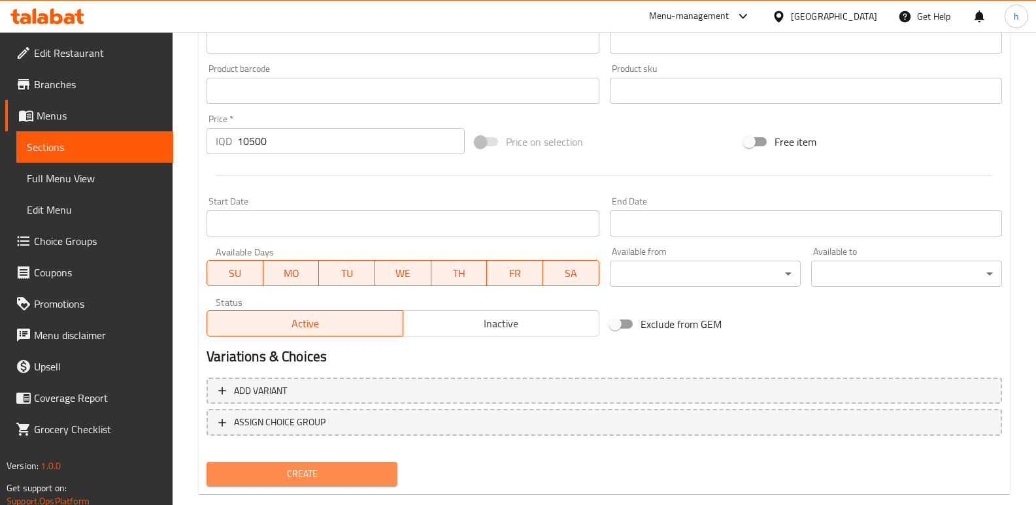
click at [385, 472] on span "Create" at bounding box center [302, 474] width 170 height 16
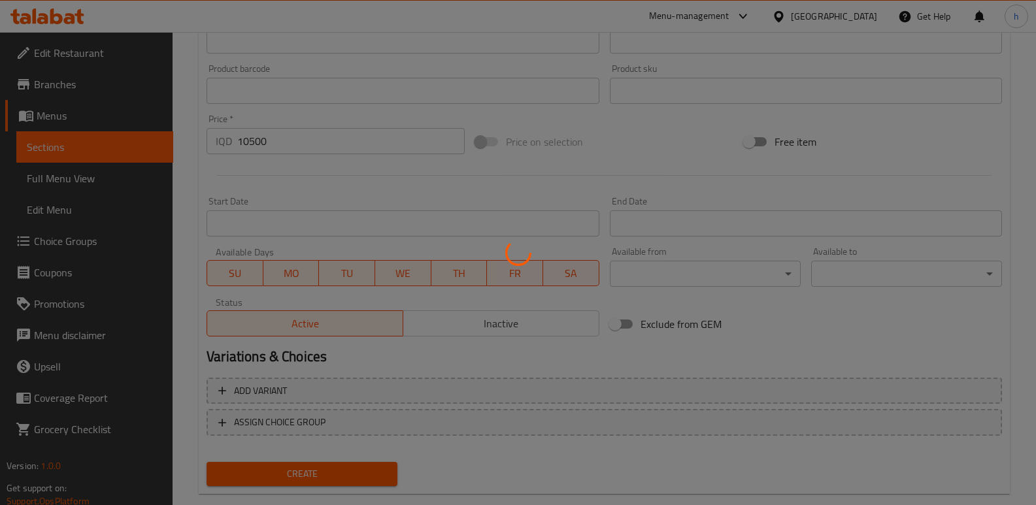
type input "0"
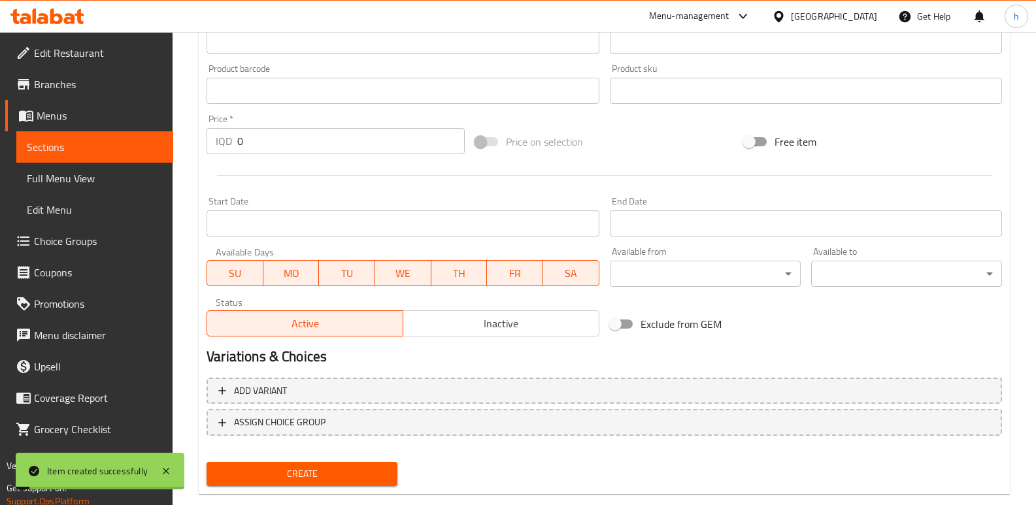
click at [114, 142] on span "Sections" at bounding box center [95, 147] width 136 height 16
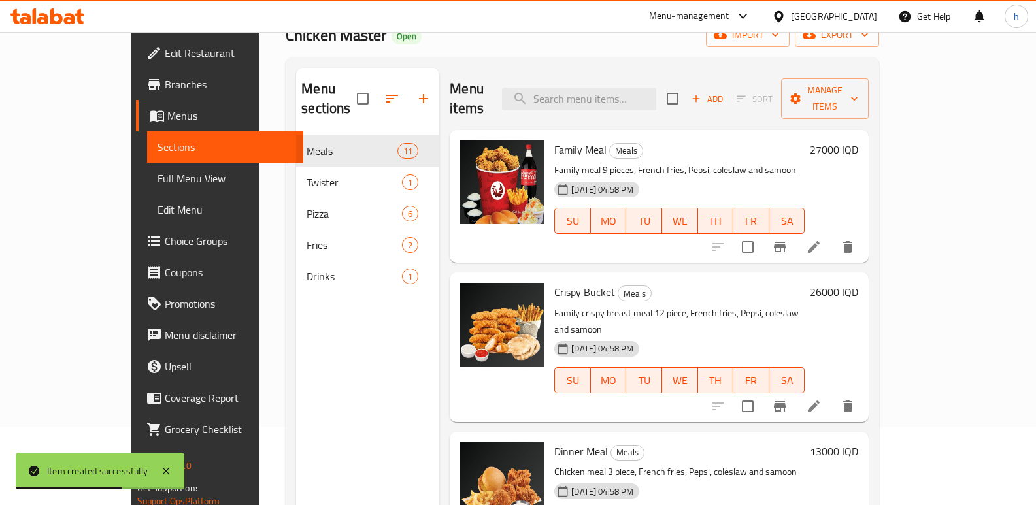
scroll to position [16, 0]
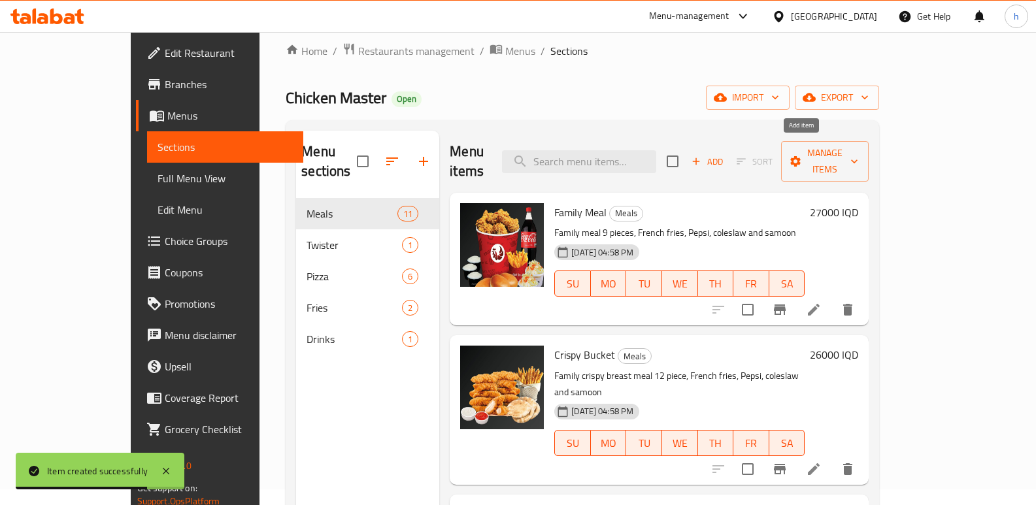
click at [725, 154] on span "Add" at bounding box center [707, 161] width 35 height 15
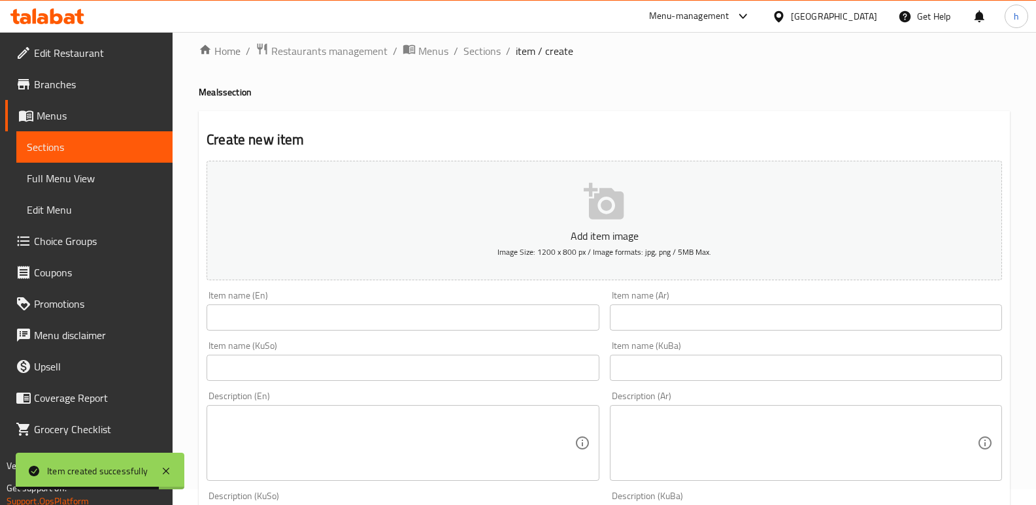
click at [680, 431] on textarea at bounding box center [798, 443] width 358 height 62
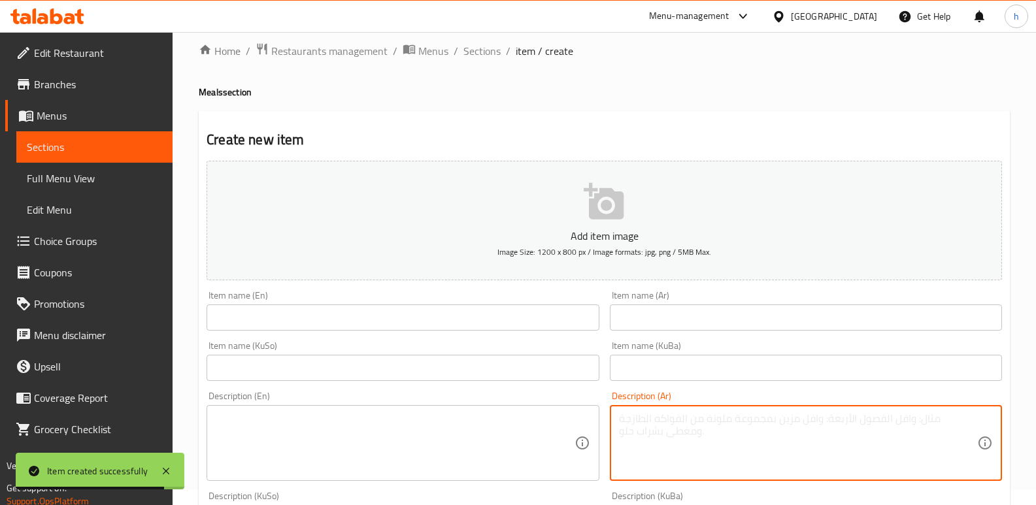
paste textarea "ببسي + فنكر كبير + كولسو + 4 سندويش تويستر"
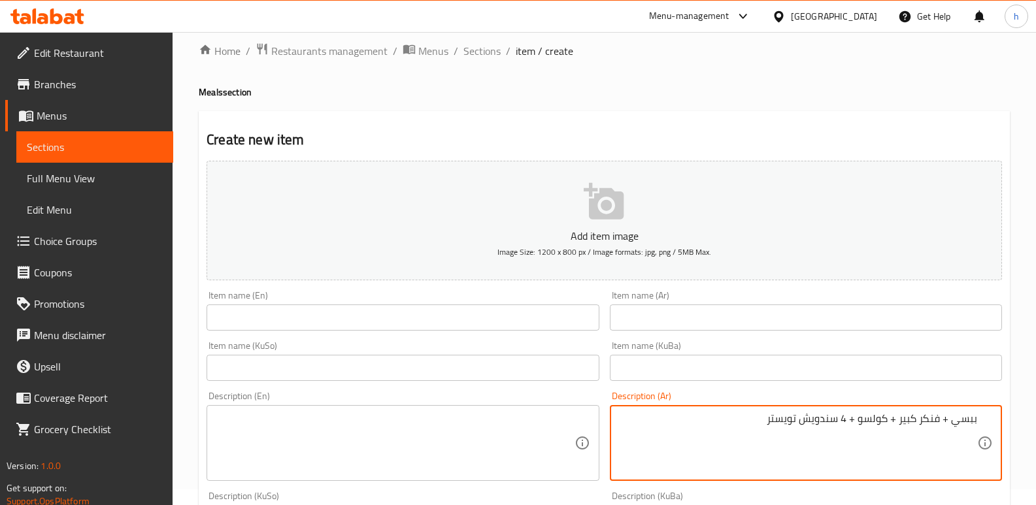
type textarea "ببسي + فنكر كبير + كولسو + 4 سندويش تويستر"
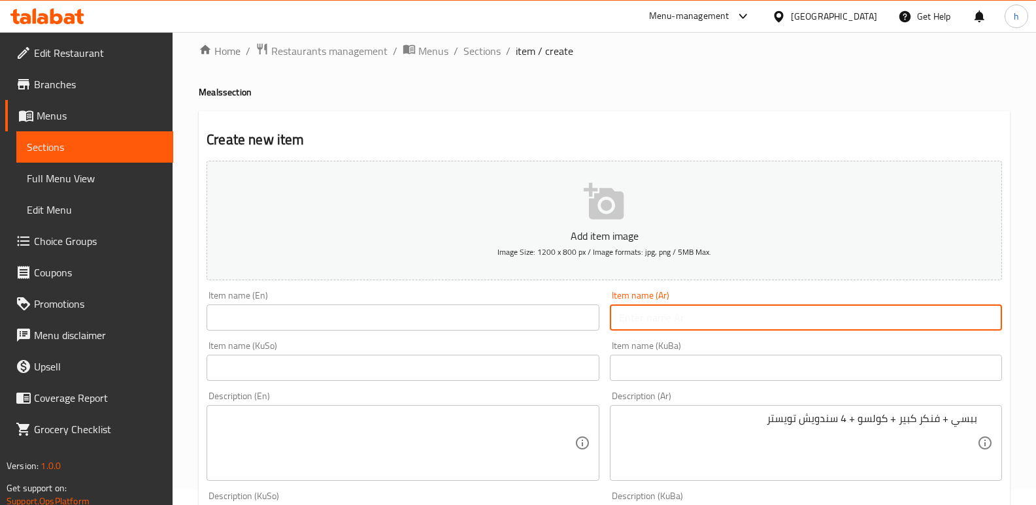
click at [725, 308] on input "text" at bounding box center [806, 318] width 392 height 26
paste input "تويستر ميل"
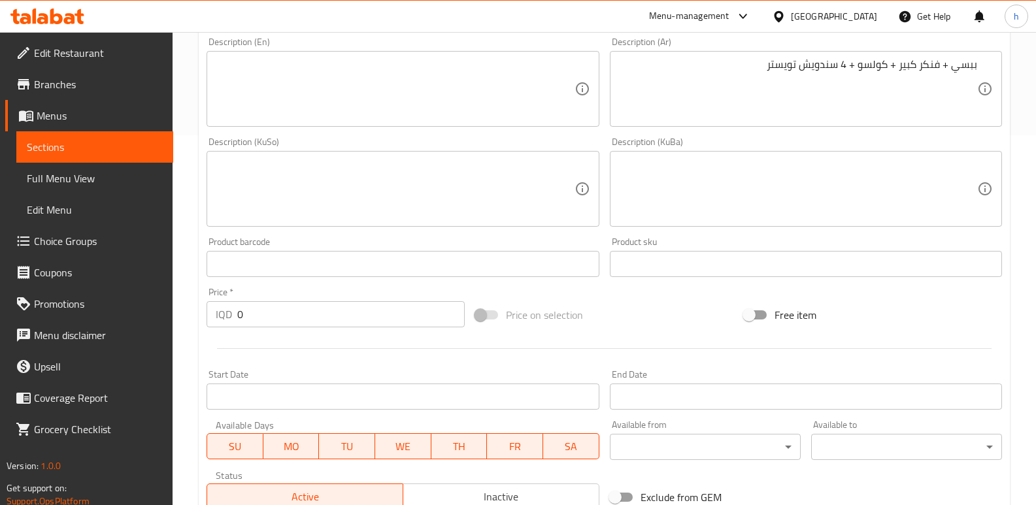
scroll to position [434, 0]
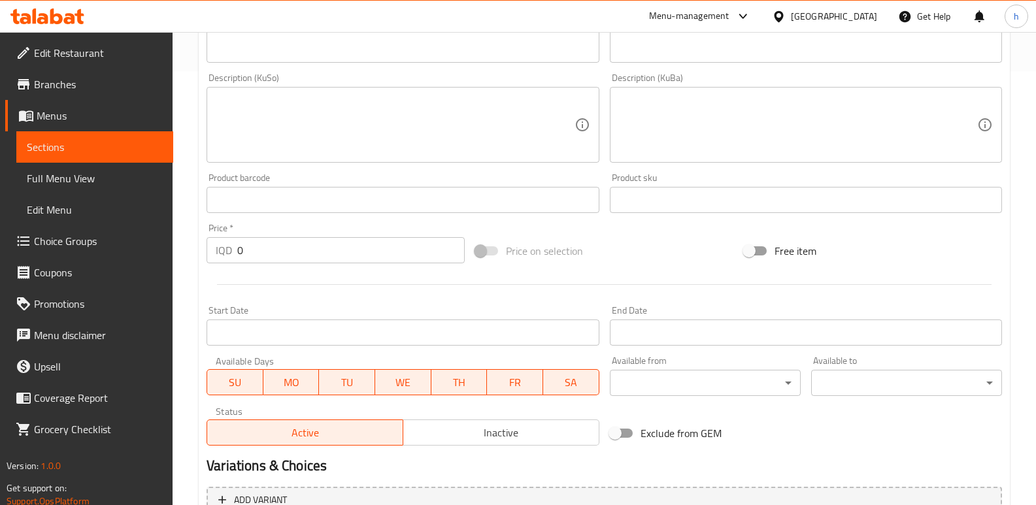
type input "تويستر ميل"
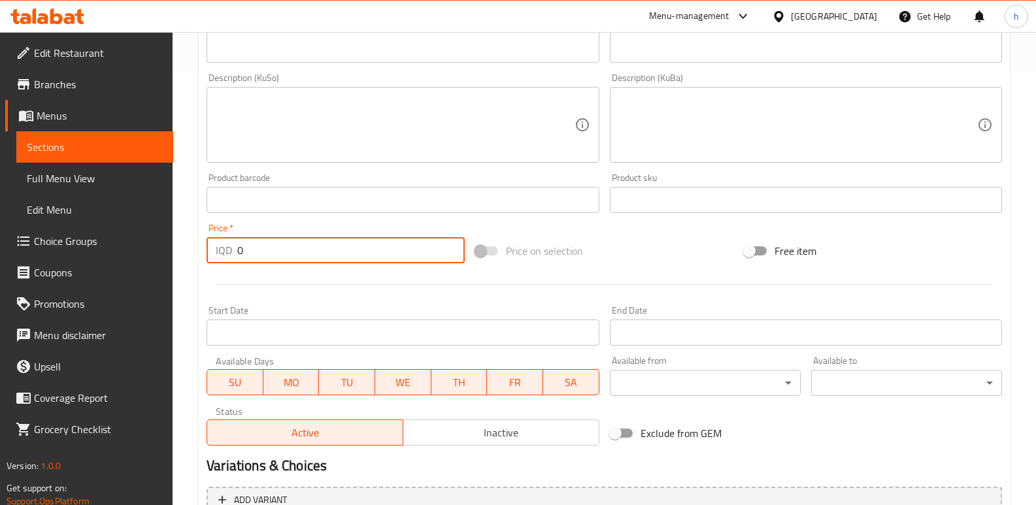
drag, startPoint x: 239, startPoint y: 253, endPoint x: 218, endPoint y: 244, distance: 22.6
click at [218, 244] on div "IQD 0 Price *" at bounding box center [336, 250] width 258 height 26
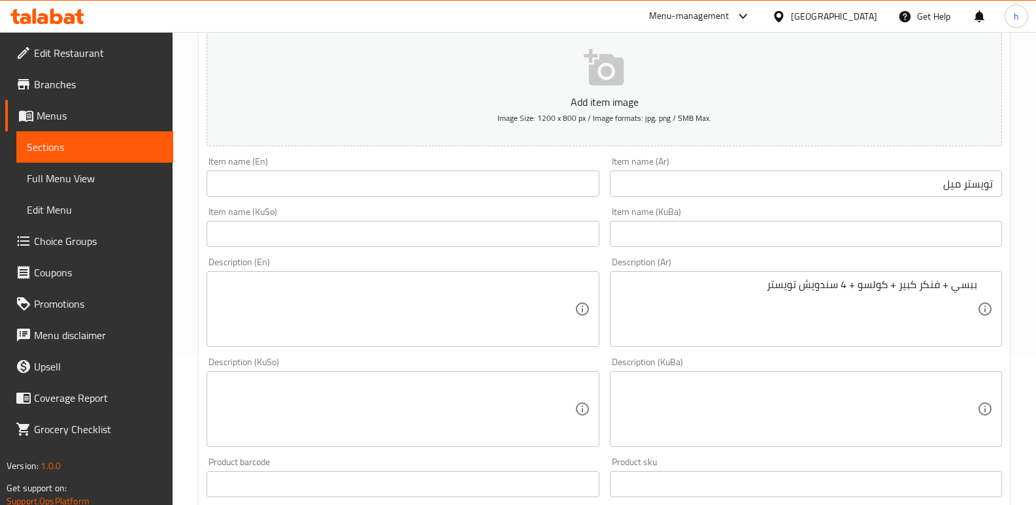
scroll to position [140, 0]
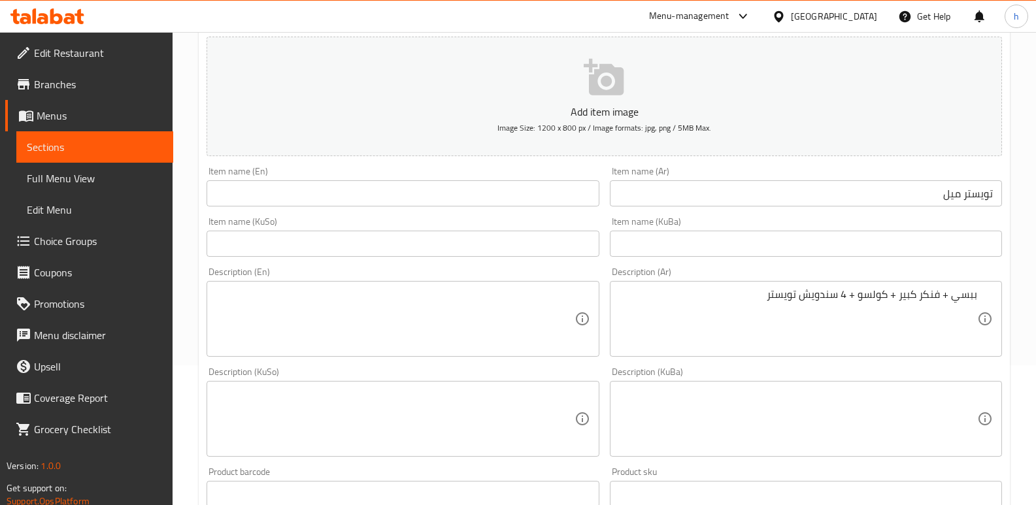
type input "26000"
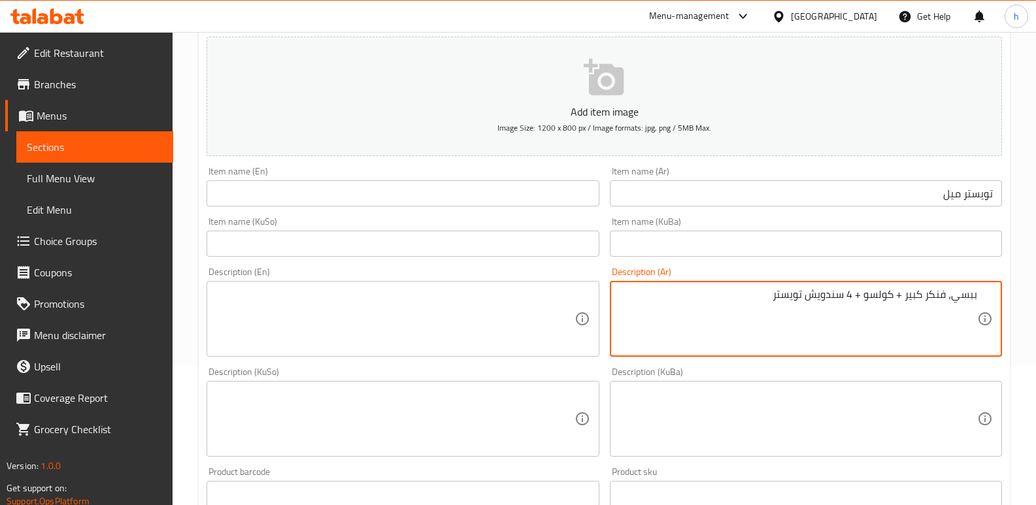
click at [941, 296] on textarea "ببسي، فنكر كبير + كولسو + 4 سندويش تويستر" at bounding box center [798, 319] width 358 height 62
paste textarea "بطاطا [GEOGRAPHIC_DATA]"
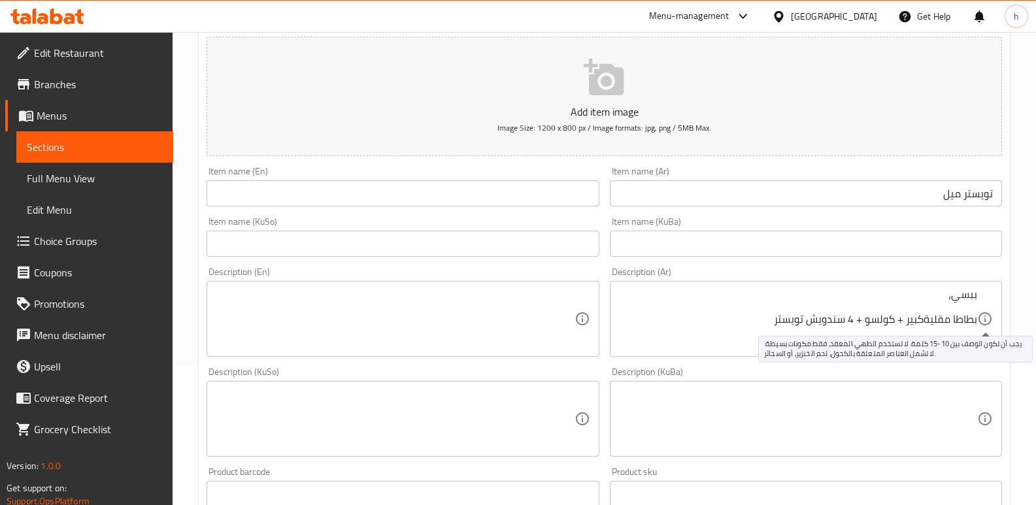
click at [977, 320] on icon at bounding box center [985, 319] width 16 height 16
click at [977, 319] on icon at bounding box center [985, 319] width 16 height 16
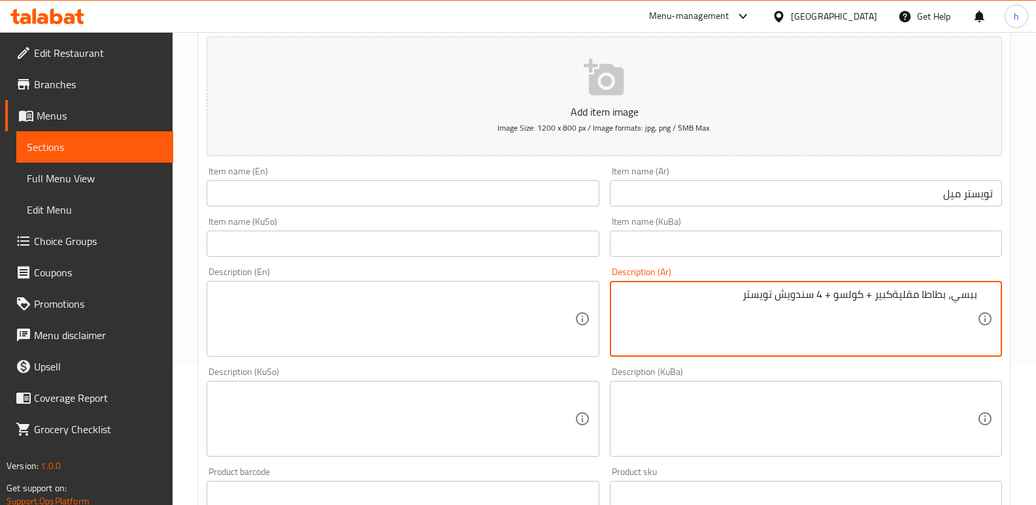
click at [895, 295] on textarea "ببسي، بطاطا مقليةكبير + كولسو + 4 سندويش تويستر" at bounding box center [798, 319] width 358 height 62
click at [866, 297] on textarea "ببسي، بطاطا مقلية كبير + كولسو + 4 سندويش تويستر" at bounding box center [798, 319] width 358 height 62
type textarea "ببسي، بطاطا مقلية كبير، كولسو و4 سندويش تويستر"
click at [567, 235] on input "text" at bounding box center [403, 244] width 392 height 26
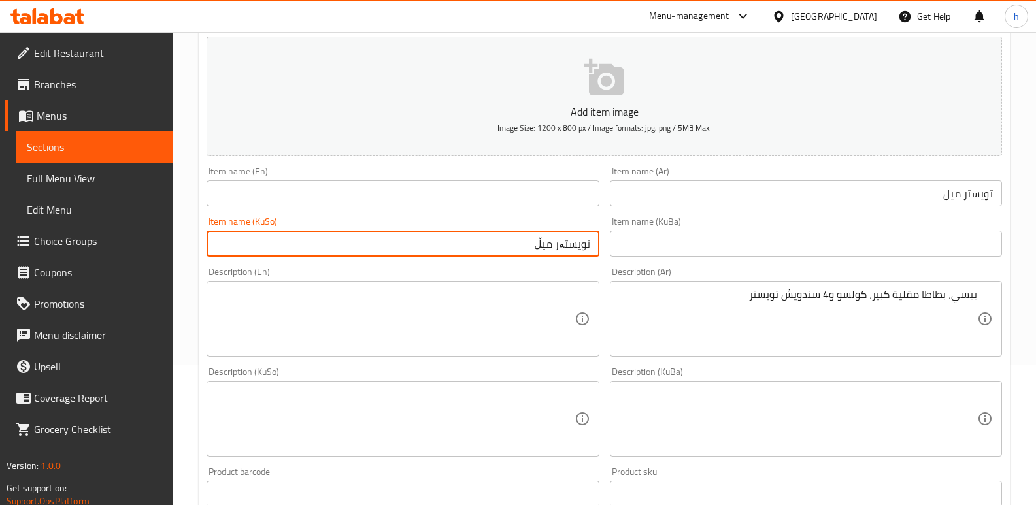
type input "تویستەر میڵ"
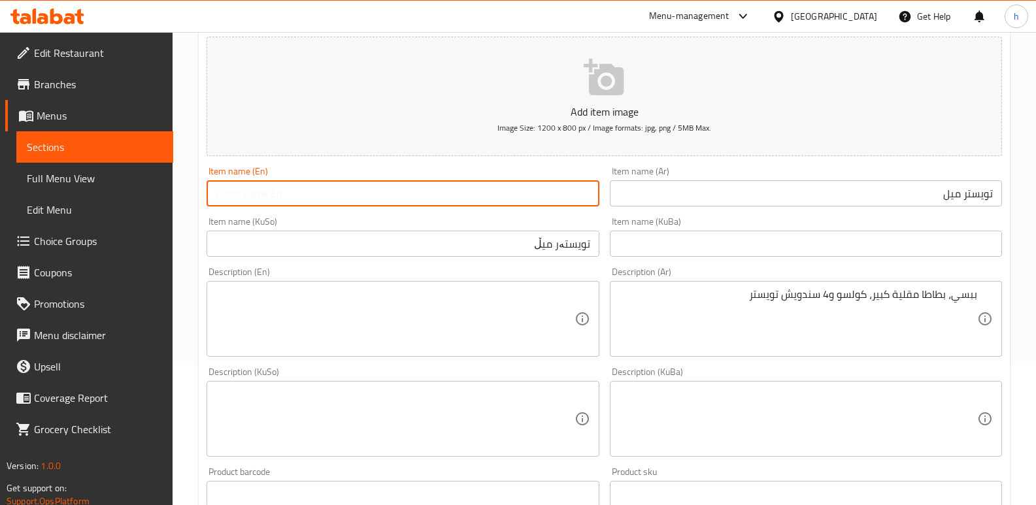
click at [467, 192] on input "text" at bounding box center [403, 193] width 392 height 26
type input "Twister Meal"
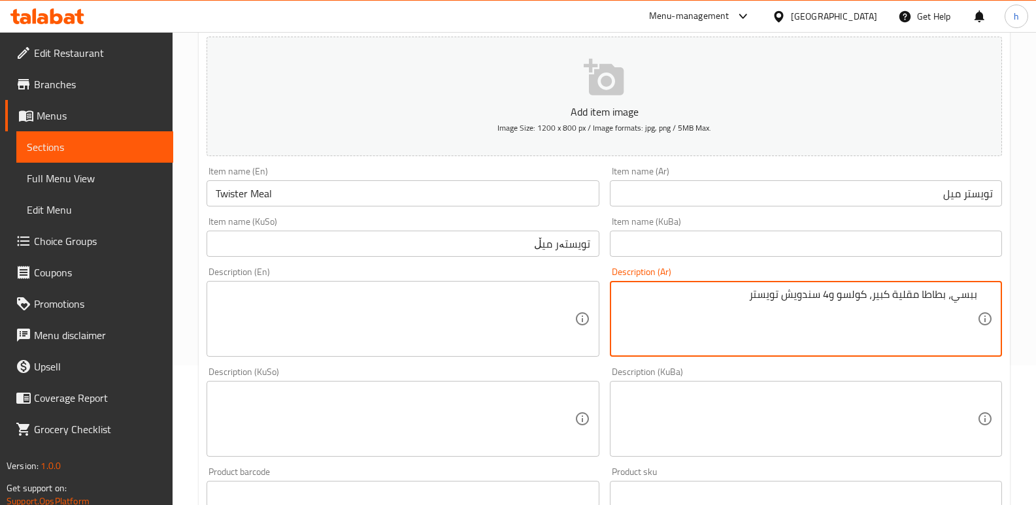
drag, startPoint x: 771, startPoint y: 295, endPoint x: 1002, endPoint y: 298, distance: 231.4
click at [546, 414] on textarea at bounding box center [395, 419] width 358 height 62
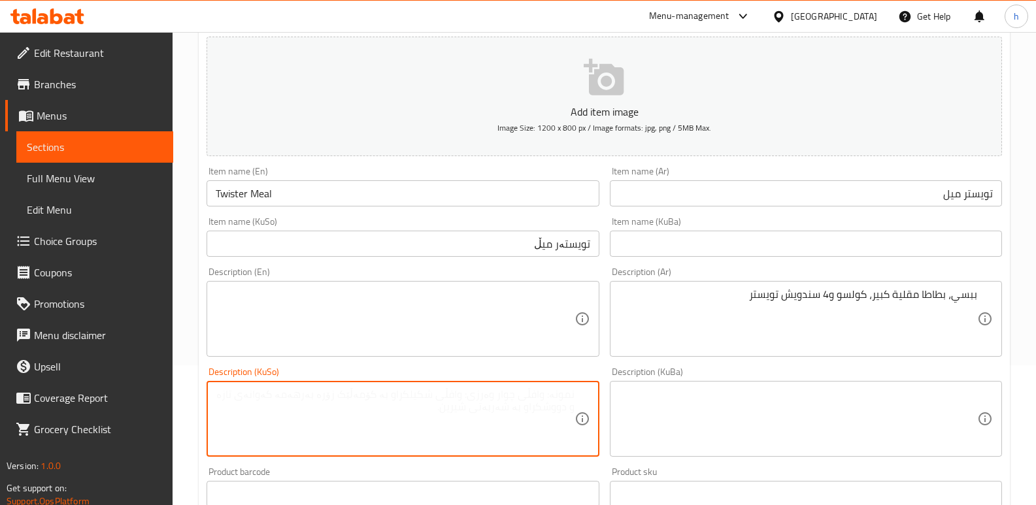
paste textarea "بیپسی، فینگەری گەورە، کۆل سڵۆ و 4 سەندویچی تویستەر"
type textarea "بیپسی، فینگەری گەورە، کۆل سڵۆ و 4 سەندویچی تویستەر"
click at [260, 311] on textarea at bounding box center [395, 319] width 358 height 62
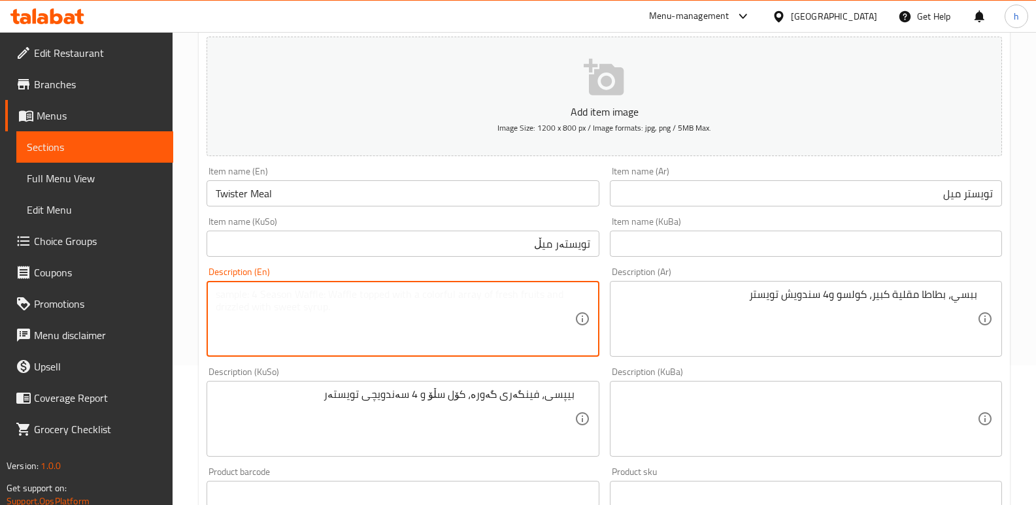
paste textarea "Pepsi, large fries, coleslaw and 4 twisters"
click at [267, 297] on textarea "Pepsi, large fries, coleslaw and 4 twisters" at bounding box center [395, 319] width 358 height 62
click at [437, 296] on textarea "Pepsi, large French fries, coleslaw and 4 twisters" at bounding box center [395, 319] width 358 height 62
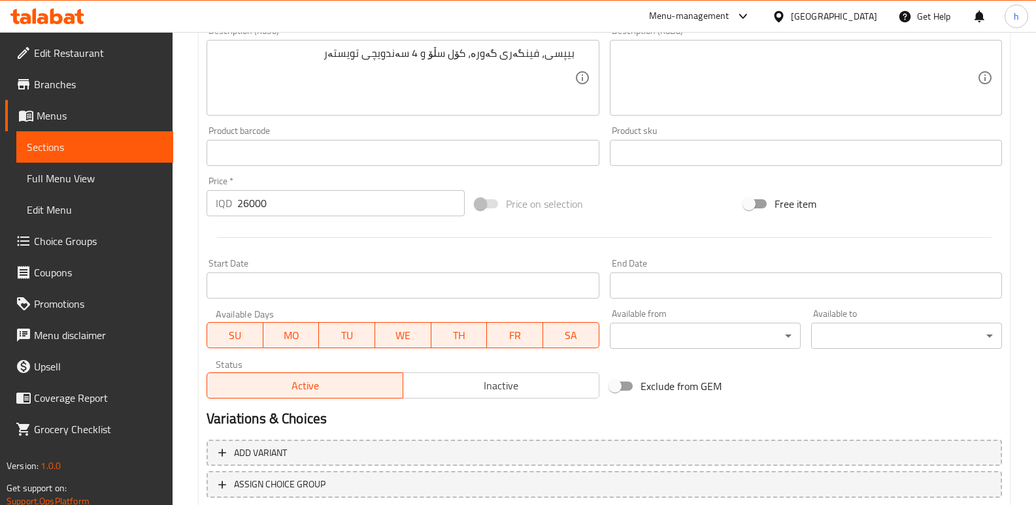
scroll to position [569, 0]
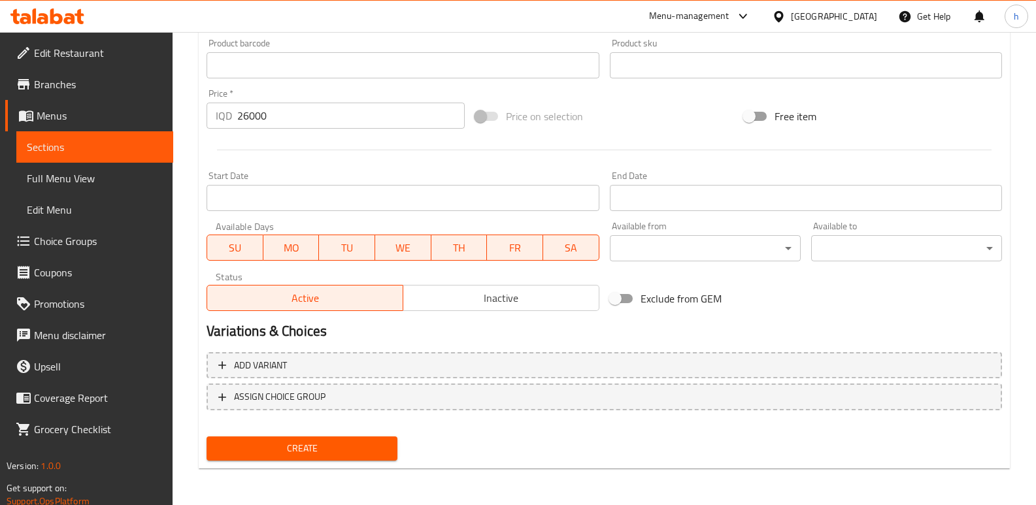
type textarea "Pepsi, large French fries, coleslaw and 4 twister sandwiches"
click at [357, 452] on span "Create" at bounding box center [302, 449] width 170 height 16
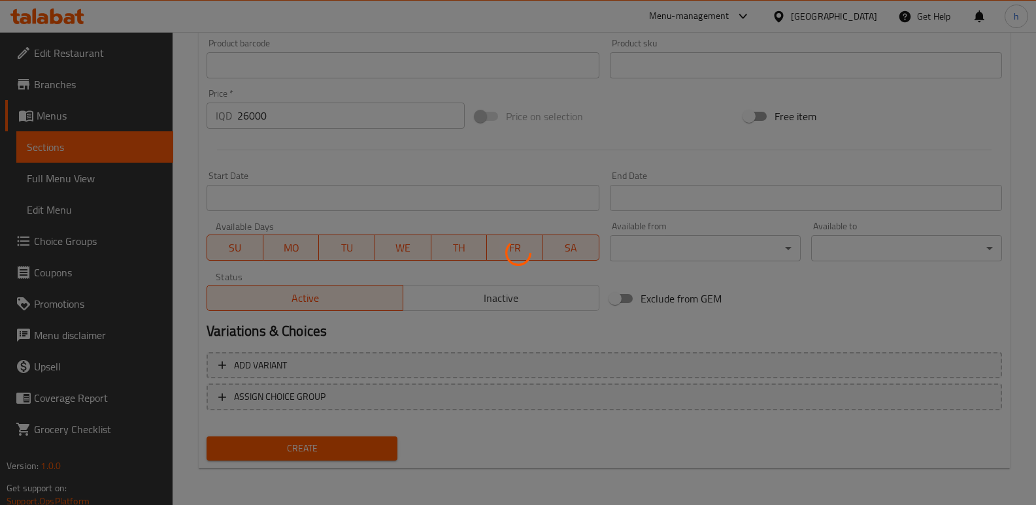
type input "0"
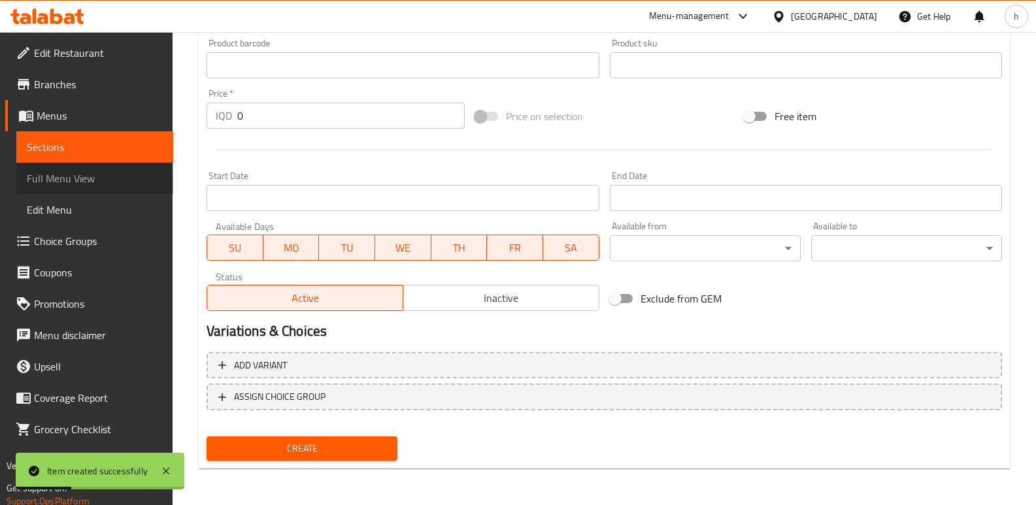
click at [76, 175] on span "Full Menu View" at bounding box center [95, 179] width 136 height 16
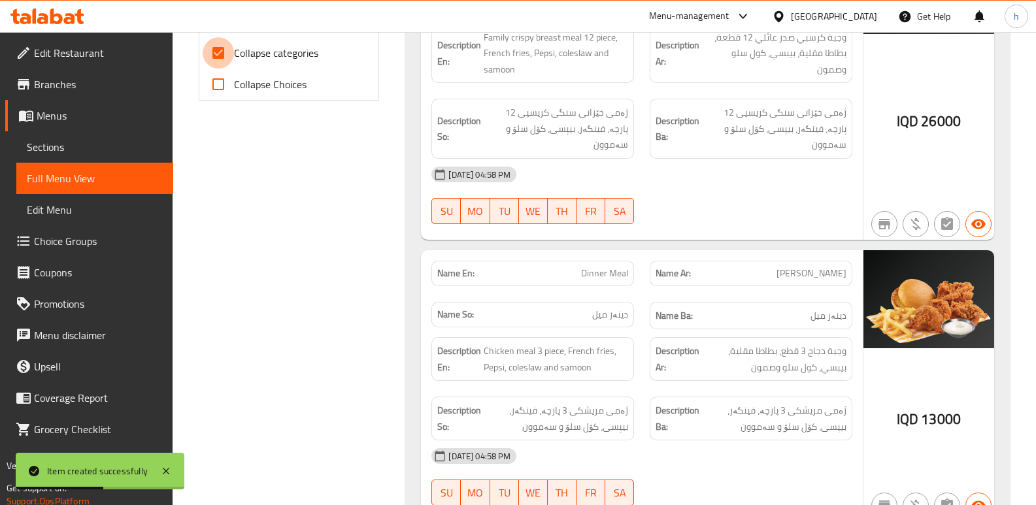
click at [221, 51] on input "Collapse categories" at bounding box center [218, 52] width 31 height 31
checkbox input "false"
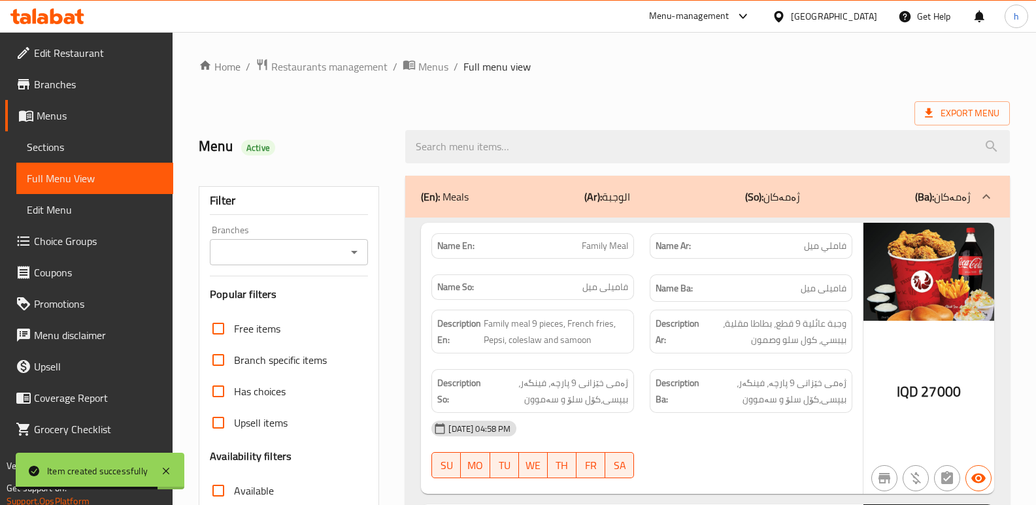
click at [325, 254] on input "Branches" at bounding box center [278, 252] width 129 height 18
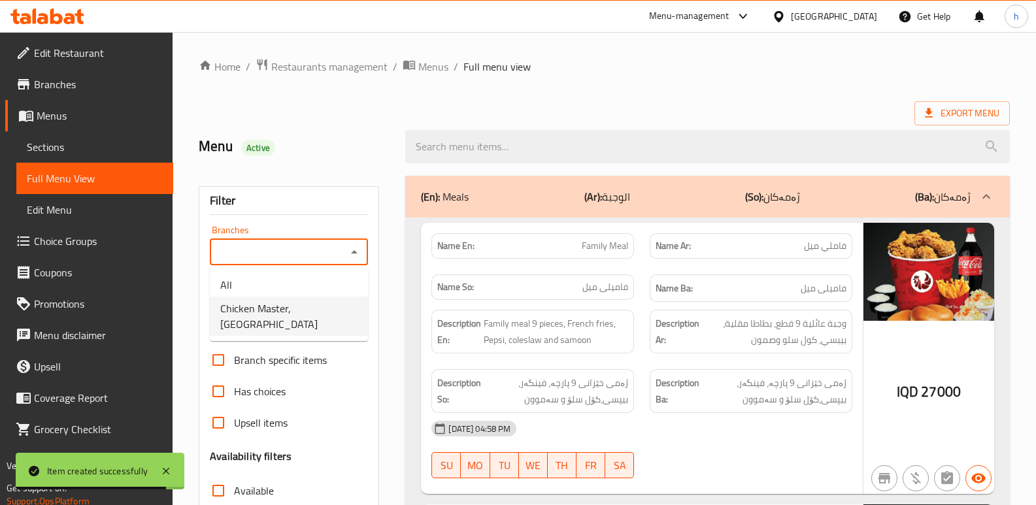
click at [304, 306] on span "Chicken Master, [GEOGRAPHIC_DATA]" at bounding box center [288, 316] width 137 height 31
type input "Chicken Master, [GEOGRAPHIC_DATA]"
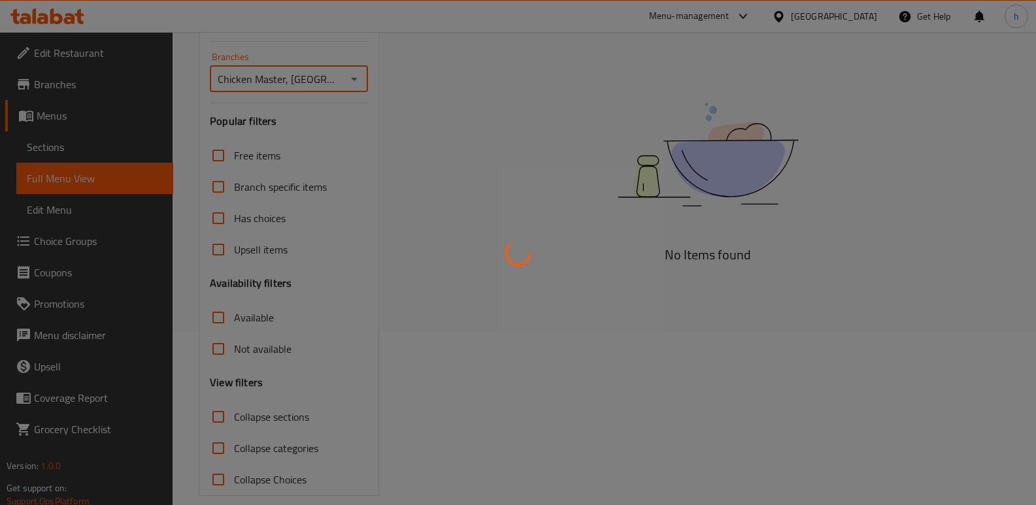
scroll to position [176, 0]
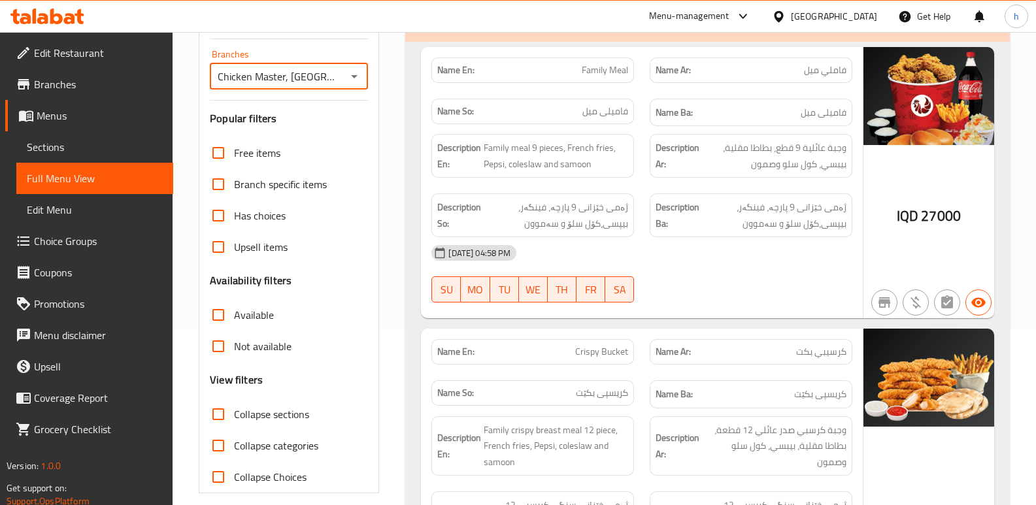
click at [209, 446] on input "Collapse categories" at bounding box center [218, 445] width 31 height 31
click at [218, 450] on input "Collapse categories" at bounding box center [218, 445] width 31 height 31
checkbox input "false"
click at [220, 409] on input "Collapse sections" at bounding box center [218, 414] width 31 height 31
checkbox input "true"
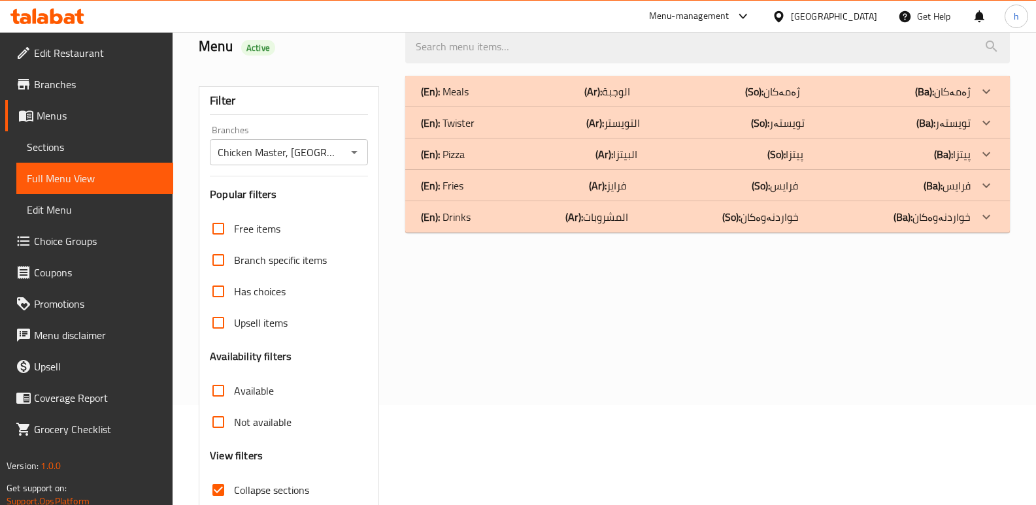
scroll to position [83, 0]
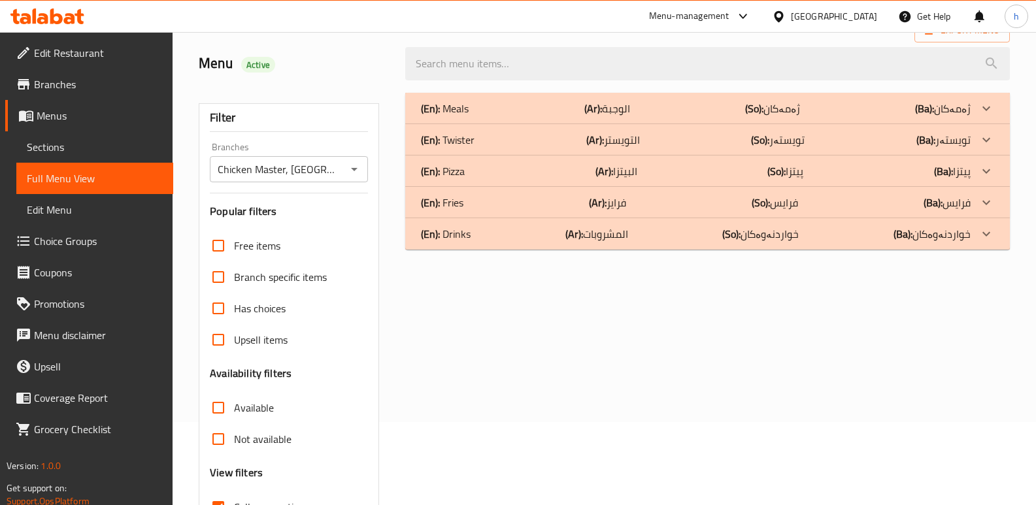
click at [814, 110] on div "(En): Meals (Ar): الوجبة (So): ژەمەکان (Ba): ژەمەکان" at bounding box center [696, 109] width 550 height 16
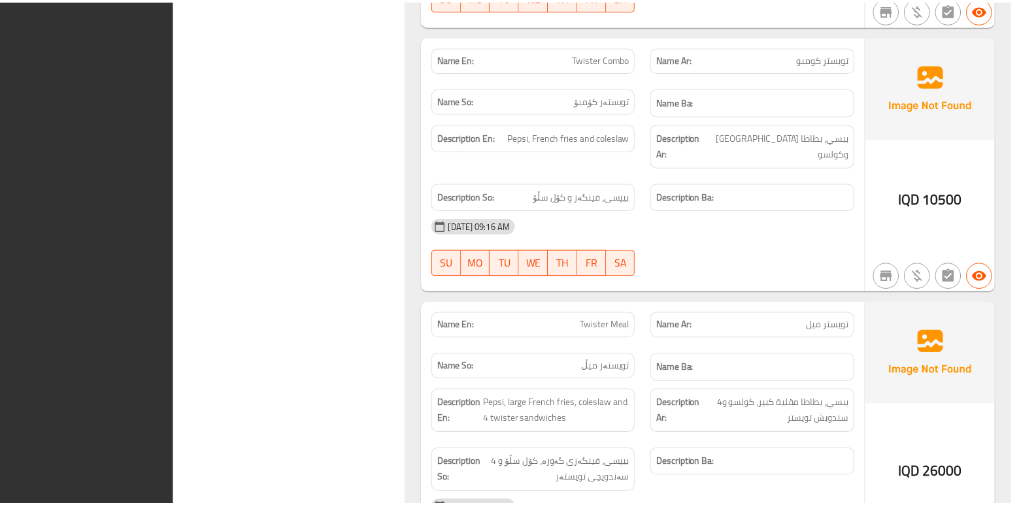
scroll to position [3216, 0]
